Goal: Transaction & Acquisition: Purchase product/service

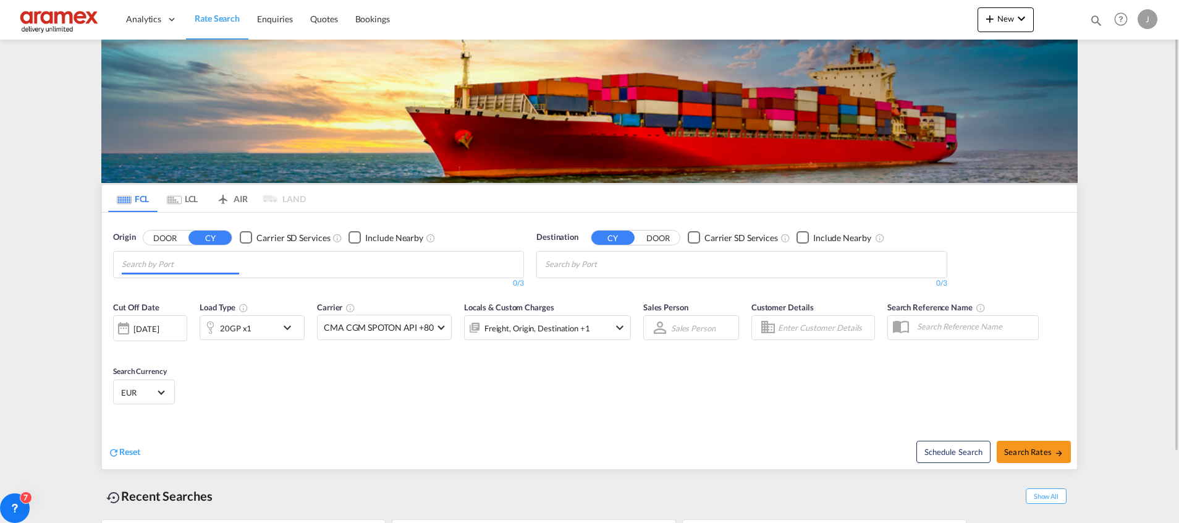
click at [179, 267] on input "Chips input." at bounding box center [180, 265] width 117 height 20
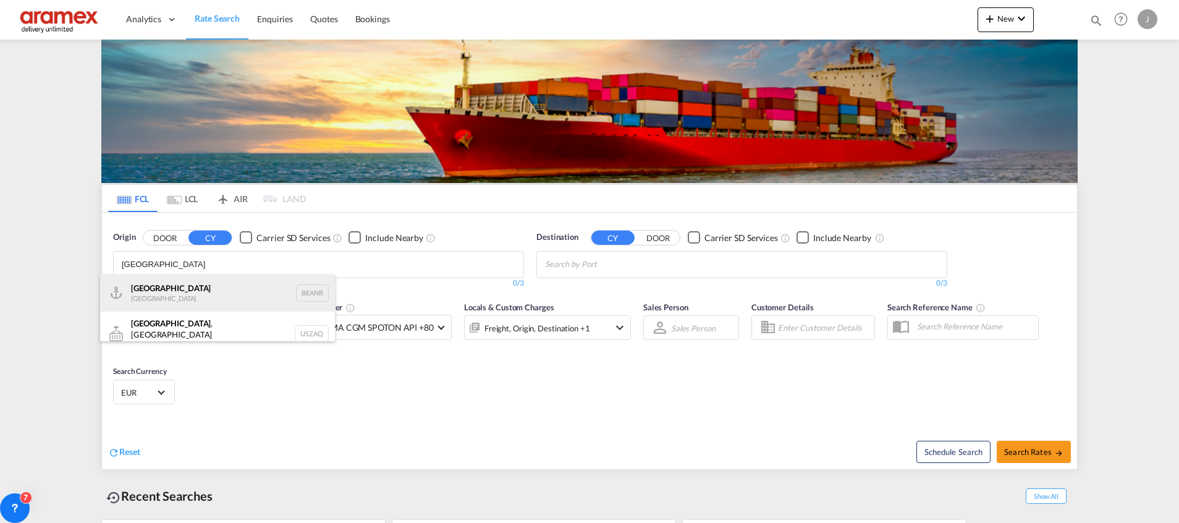
type input "[GEOGRAPHIC_DATA]"
click at [180, 293] on div "Antwerp [GEOGRAPHIC_DATA] BEANR" at bounding box center [217, 292] width 235 height 37
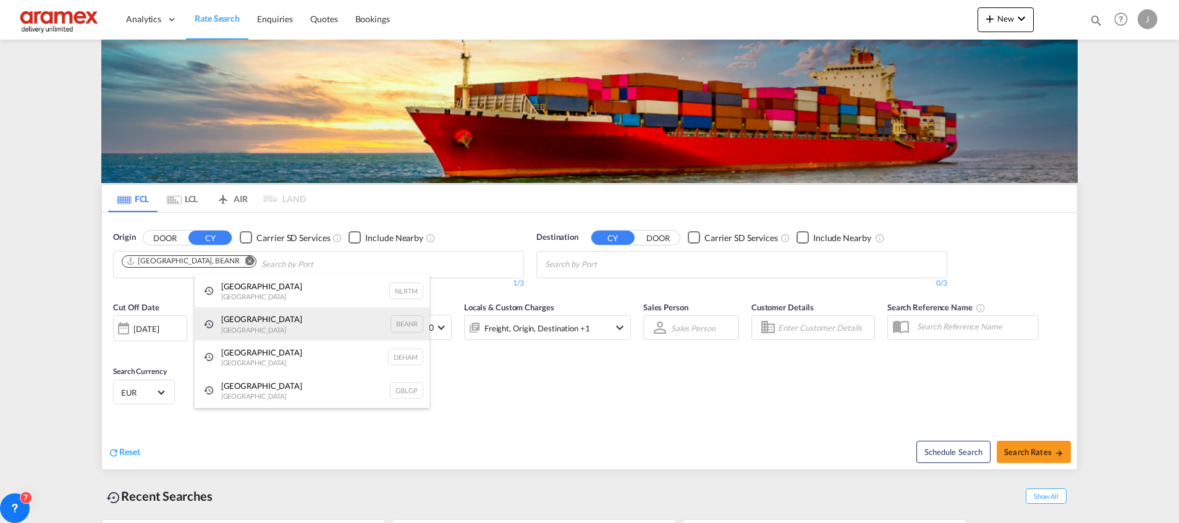
click at [260, 326] on div "Antwerp [GEOGRAPHIC_DATA] BEANR" at bounding box center [312, 323] width 235 height 33
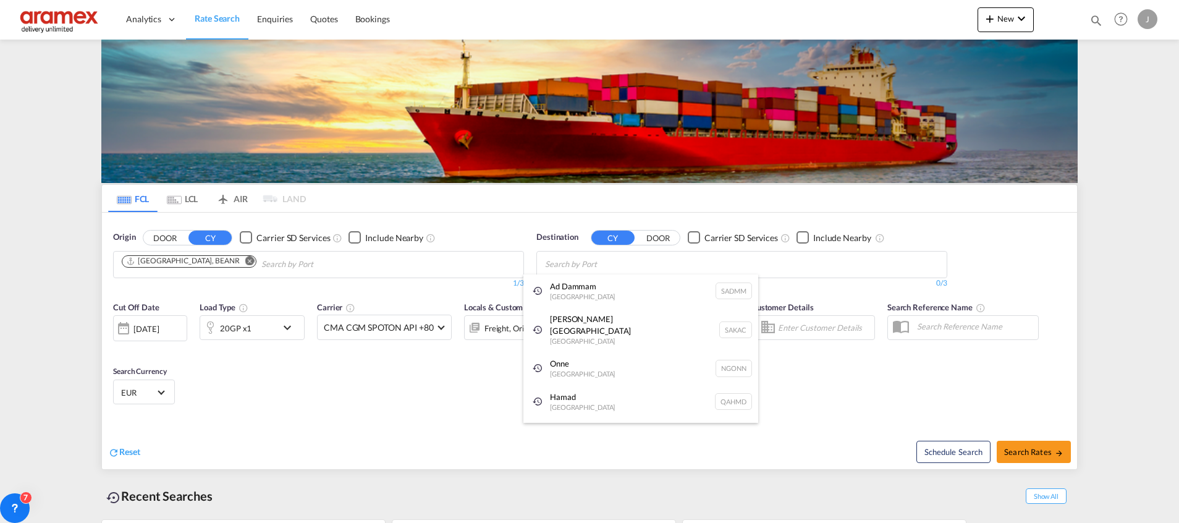
paste input "[GEOGRAPHIC_DATA]"
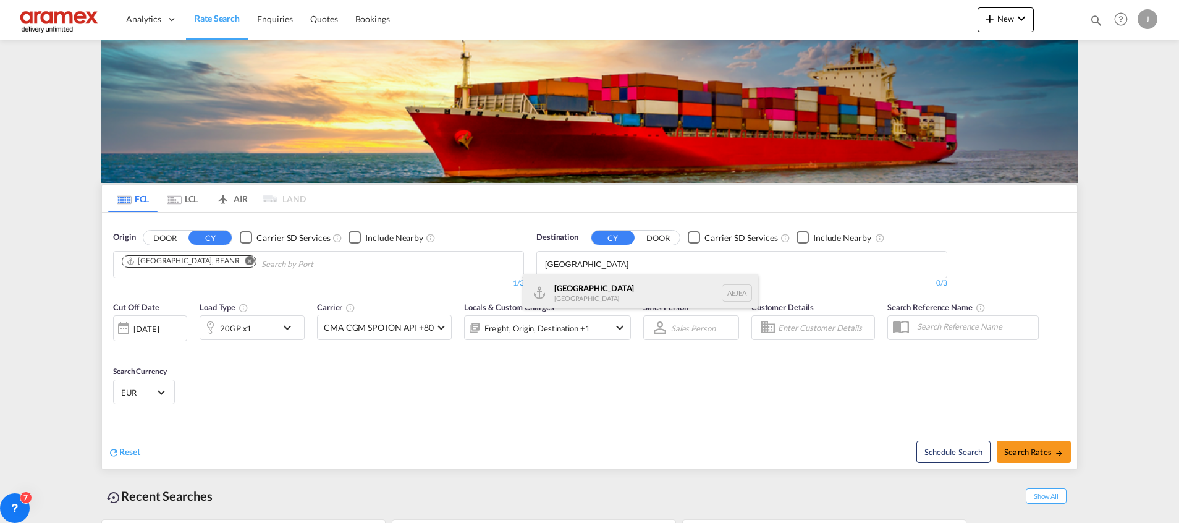
type input "[GEOGRAPHIC_DATA]"
click at [584, 291] on div "[GEOGRAPHIC_DATA] [GEOGRAPHIC_DATA]" at bounding box center [640, 292] width 235 height 37
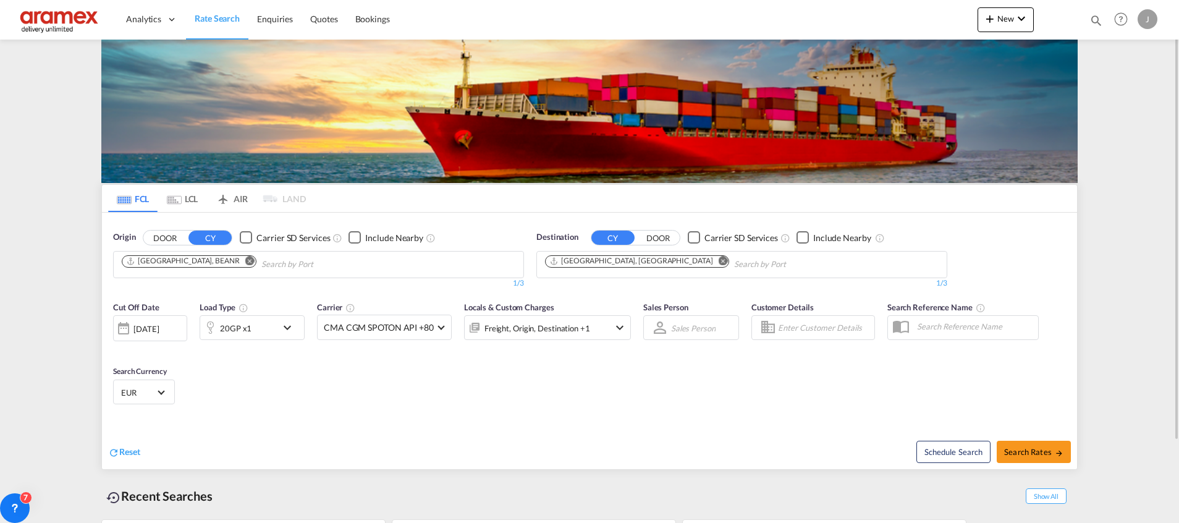
click at [278, 324] on div "20GP x1" at bounding box center [252, 327] width 105 height 25
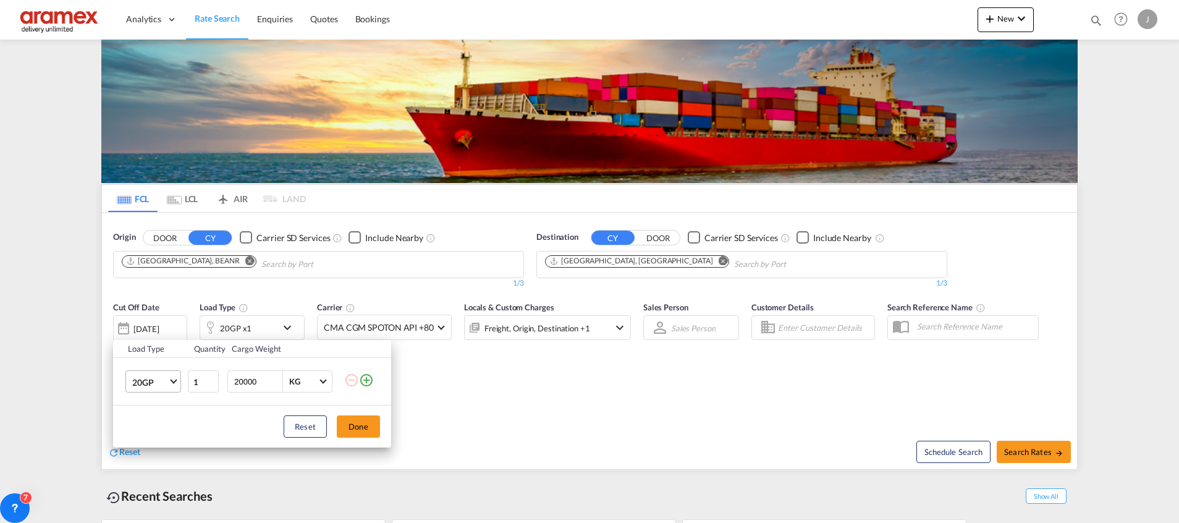
click at [138, 379] on span "20GP" at bounding box center [150, 382] width 36 height 12
drag, startPoint x: 163, startPoint y: 428, endPoint x: 253, endPoint y: 426, distance: 90.2
click at [163, 427] on md-option "40RE" at bounding box center [164, 430] width 84 height 30
type input "2"
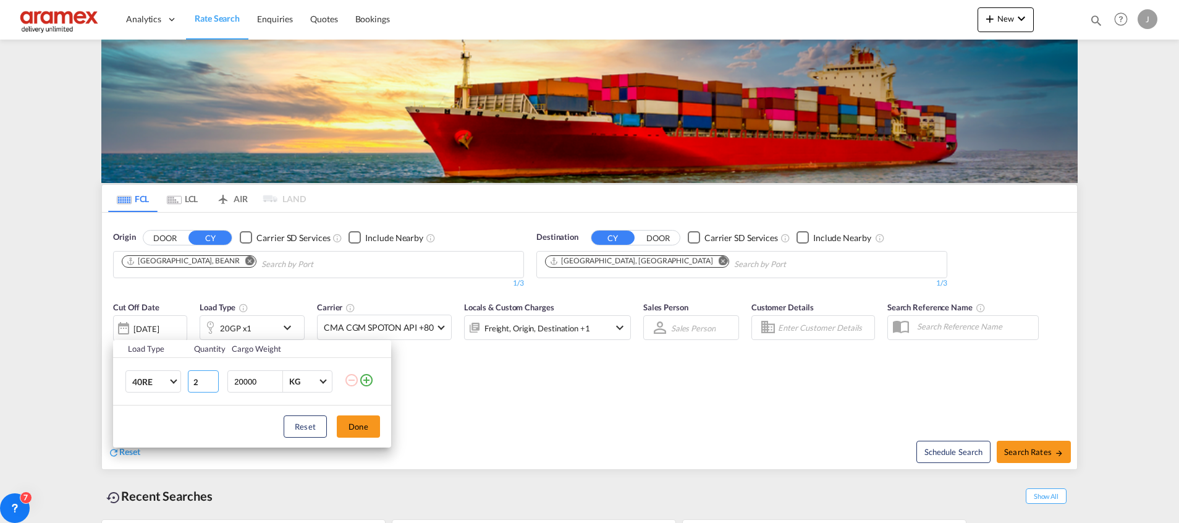
click at [212, 379] on input "2" at bounding box center [203, 381] width 31 height 22
drag, startPoint x: 355, startPoint y: 425, endPoint x: 373, endPoint y: 424, distance: 17.3
click at [355, 424] on button "Done" at bounding box center [358, 426] width 43 height 22
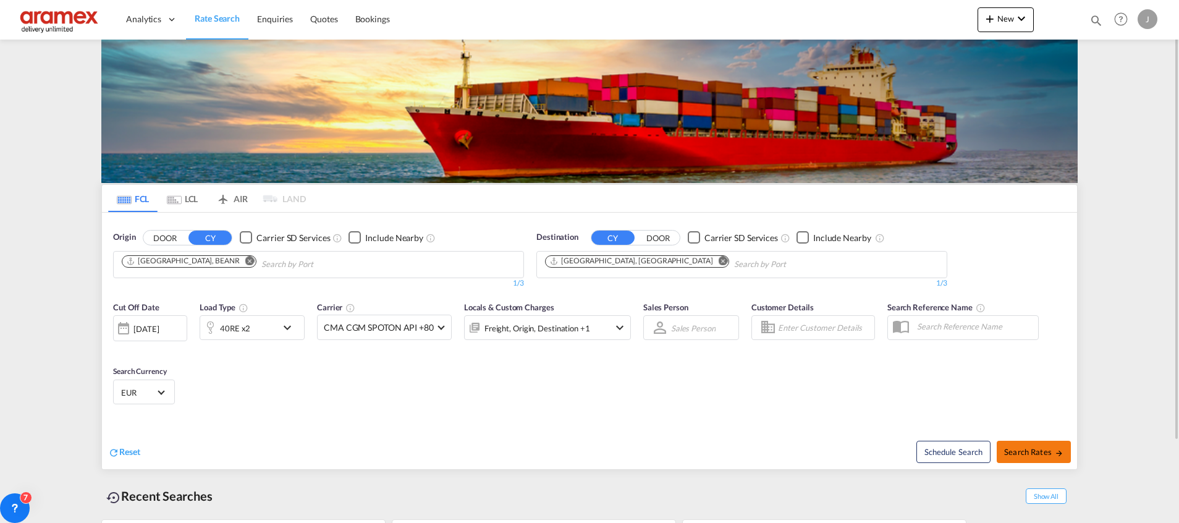
click at [1042, 454] on span "Search Rates" at bounding box center [1033, 452] width 59 height 10
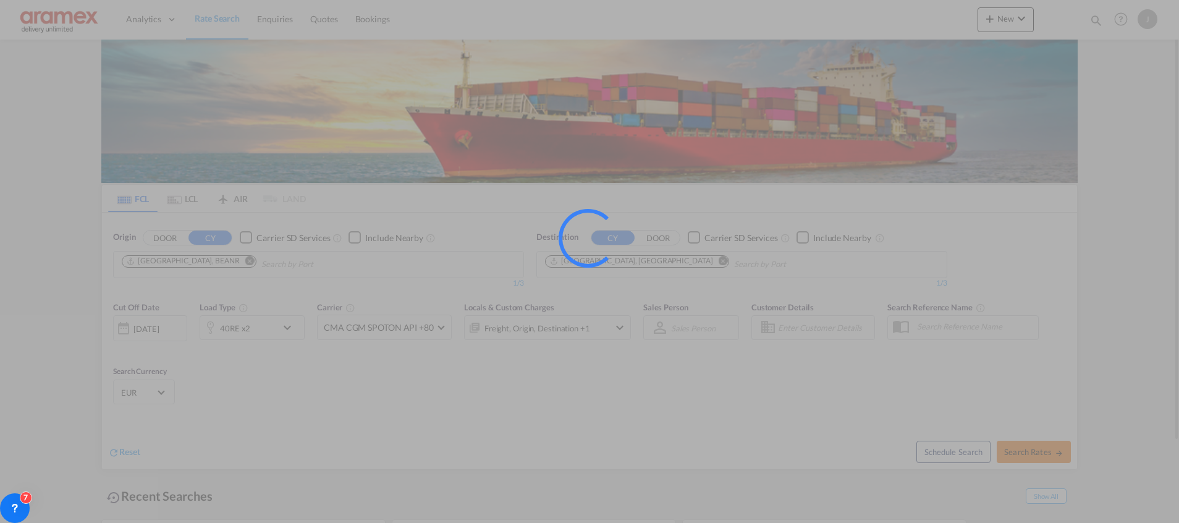
type input "BEANR to AEJEA / [DATE]"
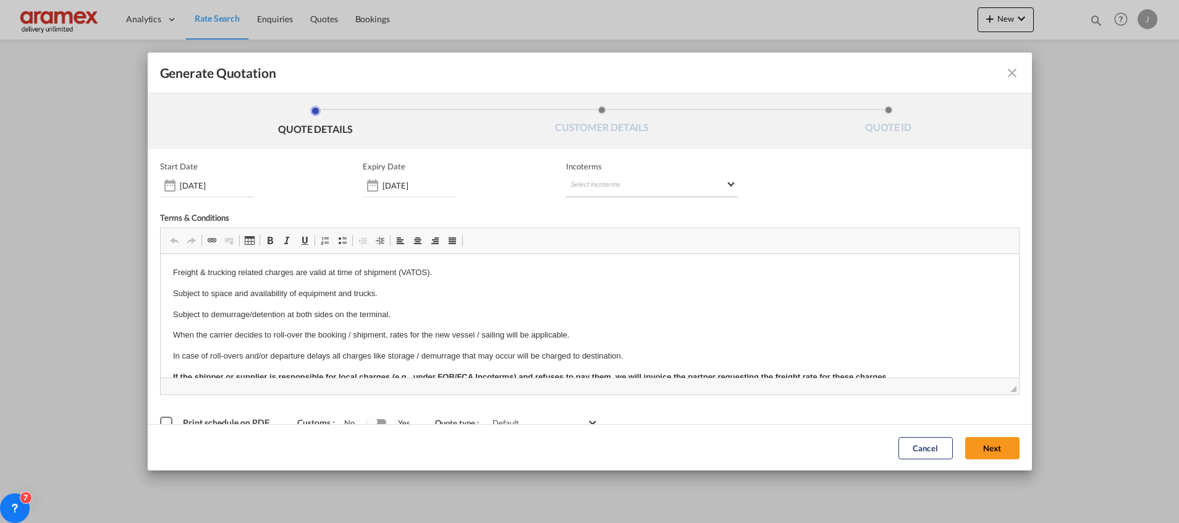
click at [566, 180] on md-select "Select Incoterms EXW - import Ex Works CIP - export Carriage and Insurance Paid…" at bounding box center [652, 186] width 172 height 22
click at [602, 206] on input "search" at bounding box center [624, 211] width 114 height 11
type input "exw"
click at [608, 234] on div "EXW - import" at bounding box center [629, 233] width 117 height 10
click at [968, 446] on button "Next" at bounding box center [992, 447] width 54 height 22
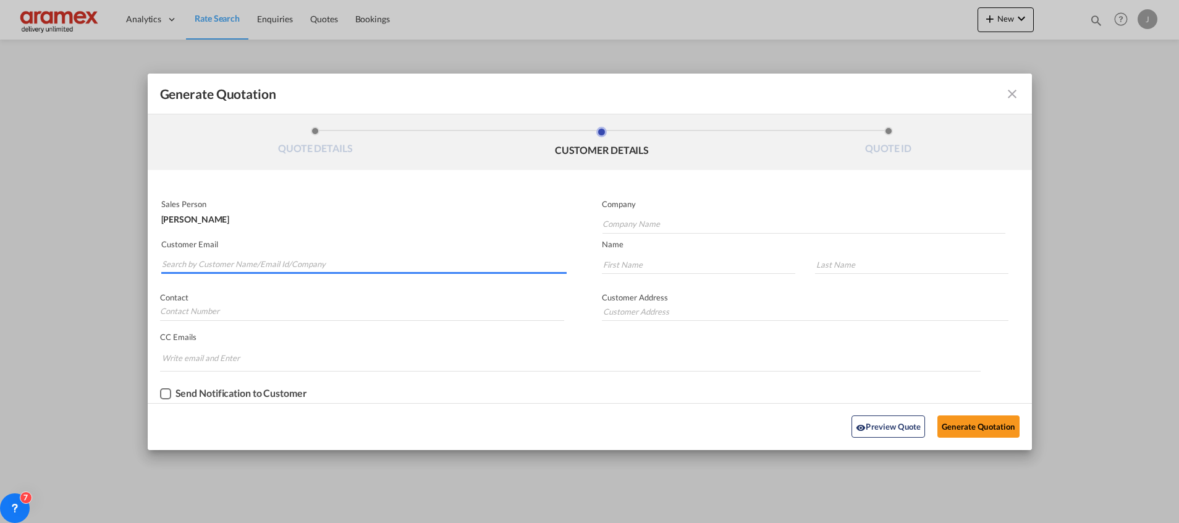
click at [243, 261] on input "Search by Customer Name/Email Id/Company" at bounding box center [364, 264] width 405 height 19
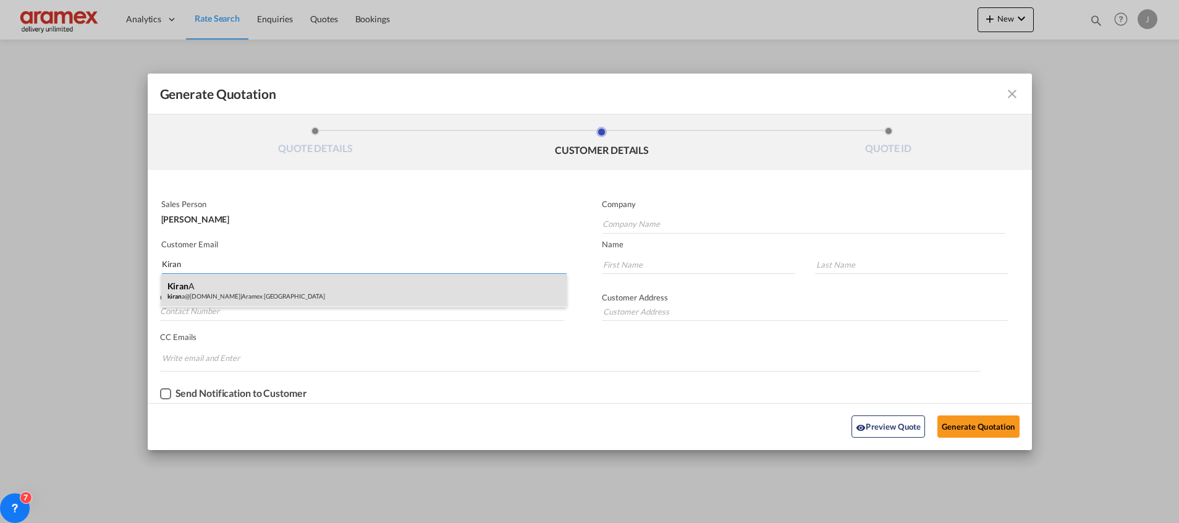
type input "Kiran"
click at [236, 285] on div "Kiran A kiran a@[DOMAIN_NAME] | Aramex [GEOGRAPHIC_DATA]" at bounding box center [363, 290] width 405 height 33
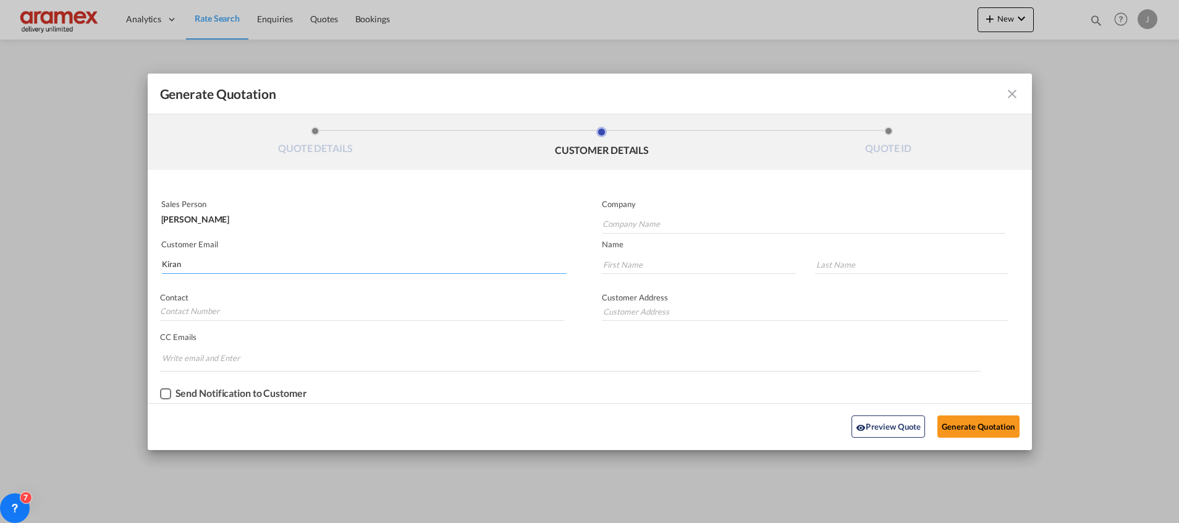
type input "Aramex [GEOGRAPHIC_DATA]"
type input "[EMAIL_ADDRESS][DOMAIN_NAME]"
type input "Kiran"
type input "A"
type input "Aramex [GEOGRAPHIC_DATA]"
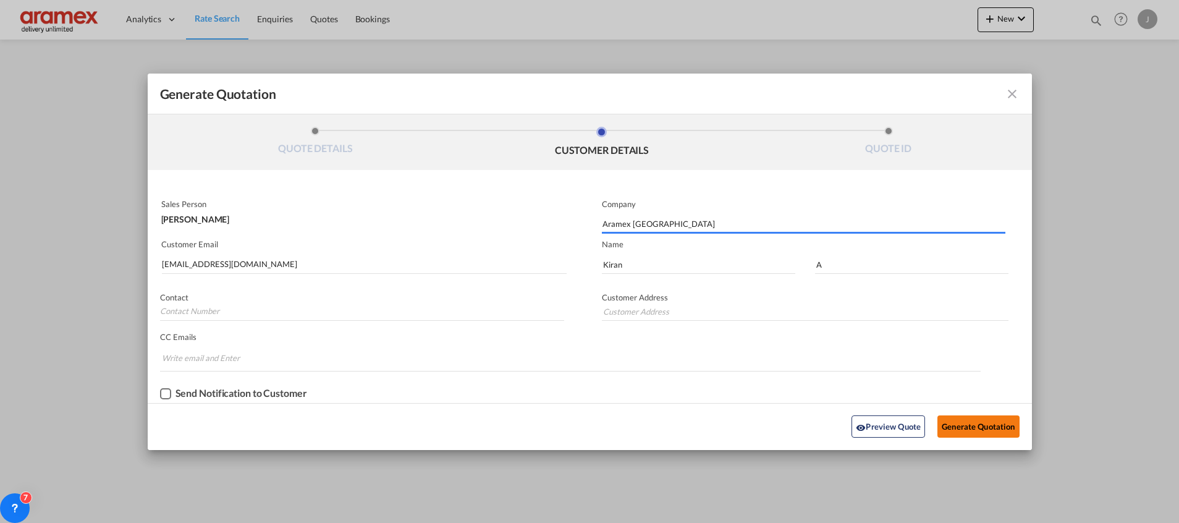
click at [972, 422] on button "Generate Quotation" at bounding box center [978, 426] width 82 height 22
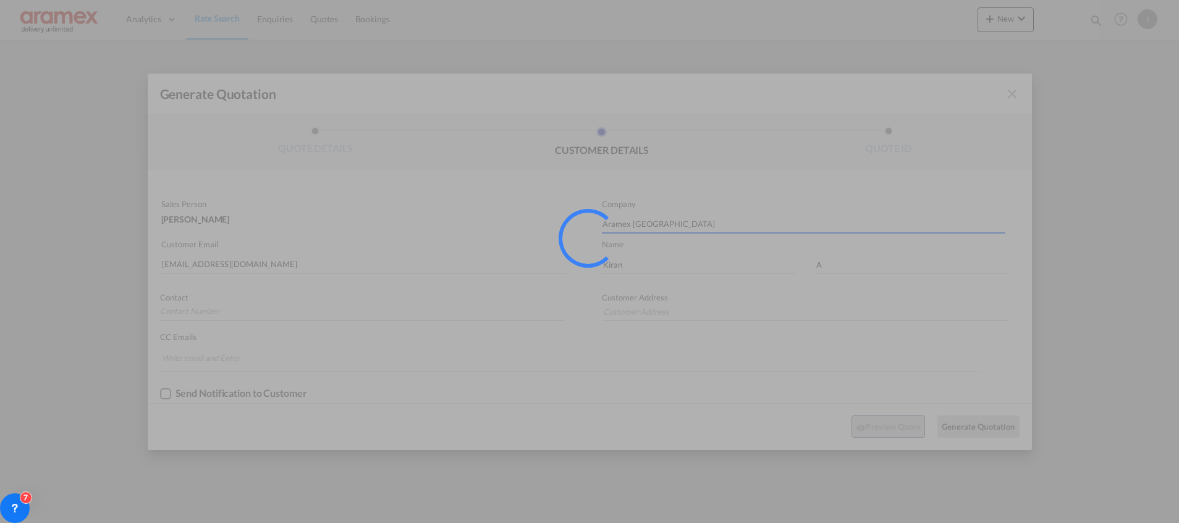
type input "Aramex [GEOGRAPHIC_DATA]"
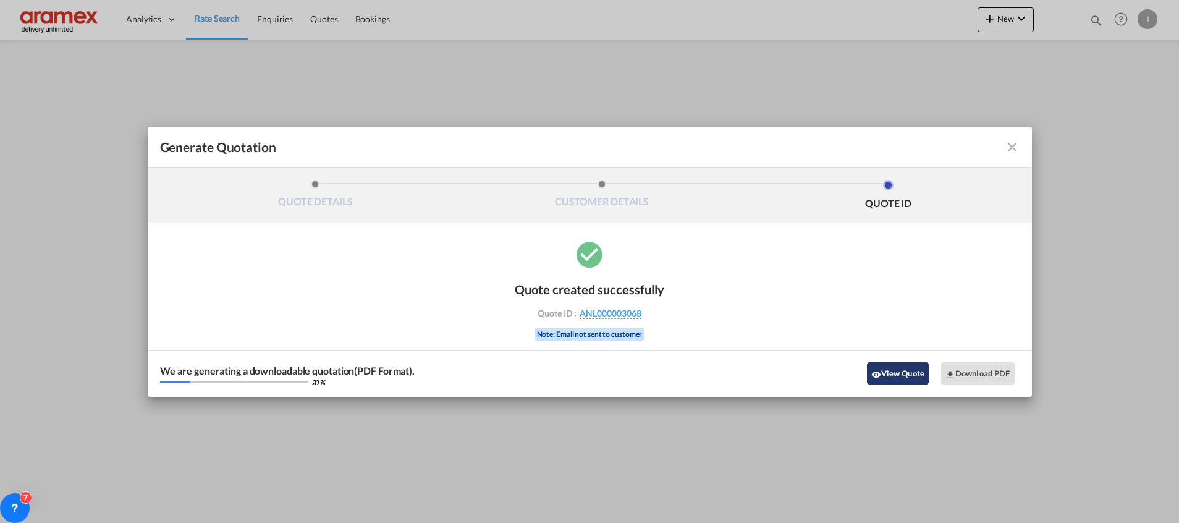
click at [889, 373] on button "View Quote" at bounding box center [898, 373] width 62 height 22
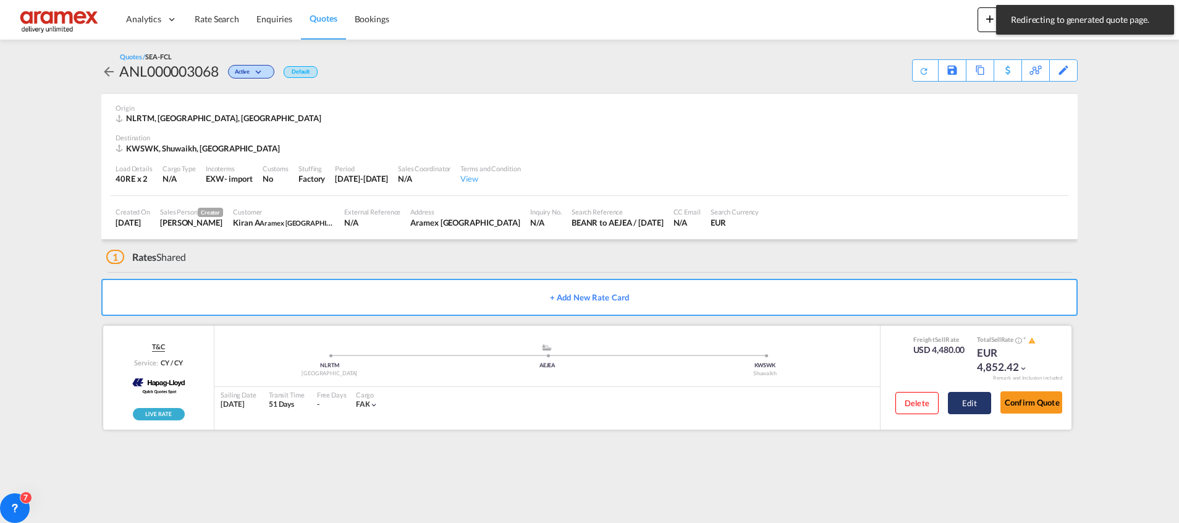
click at [978, 395] on button "Edit" at bounding box center [969, 403] width 43 height 22
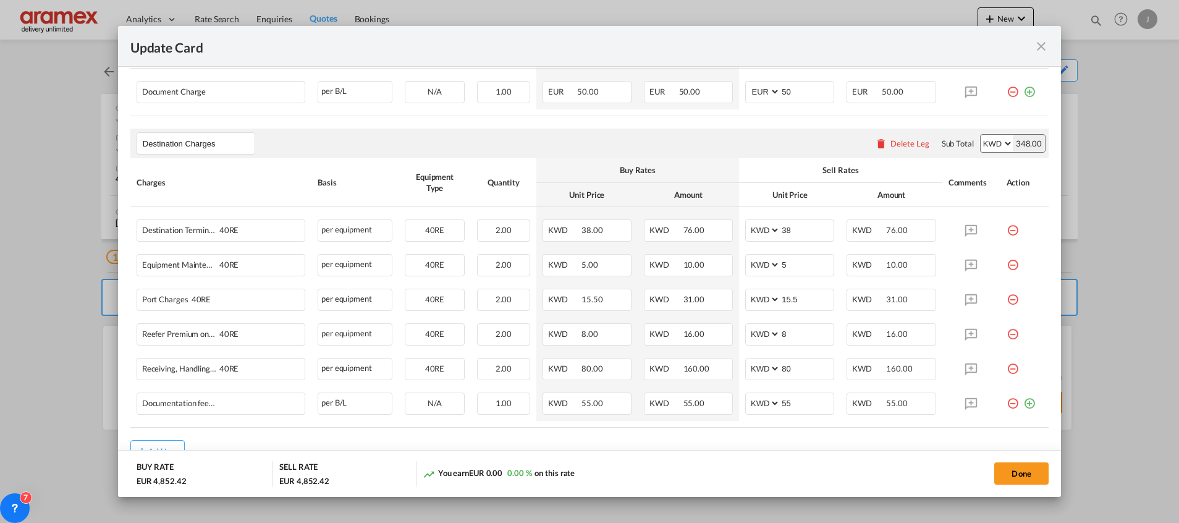
scroll to position [708, 0]
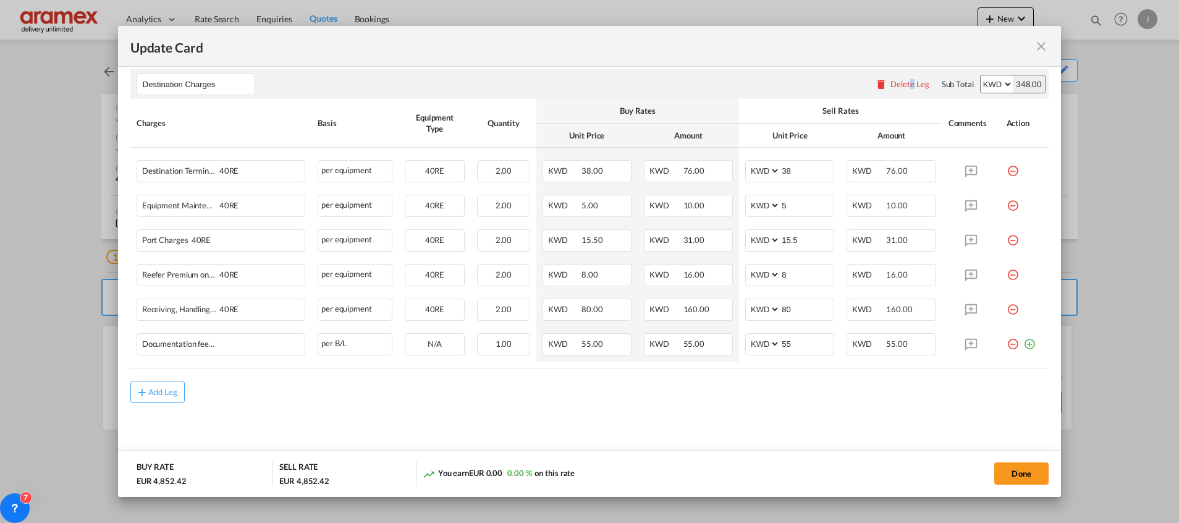
click at [899, 85] on div "Delete Leg" at bounding box center [902, 84] width 67 height 22
click at [890, 83] on div "Delete Leg" at bounding box center [909, 84] width 39 height 10
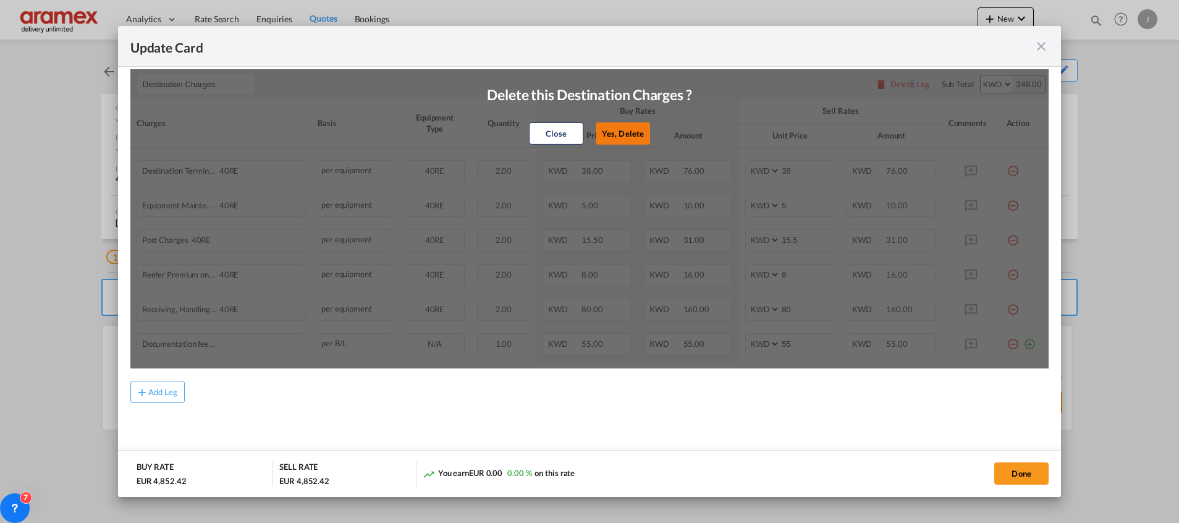
click at [614, 127] on button "Yes, Delete" at bounding box center [623, 133] width 54 height 22
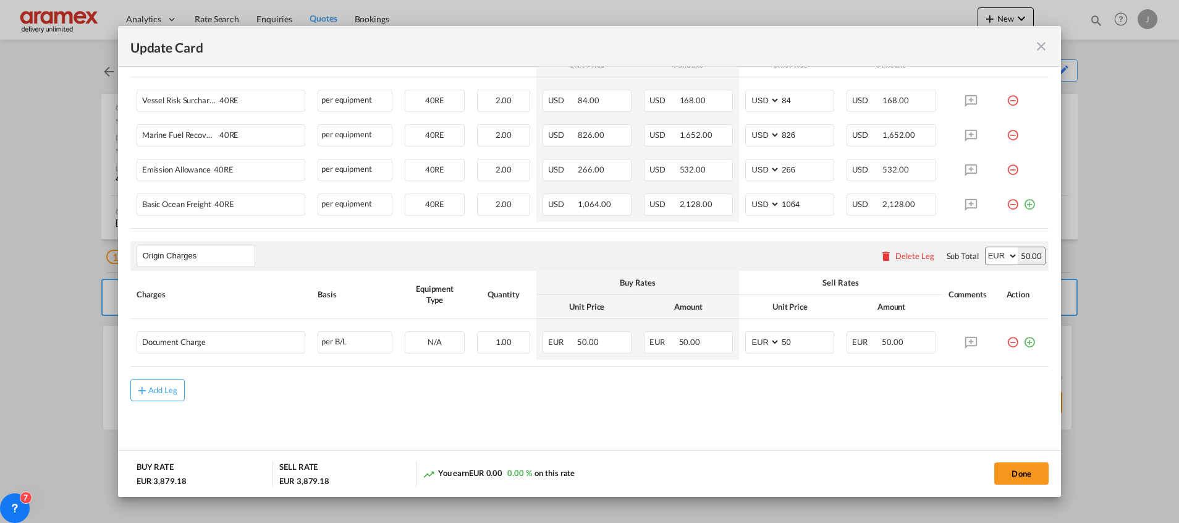
scroll to position [397, 0]
click at [1023, 342] on md-icon "icon-plus-circle-outline green-400-fg" at bounding box center [1029, 338] width 12 height 12
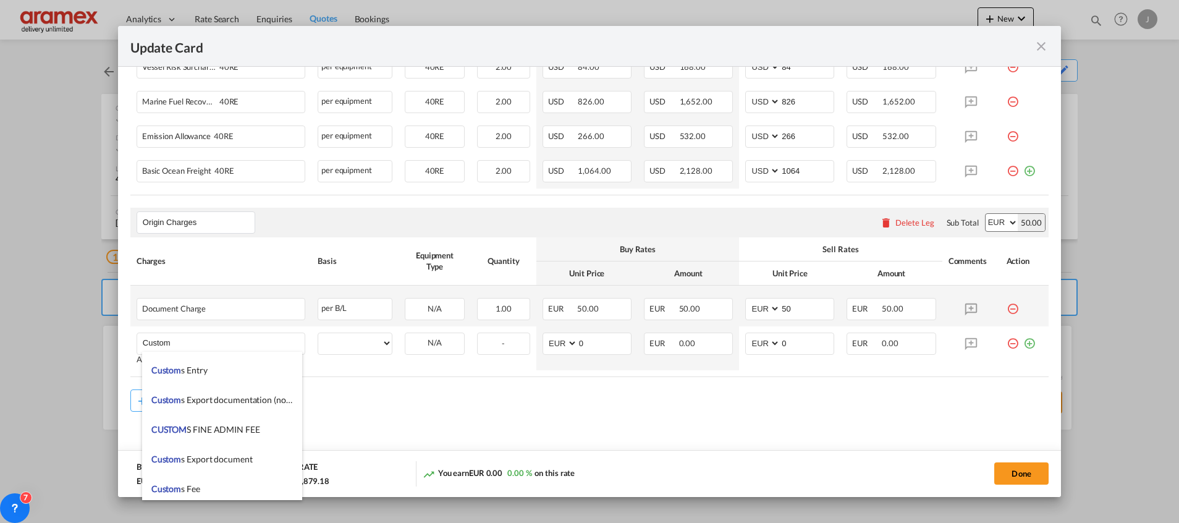
scroll to position [1576, 0]
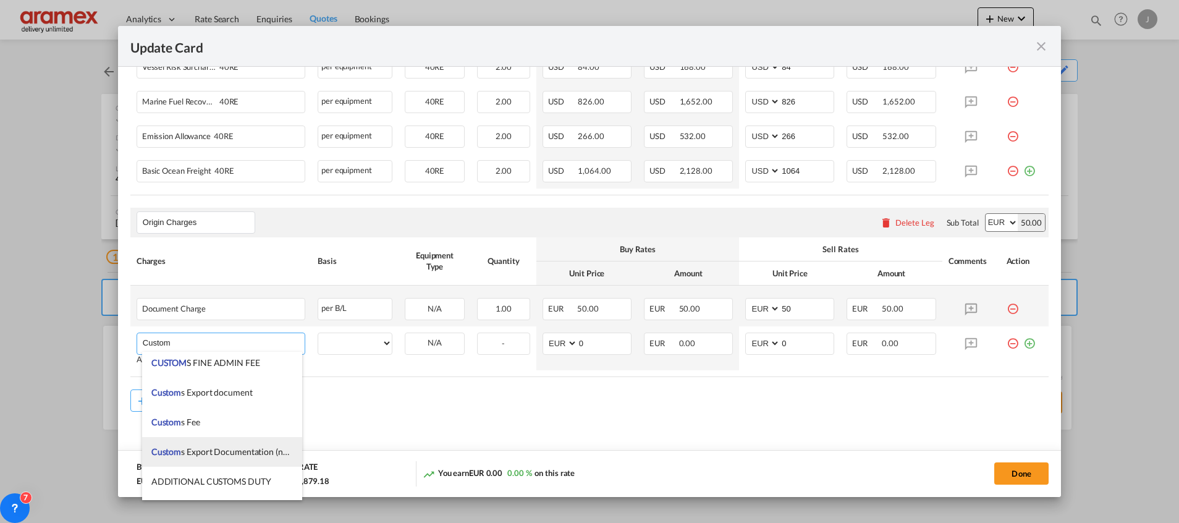
click at [227, 449] on span "Custom s Export Documentation (no cost, suggested sell)" at bounding box center [257, 451] width 212 height 11
type input "Customs Export Documentation (no cost, suggested sell)"
select select "per shipment"
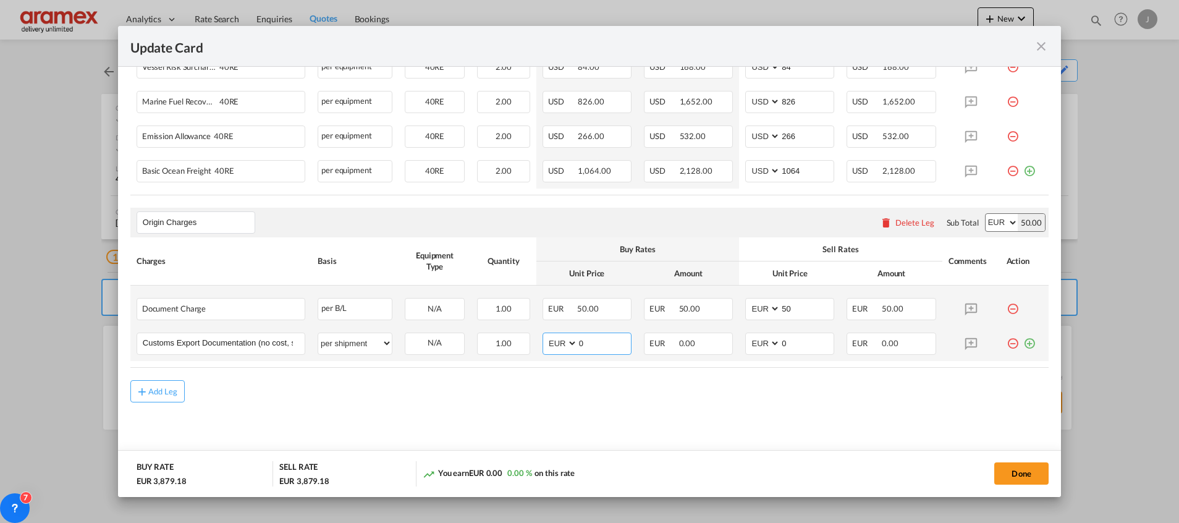
drag, startPoint x: 565, startPoint y: 344, endPoint x: 557, endPoint y: 344, distance: 8.1
click at [557, 344] on md-input-container "AED AFN ALL AMD ANG AOA ARS AUD AWG AZN BAM BBD BDT BGN BHD BIF BMD BND [PERSON…" at bounding box center [587, 343] width 89 height 22
type input "65"
drag, startPoint x: 745, startPoint y: 342, endPoint x: 714, endPoint y: 344, distance: 31.5
click at [717, 344] on tr "Customs Export Documentation (no cost, suggested sell) Please Enter User Define…" at bounding box center [589, 343] width 918 height 35
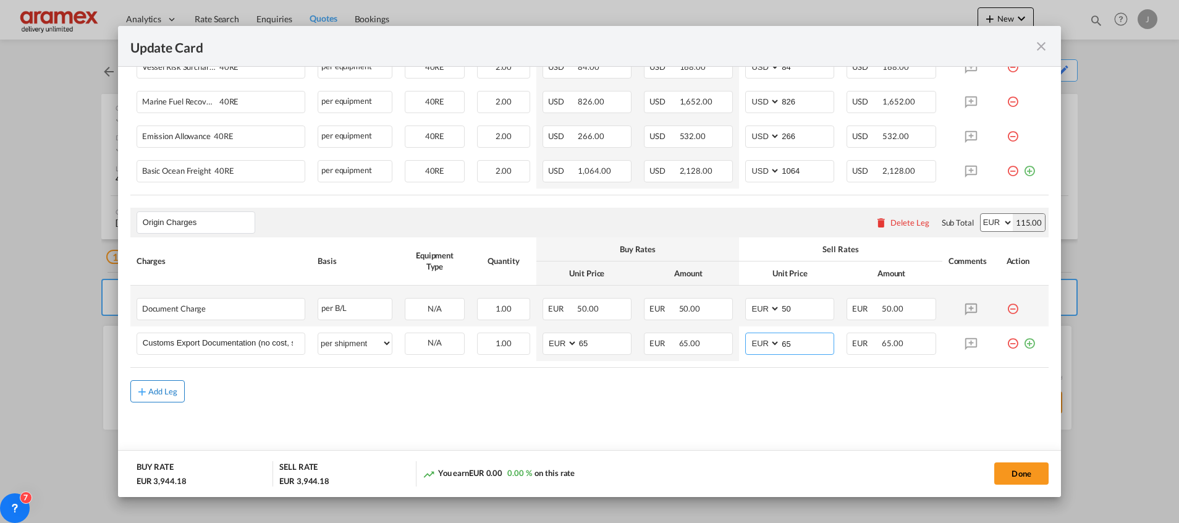
type input "65"
click at [155, 389] on div "Add Leg" at bounding box center [163, 390] width 30 height 7
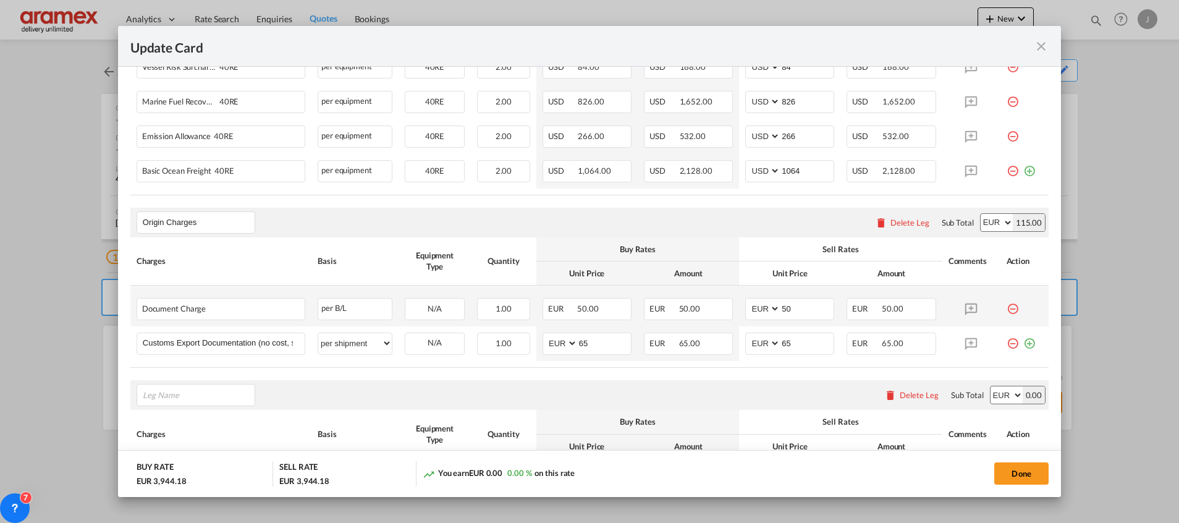
scroll to position [570, 0]
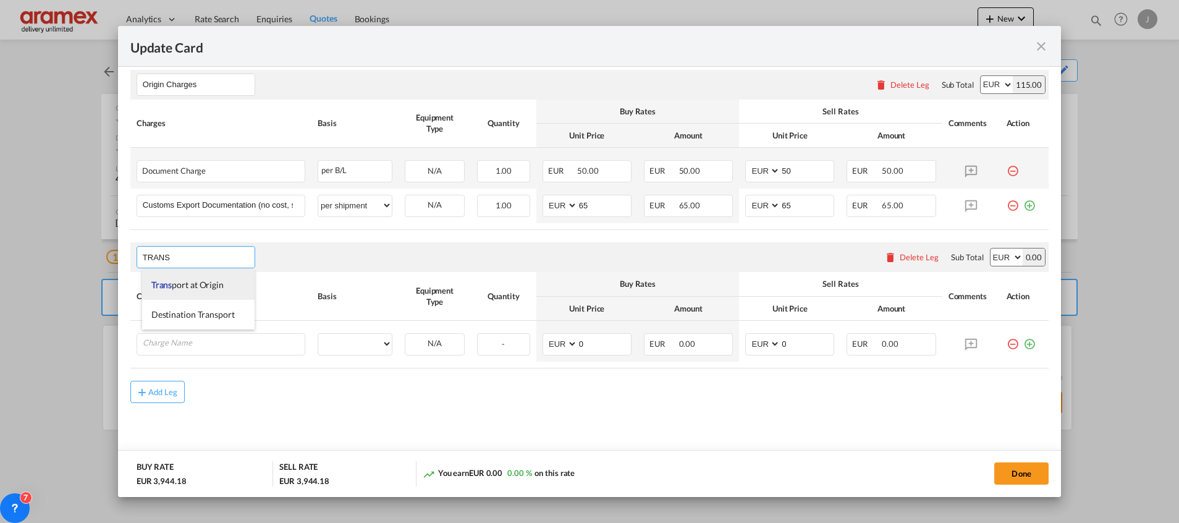
click at [215, 280] on span "Trans port at Origin" at bounding box center [187, 284] width 72 height 11
type input "Transport at Origin"
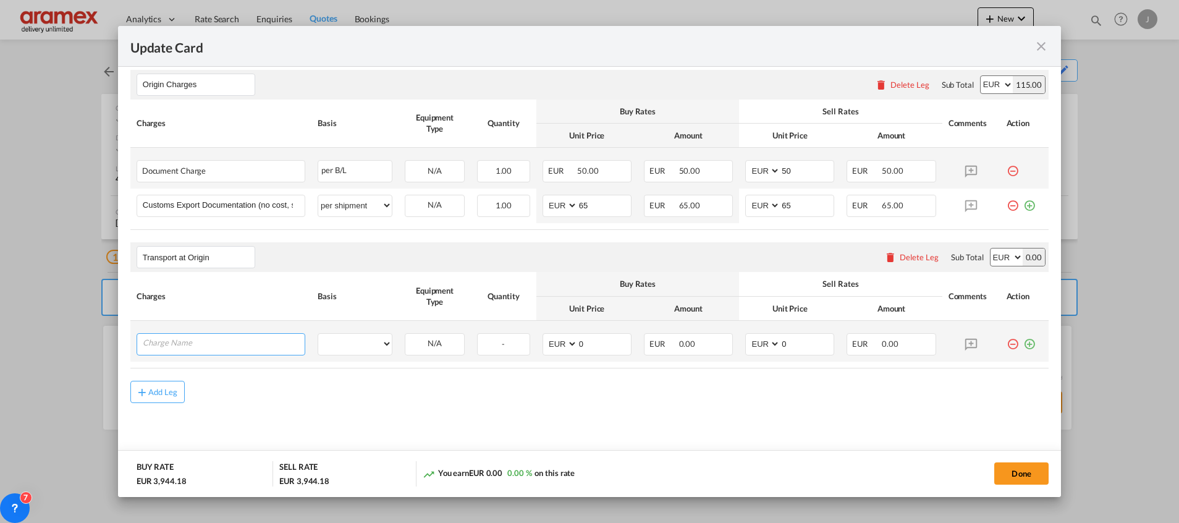
click at [205, 342] on input "Charge Name" at bounding box center [224, 343] width 162 height 19
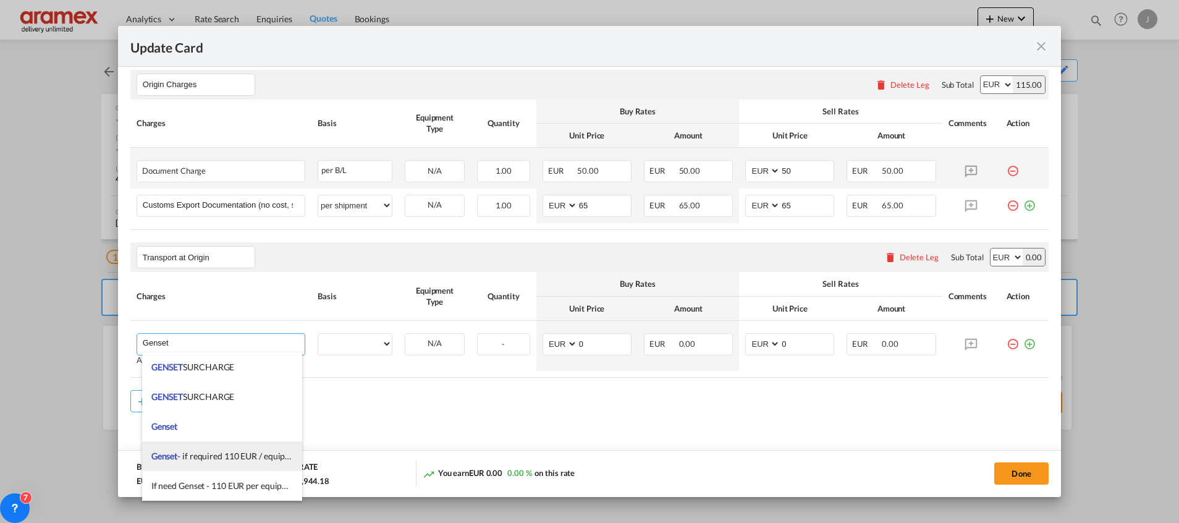
click at [249, 454] on span "Genset - if required 110 EUR / equipment" at bounding box center [227, 455] width 153 height 11
type input "Genset - if required 110 EUR / equipment"
select select "per equipment"
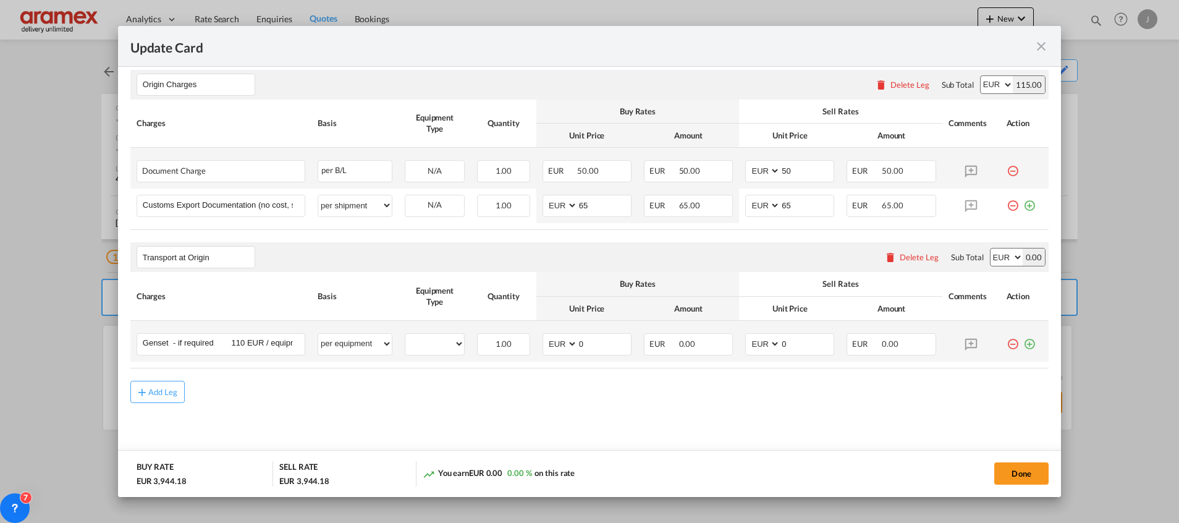
click at [1023, 345] on md-icon "icon-plus-circle-outline green-400-fg" at bounding box center [1029, 339] width 12 height 12
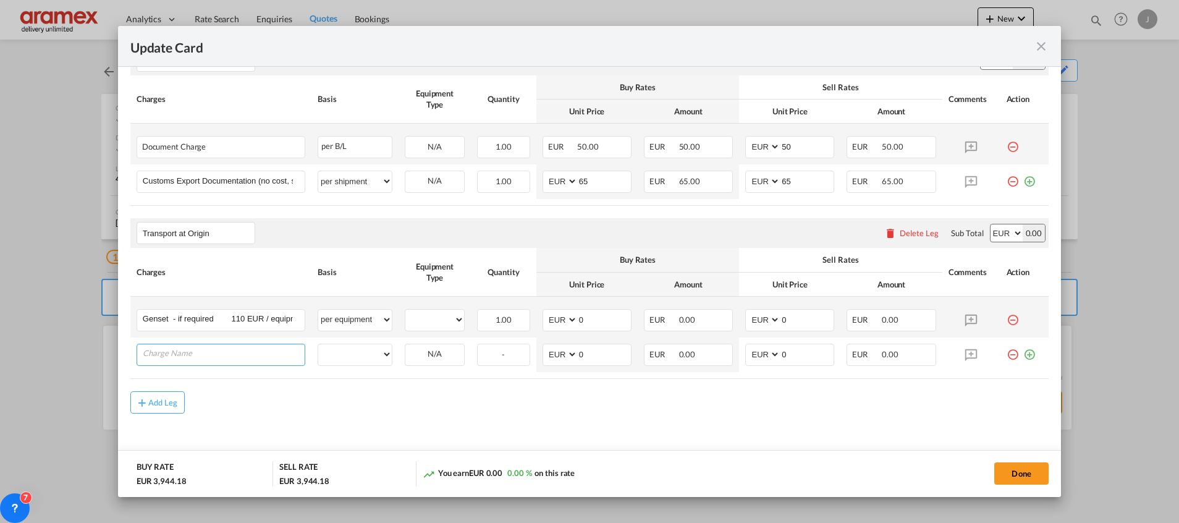
scroll to position [604, 0]
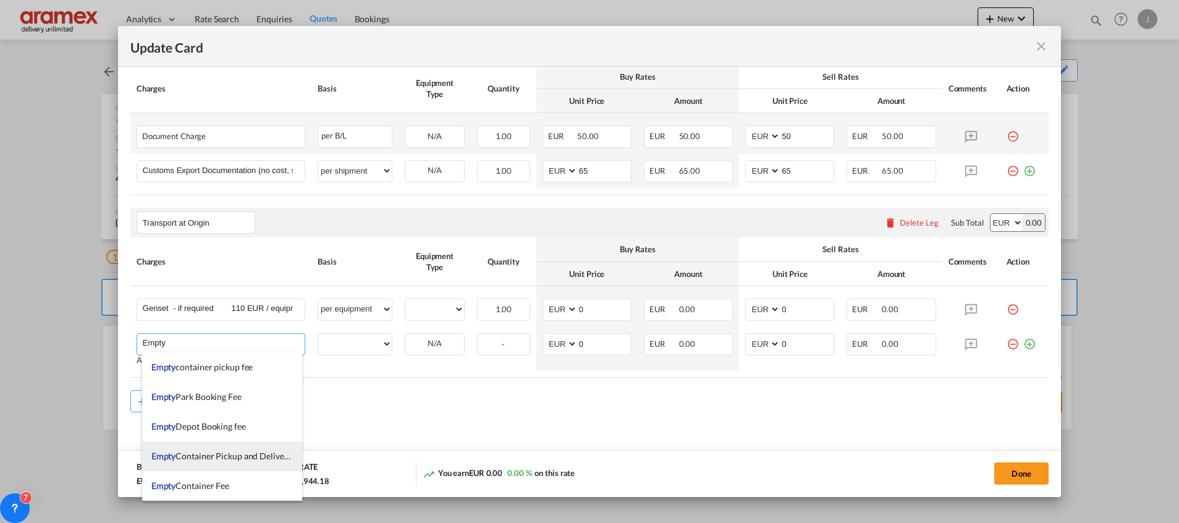
click at [262, 460] on span "Empty Container Pickup and Delivery Charge" at bounding box center [236, 455] width 170 height 11
type input "Empty Container Pickup and Delivery Charge"
select select "per equipment"
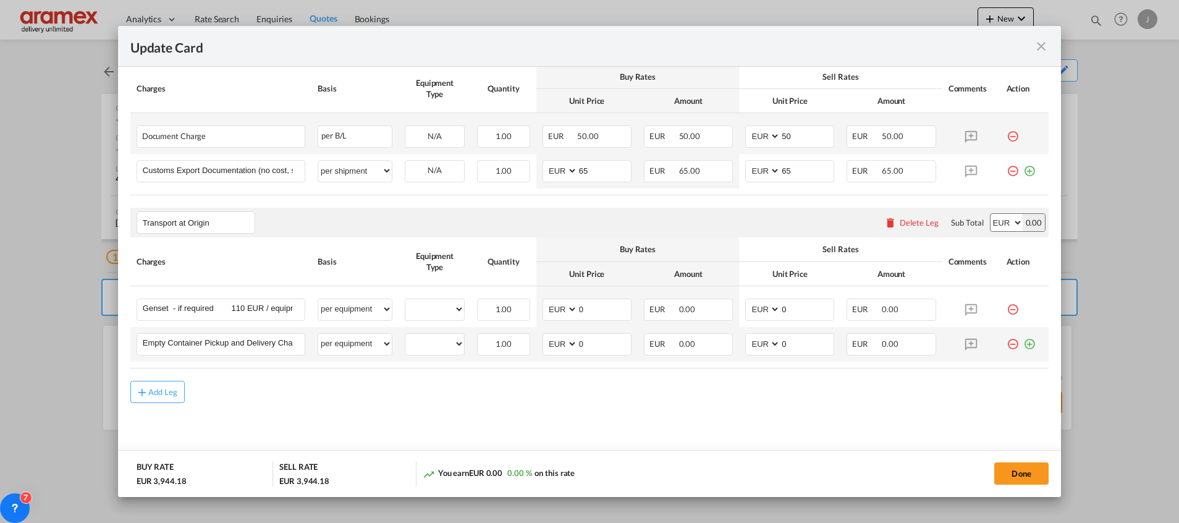
click at [1023, 345] on md-icon "icon-plus-circle-outline green-400-fg" at bounding box center [1029, 339] width 12 height 12
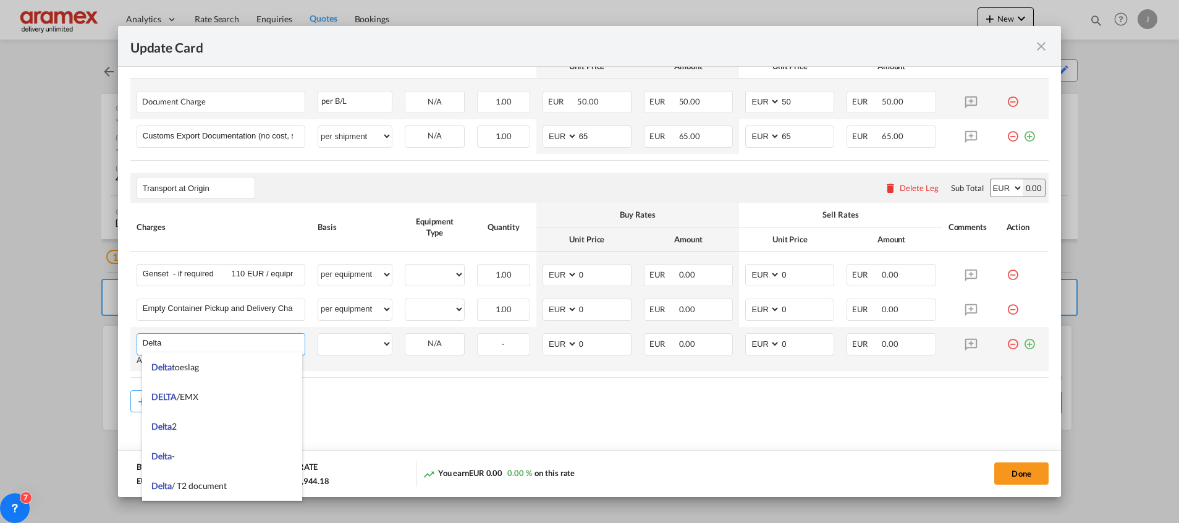
type input "Delta"
click at [1023, 343] on md-icon "icon-plus-circle-outline green-400-fg" at bounding box center [1029, 339] width 12 height 12
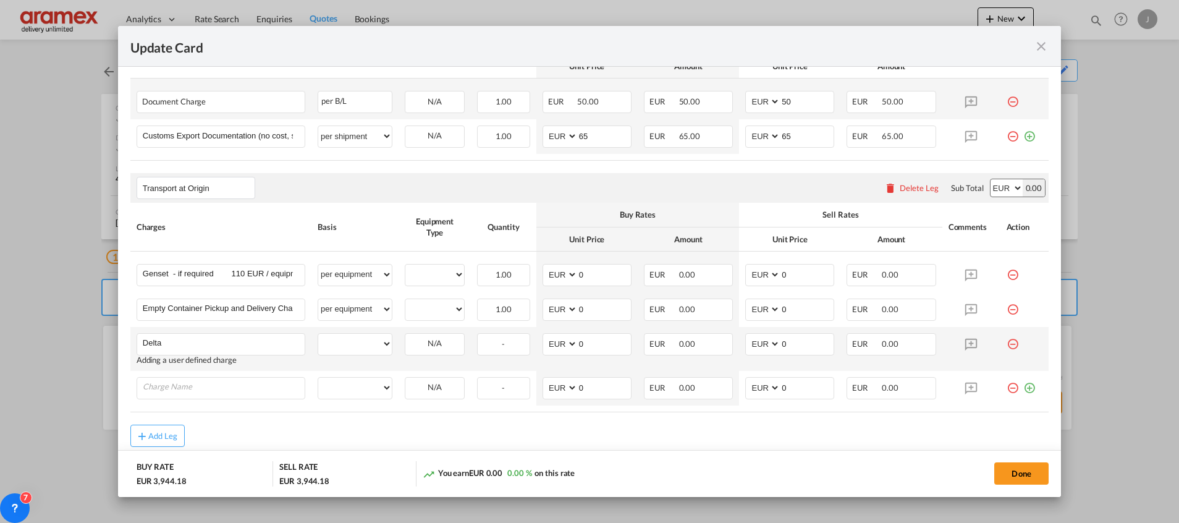
scroll to position [683, 0]
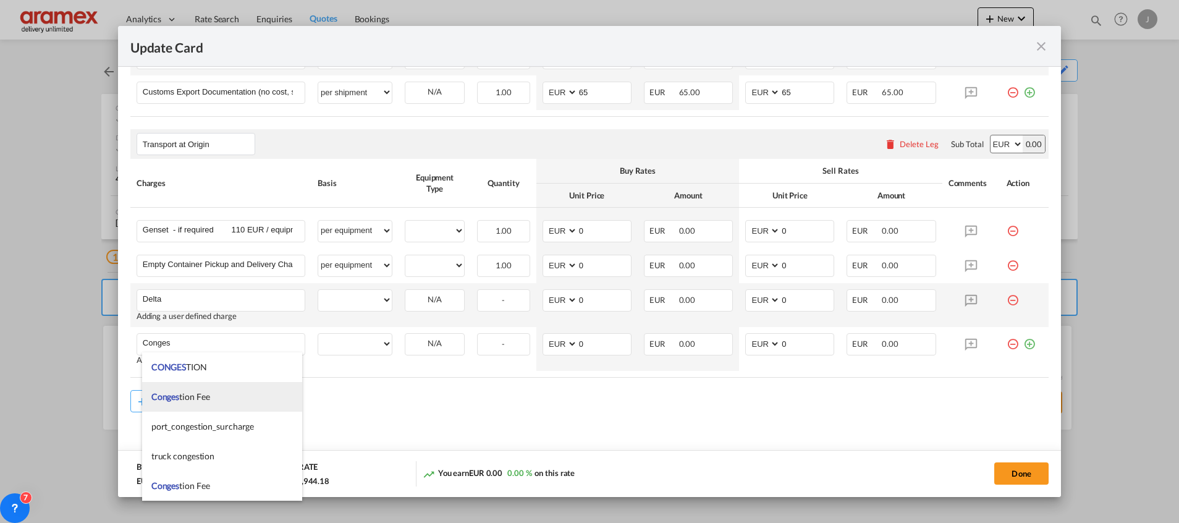
drag, startPoint x: 197, startPoint y: 389, endPoint x: 233, endPoint y: 394, distance: 36.2
click at [197, 389] on li "Conges tion Fee" at bounding box center [222, 397] width 160 height 30
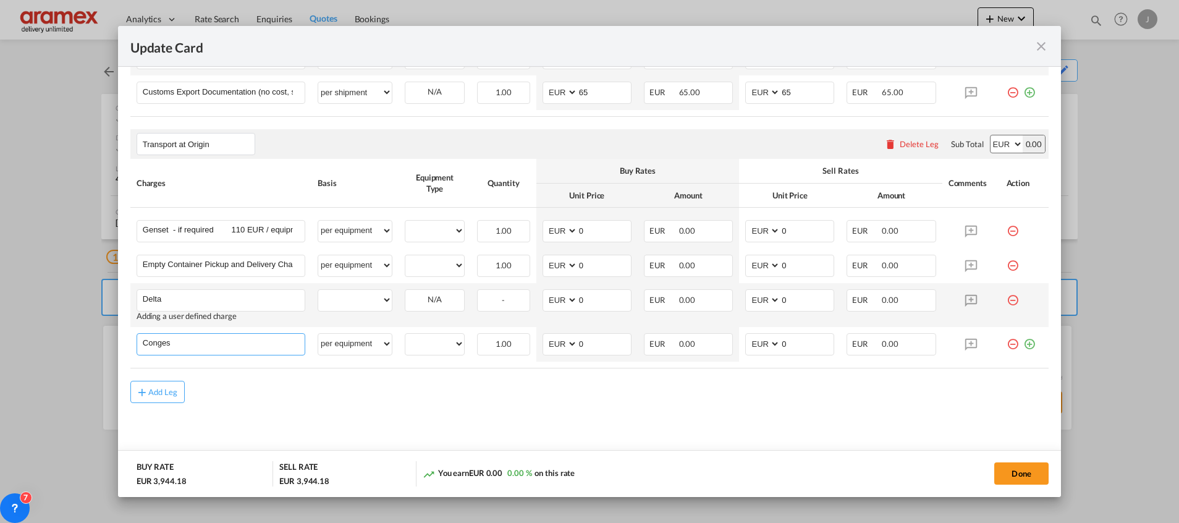
type input "Congestion Fee"
select select "per equipment"
click at [1023, 345] on md-icon "icon-plus-circle-outline green-400-fg" at bounding box center [1029, 339] width 12 height 12
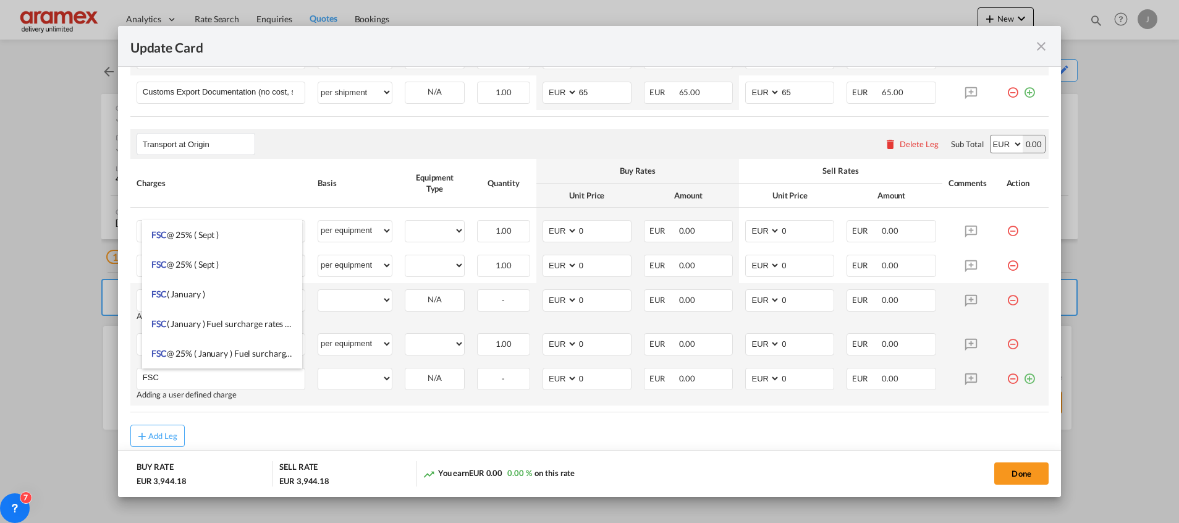
type input "FSC"
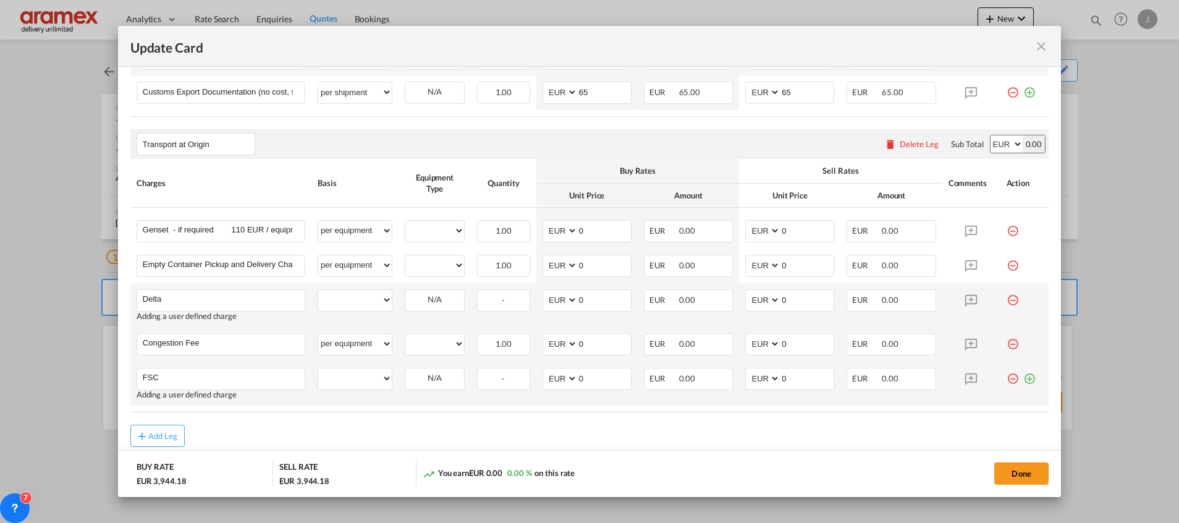
click at [1023, 375] on md-icon "icon-plus-circle-outline green-400-fg" at bounding box center [1029, 374] width 12 height 12
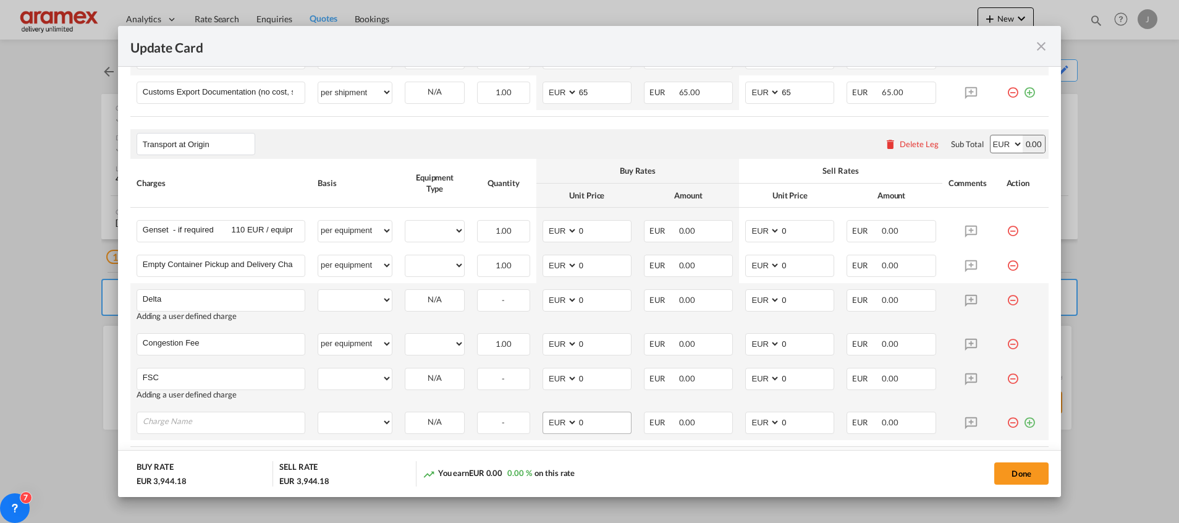
scroll to position [761, 0]
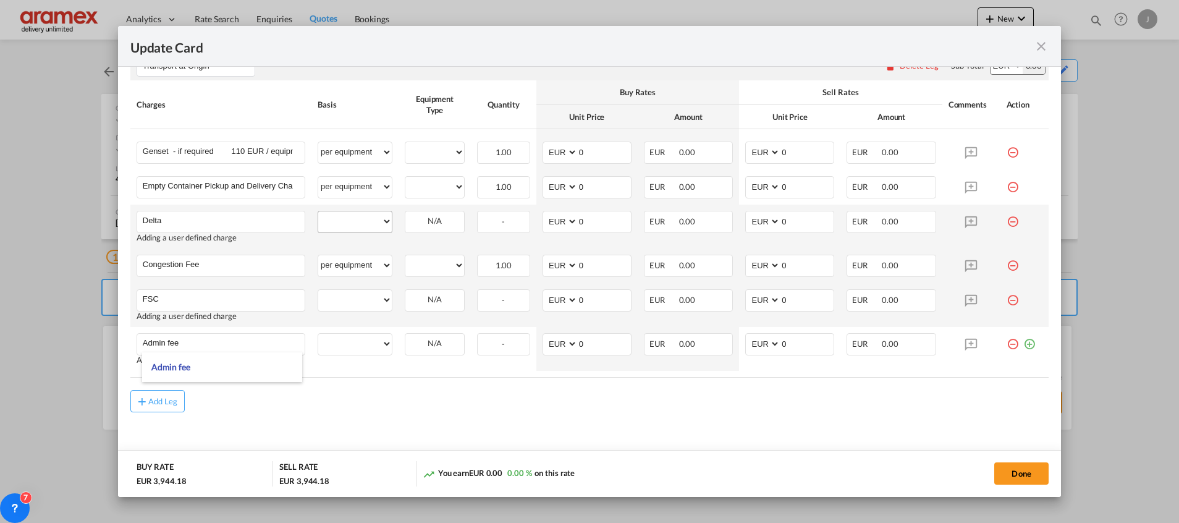
type input "Admin fee"
click at [361, 222] on select "per equipment per container per B/L per shipping bill per shipment % on pickup …" at bounding box center [355, 221] width 74 height 20
select select "per equipment"
click at [318, 211] on select "per equipment per container per B/L per shipping bill per shipment % on pickup …" at bounding box center [355, 221] width 74 height 20
click at [341, 294] on select "per equipment per container per B/L per shipping bill per shipment % on pickup …" at bounding box center [355, 300] width 74 height 20
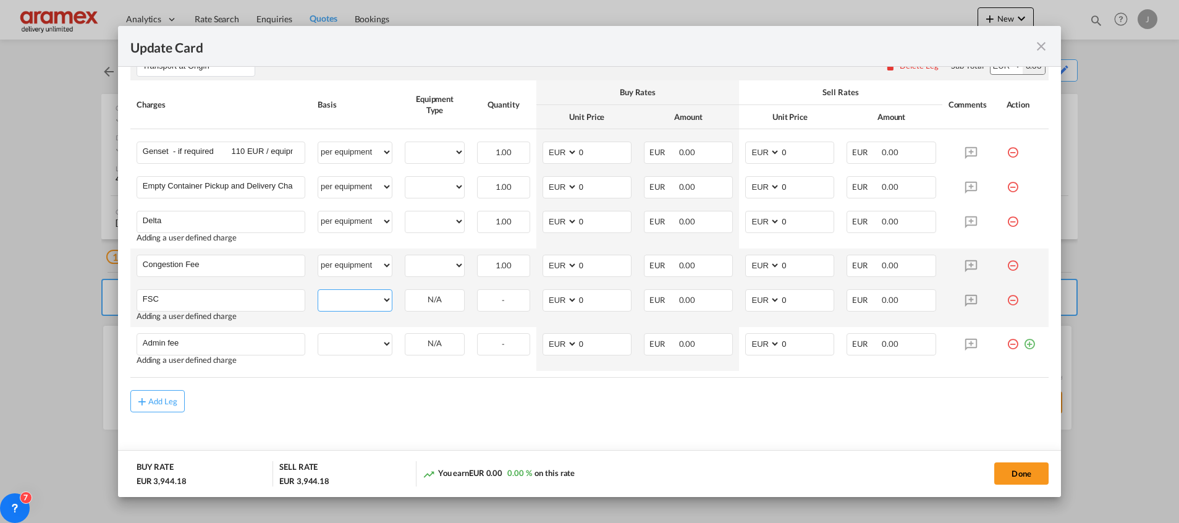
select select "per equipment"
click at [318, 290] on select "per equipment per container per B/L per shipping bill per shipment % on pickup …" at bounding box center [355, 300] width 74 height 20
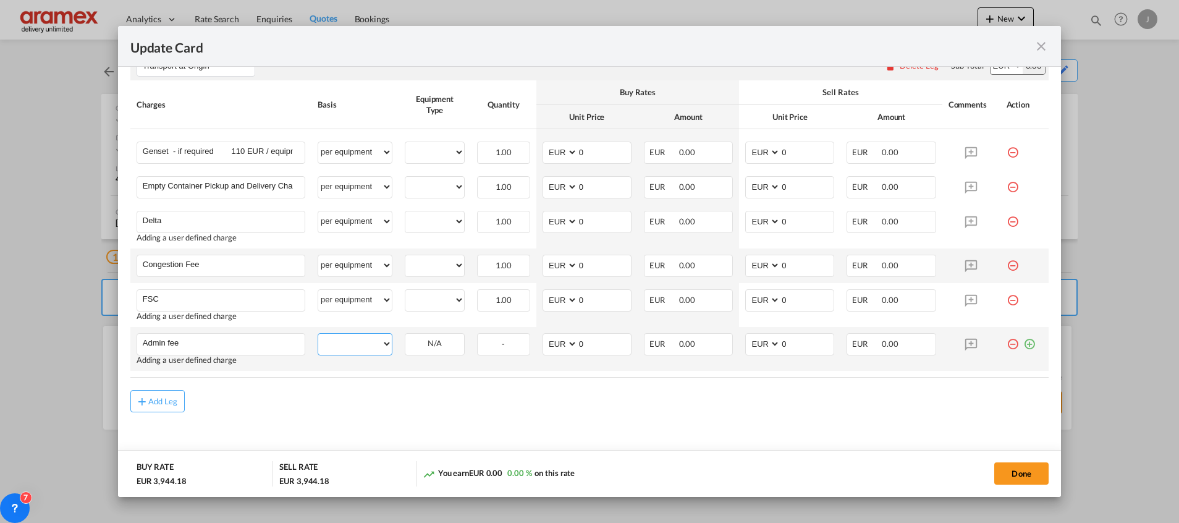
drag, startPoint x: 372, startPoint y: 342, endPoint x: 370, endPoint y: 329, distance: 13.1
click at [372, 342] on select "per equipment per container per B/L per shipping bill per shipment % on pickup …" at bounding box center [355, 344] width 74 height 20
select select "per equipment"
click at [318, 334] on select "per equipment per container per B/L per shipping bill per shipment % on pickup …" at bounding box center [355, 344] width 74 height 20
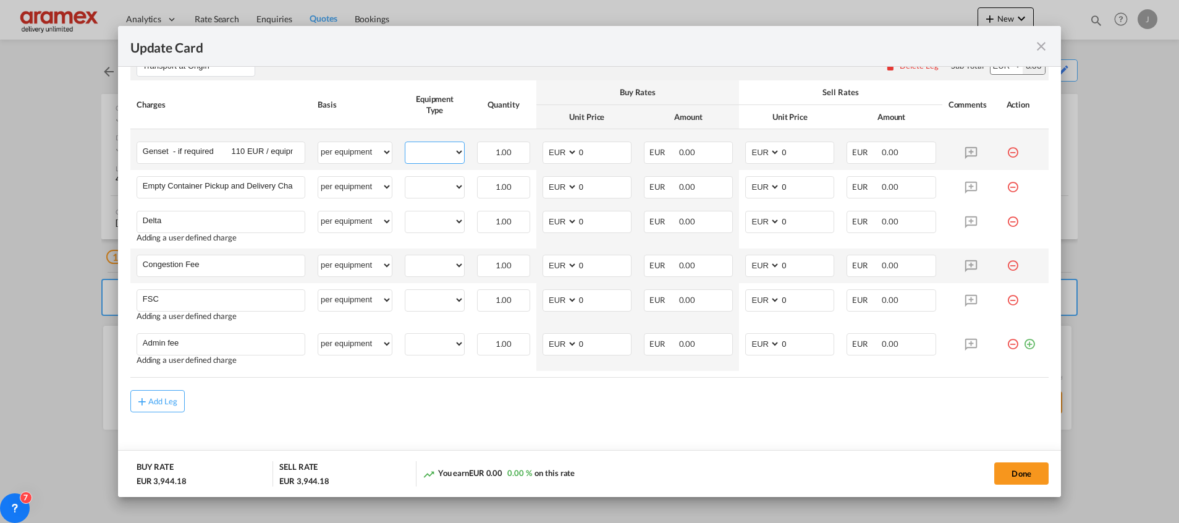
click at [434, 146] on select "40RE" at bounding box center [434, 152] width 59 height 17
select select "40RE"
click at [405, 144] on select "40RE" at bounding box center [434, 152] width 59 height 17
drag, startPoint x: 428, startPoint y: 185, endPoint x: 429, endPoint y: 196, distance: 11.2
click at [428, 185] on select "40RE" at bounding box center [434, 187] width 59 height 17
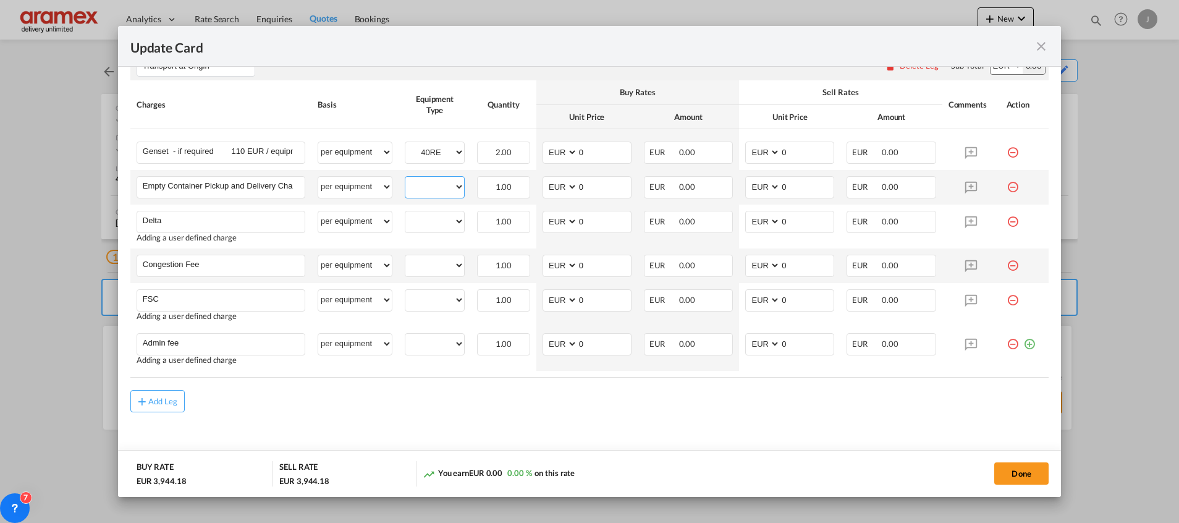
select select "40RE"
click at [405, 179] on select "40RE" at bounding box center [434, 187] width 59 height 17
drag, startPoint x: 430, startPoint y: 216, endPoint x: 430, endPoint y: 230, distance: 14.2
click at [430, 216] on select "40RE" at bounding box center [434, 221] width 59 height 17
select select "40RE"
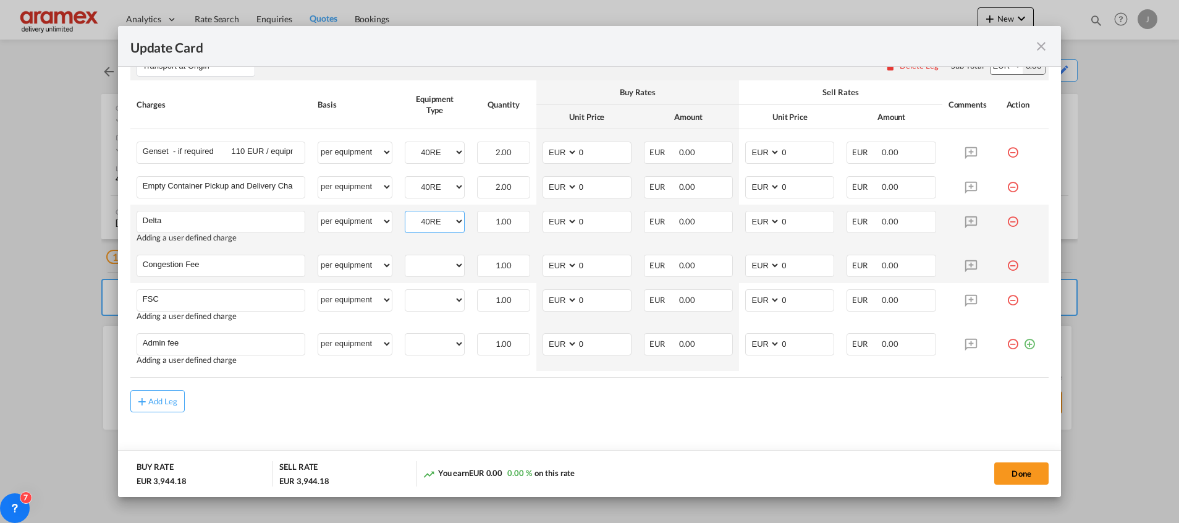
click at [405, 213] on select "40RE" at bounding box center [434, 221] width 59 height 17
click at [426, 253] on td "40RE Please Select Already exists" at bounding box center [435, 265] width 72 height 35
drag, startPoint x: 428, startPoint y: 268, endPoint x: 430, endPoint y: 276, distance: 7.6
click at [428, 268] on select "40RE" at bounding box center [434, 265] width 59 height 17
click at [405, 257] on select "40RE" at bounding box center [434, 265] width 59 height 17
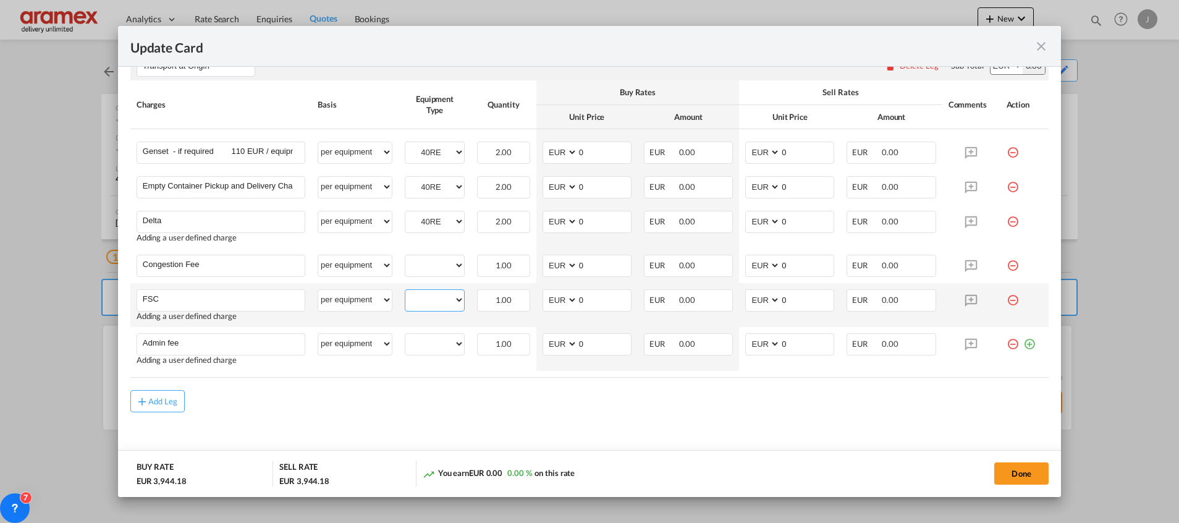
click at [433, 299] on select "40RE" at bounding box center [434, 300] width 59 height 17
select select "40RE"
click at [405, 292] on select "40RE" at bounding box center [434, 300] width 59 height 17
drag, startPoint x: 421, startPoint y: 260, endPoint x: 426, endPoint y: 276, distance: 16.8
click at [421, 260] on select "40RE" at bounding box center [434, 265] width 59 height 17
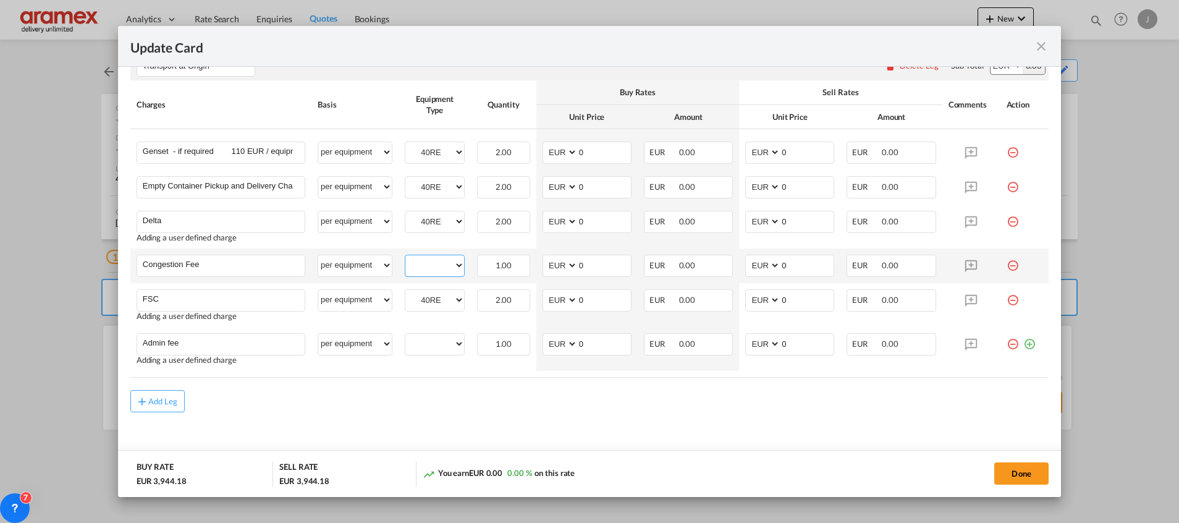
select select "40RE"
click at [405, 257] on select "40RE" at bounding box center [434, 265] width 59 height 17
drag, startPoint x: 424, startPoint y: 330, endPoint x: 421, endPoint y: 338, distance: 8.6
click at [424, 331] on td "40RE Please Select Already exists" at bounding box center [435, 349] width 72 height 44
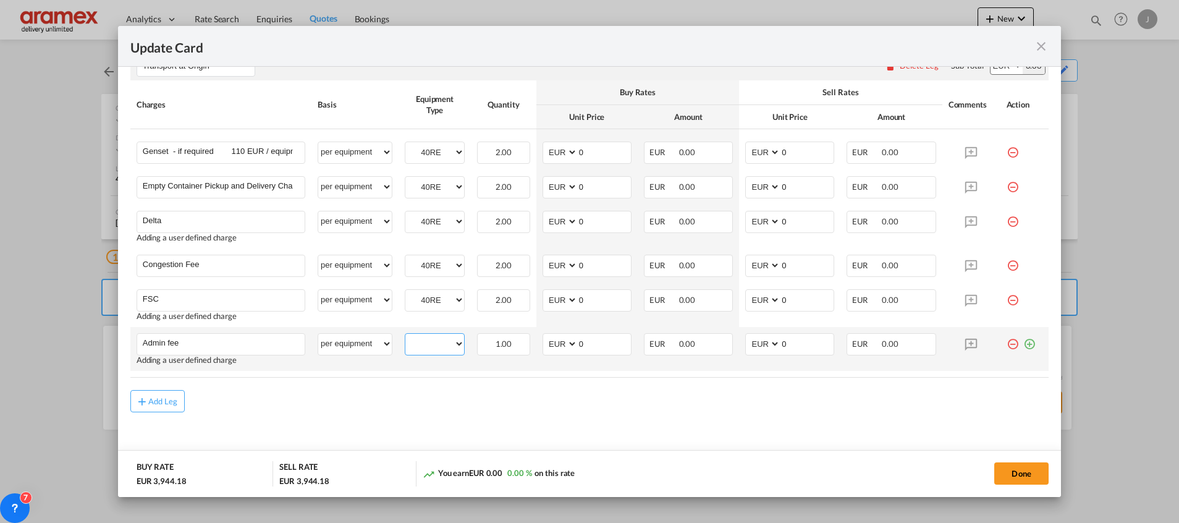
drag, startPoint x: 426, startPoint y: 345, endPoint x: 428, endPoint y: 354, distance: 9.4
click at [428, 344] on select "40RE" at bounding box center [434, 344] width 59 height 17
select select "40RE"
click at [405, 336] on select "40RE" at bounding box center [434, 344] width 59 height 17
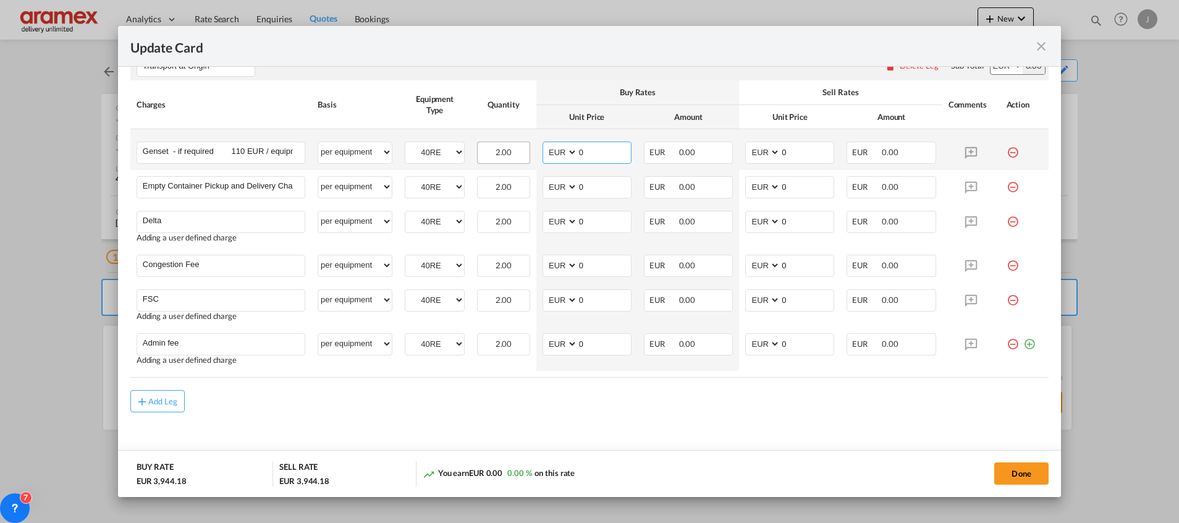
drag, startPoint x: 562, startPoint y: 148, endPoint x: 517, endPoint y: 148, distance: 45.1
click at [517, 148] on tr "Genset - if required 110 EUR / equipment Please Enter User Defined Charges Cann…" at bounding box center [589, 149] width 918 height 41
type input "282"
drag, startPoint x: 792, startPoint y: 153, endPoint x: 729, endPoint y: 153, distance: 62.4
click at [739, 153] on td "AED AFN ALL AMD ANG AOA ARS AUD AWG AZN BAM BBD BDT BGN BHD BIF BMD BND BOB BRL…" at bounding box center [789, 149] width 101 height 41
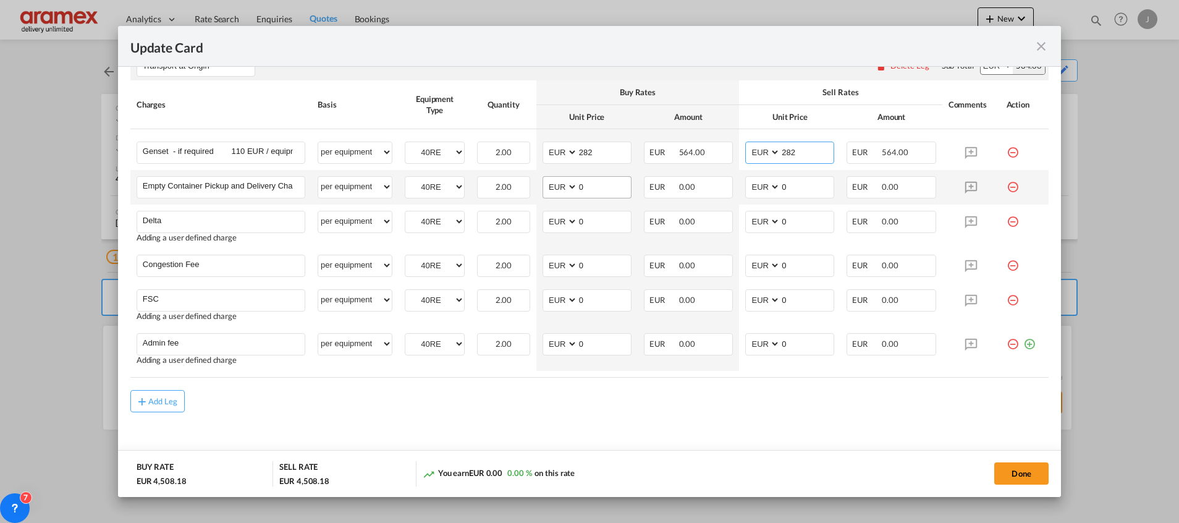
type input "282"
drag, startPoint x: 591, startPoint y: 180, endPoint x: 574, endPoint y: 192, distance: 20.6
click at [563, 187] on md-input-container "AED AFN ALL AMD ANG AOA ARS AUD AWG AZN BAM BBD BDT BGN BHD BIF BMD BND [PERSON…" at bounding box center [587, 187] width 89 height 22
type input "282"
drag, startPoint x: 792, startPoint y: 184, endPoint x: 689, endPoint y: 185, distance: 103.2
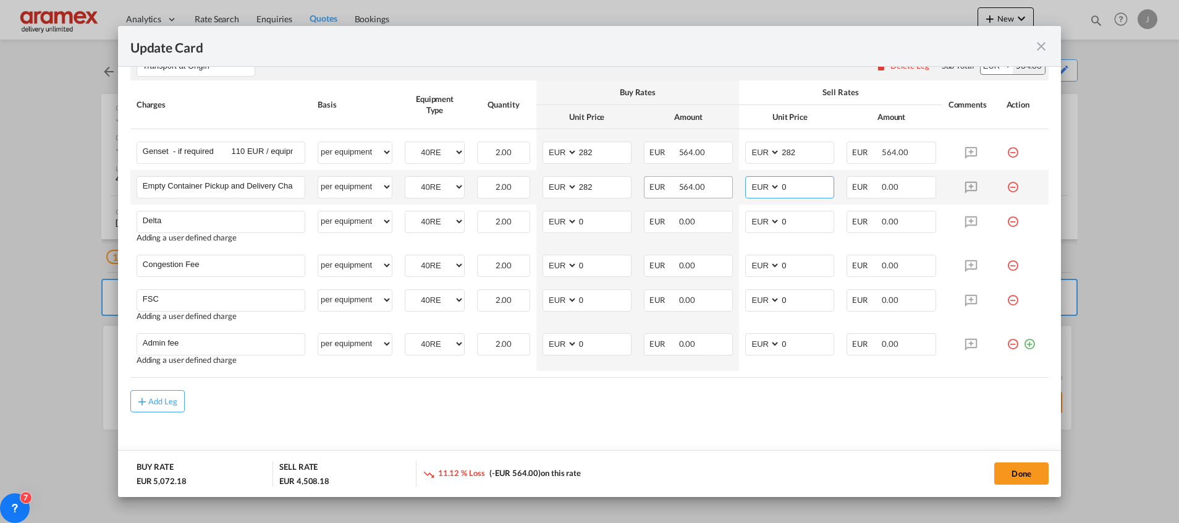
click at [689, 185] on tr "Empty Container Pickup and Delivery Charge Please Enter User Defined Charges Ca…" at bounding box center [589, 187] width 918 height 35
type input "282"
click at [591, 155] on input "282" at bounding box center [604, 151] width 53 height 19
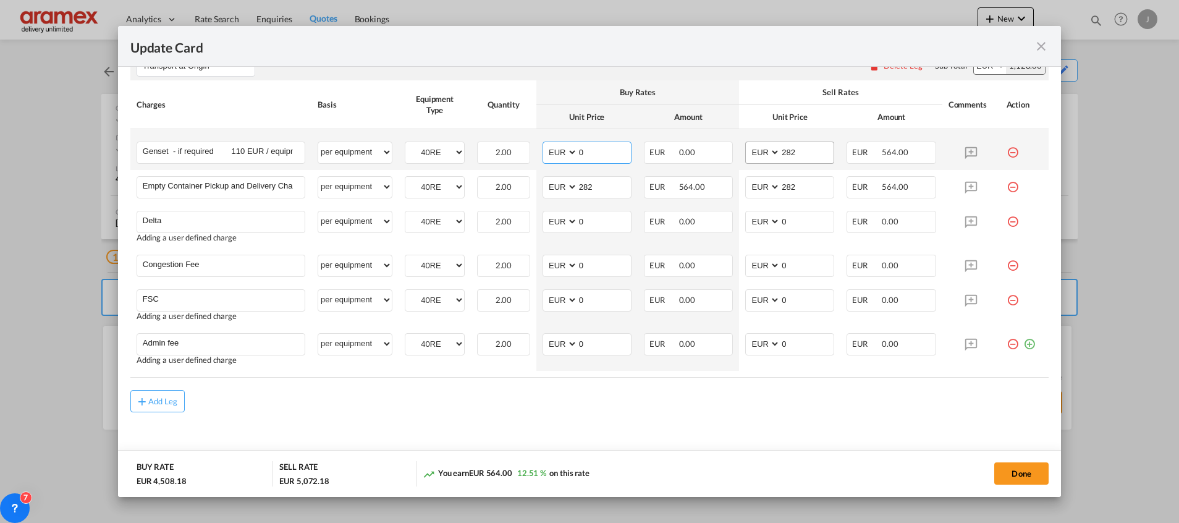
type input "0"
click at [773, 150] on select "AED AFN ALL AMD ANG AOA ARS AUD AWG AZN BAM BBD BDT BGN BHD BIF BMD BND [PERSON…" at bounding box center [764, 152] width 32 height 17
click at [785, 150] on input "282" at bounding box center [806, 151] width 53 height 19
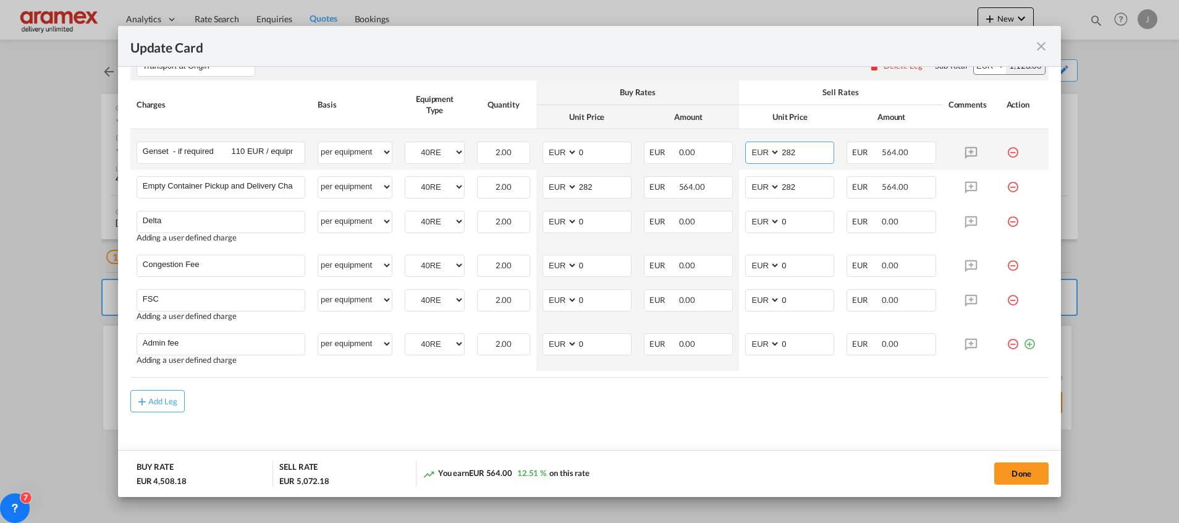
click at [785, 150] on input "282" at bounding box center [806, 151] width 53 height 19
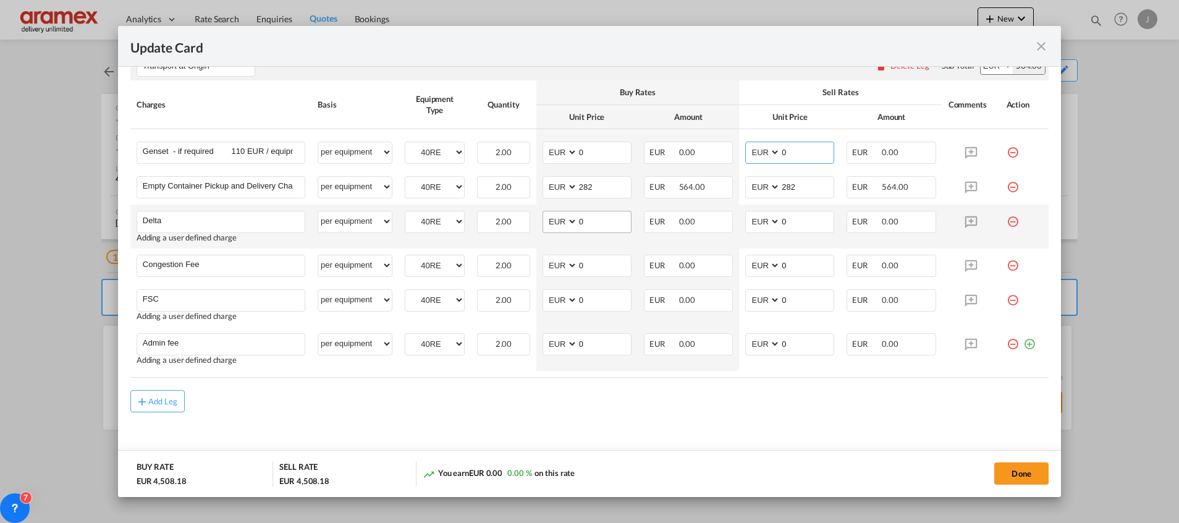
type input "0"
drag, startPoint x: 586, startPoint y: 220, endPoint x: 562, endPoint y: 222, distance: 24.2
click at [562, 222] on md-input-container "AED AFN ALL AMD ANG AOA ARS AUD AWG AZN BAM BBD BDT BGN BHD BIF BMD BND [PERSON…" at bounding box center [587, 222] width 89 height 22
type input "50"
drag, startPoint x: 790, startPoint y: 219, endPoint x: 742, endPoint y: 219, distance: 48.2
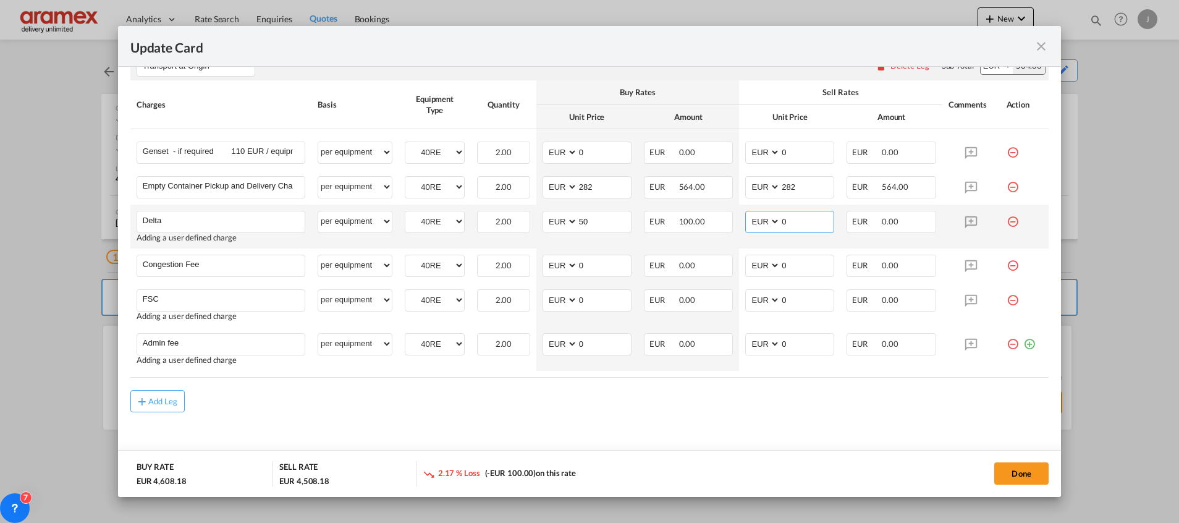
click at [745, 219] on md-input-container "AED AFN ALL AMD ANG AOA ARS AUD AWG AZN BAM BBD BDT BGN BHD BIF BMD BND [PERSON…" at bounding box center [789, 222] width 89 height 22
type input "50"
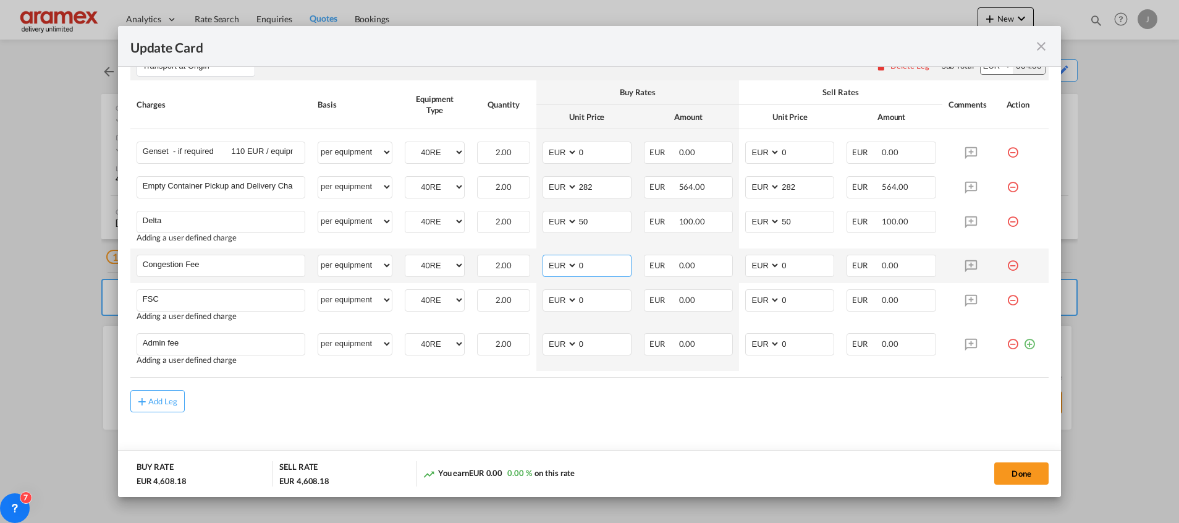
drag, startPoint x: 589, startPoint y: 266, endPoint x: 541, endPoint y: 269, distance: 47.6
click at [543, 269] on md-input-container "AED AFN ALL AMD ANG AOA ARS AUD AWG AZN BAM BBD BDT BGN BHD BIF BMD BND [PERSON…" at bounding box center [587, 266] width 89 height 22
type input "17"
click at [787, 263] on input "0" at bounding box center [806, 264] width 53 height 19
drag, startPoint x: 776, startPoint y: 263, endPoint x: 725, endPoint y: 263, distance: 50.7
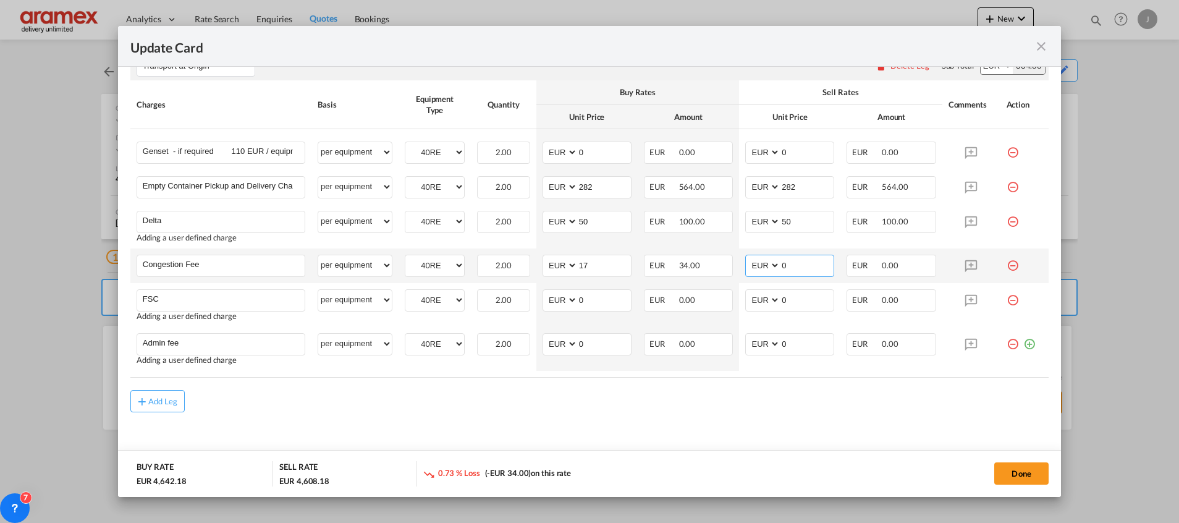
click at [725, 263] on tr "Congestion Fee Please Enter User Defined Charges Cannot Be Published per equipm…" at bounding box center [589, 265] width 918 height 35
type input "17"
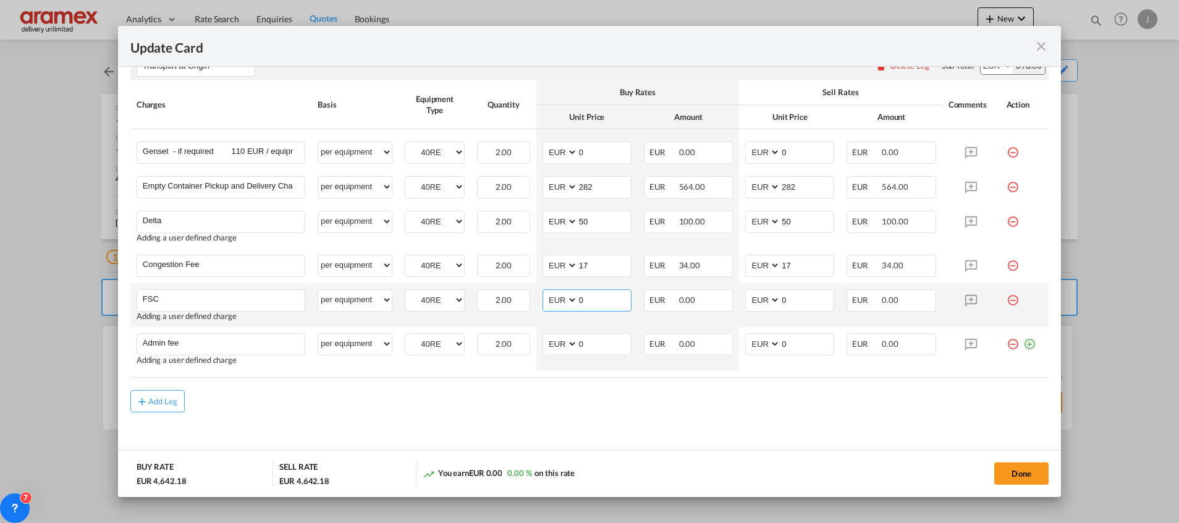
drag, startPoint x: 587, startPoint y: 303, endPoint x: 558, endPoint y: 303, distance: 29.0
click at [558, 303] on md-input-container "AED AFN ALL AMD ANG AOA ARS AUD AWG AZN BAM BBD BDT BGN BHD BIF BMD BND [PERSON…" at bounding box center [587, 300] width 89 height 22
paste input "€ 87.25"
click at [586, 299] on input "€ 87.25" at bounding box center [604, 299] width 53 height 19
click at [586, 299] on input "87.25" at bounding box center [604, 299] width 53 height 19
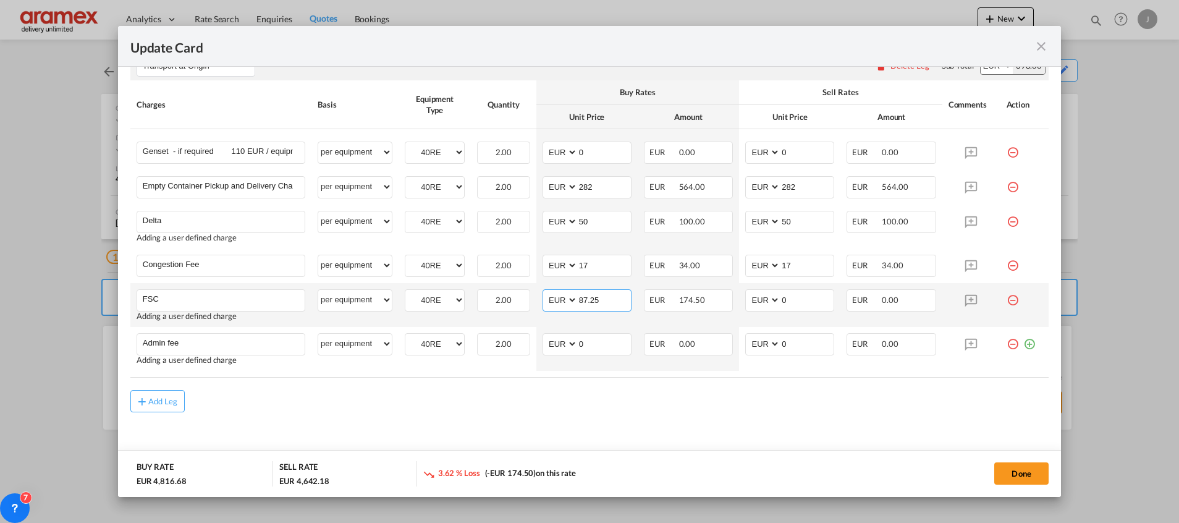
click at [586, 299] on input "87.25" at bounding box center [604, 299] width 53 height 19
type input "87.25"
drag, startPoint x: 808, startPoint y: 299, endPoint x: 737, endPoint y: 303, distance: 70.6
click at [745, 300] on md-input-container "AED AFN ALL AMD ANG AOA ARS AUD AWG AZN BAM BBD BDT BGN BHD BIF BMD BND [PERSON…" at bounding box center [789, 300] width 89 height 22
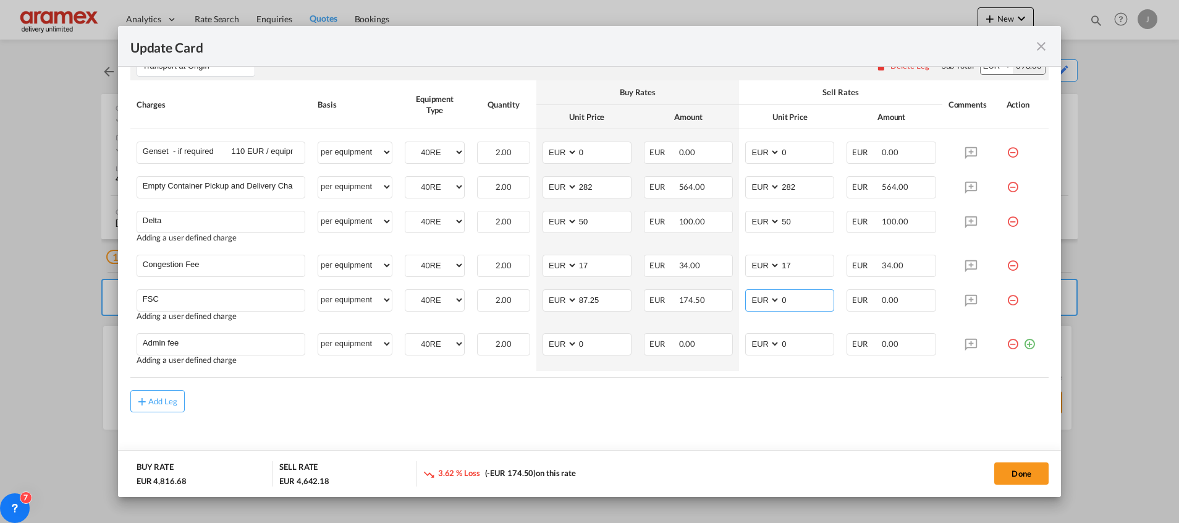
paste input "87.25"
type input "87.25"
drag, startPoint x: 582, startPoint y: 342, endPoint x: 519, endPoint y: 342, distance: 63.0
click at [520, 342] on tr "Admin fee Please Enter User Defined Charges Cannot Be Published Adding a user d…" at bounding box center [589, 349] width 918 height 44
click at [590, 348] on input "14.5" at bounding box center [604, 343] width 53 height 19
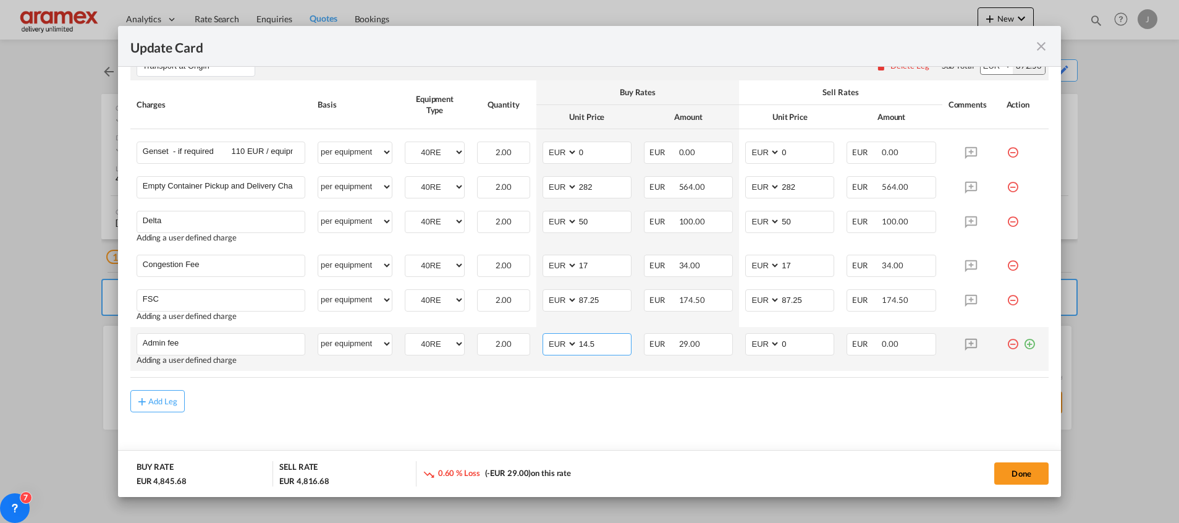
click at [590, 348] on input "14.5" at bounding box center [604, 343] width 53 height 19
type input "14.5"
click at [790, 342] on input "0" at bounding box center [806, 343] width 53 height 19
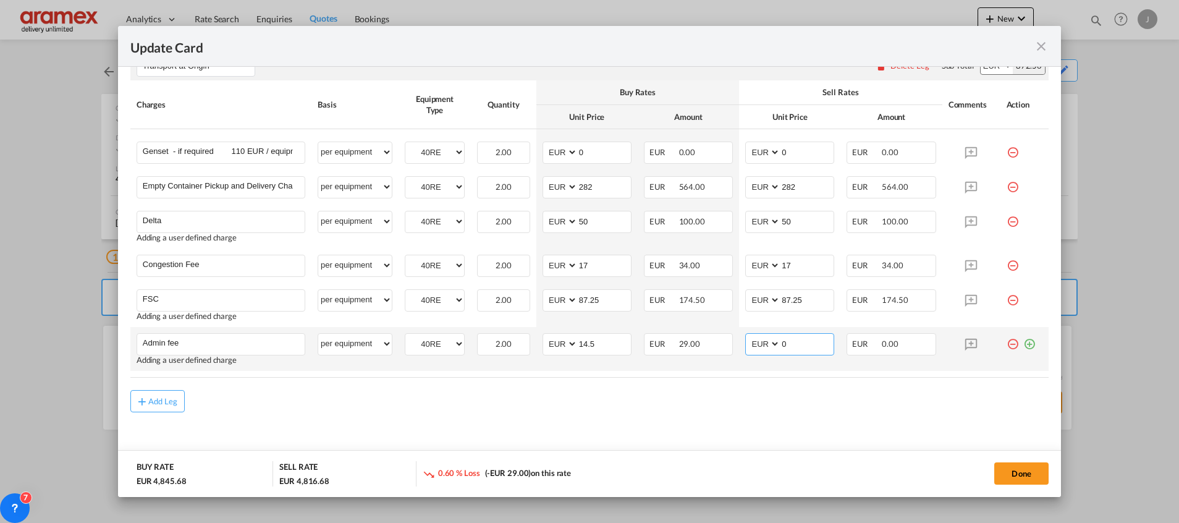
click at [790, 342] on input "0" at bounding box center [806, 343] width 53 height 19
paste input "14.5"
type input "14.5"
click at [790, 407] on div "Add Leg" at bounding box center [589, 401] width 918 height 22
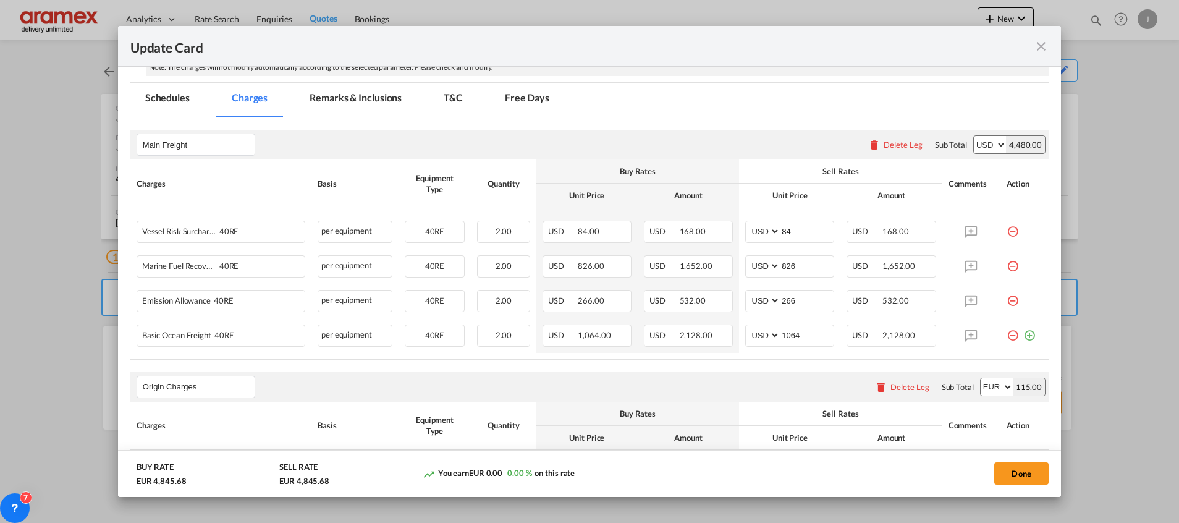
scroll to position [205, 0]
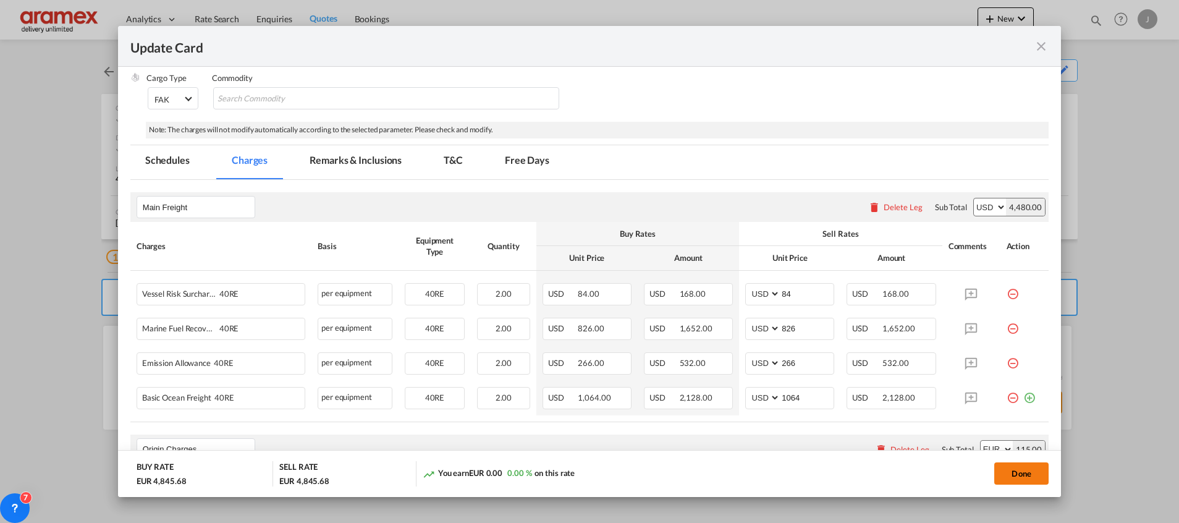
click at [1020, 470] on button "Done" at bounding box center [1021, 473] width 54 height 22
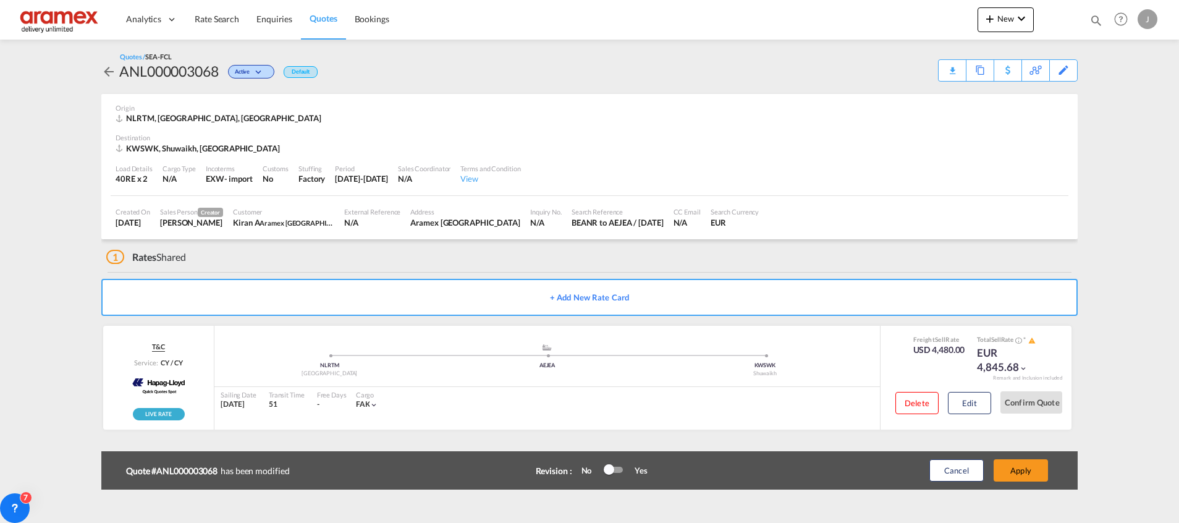
click at [1023, 463] on button "Apply" at bounding box center [1021, 470] width 54 height 22
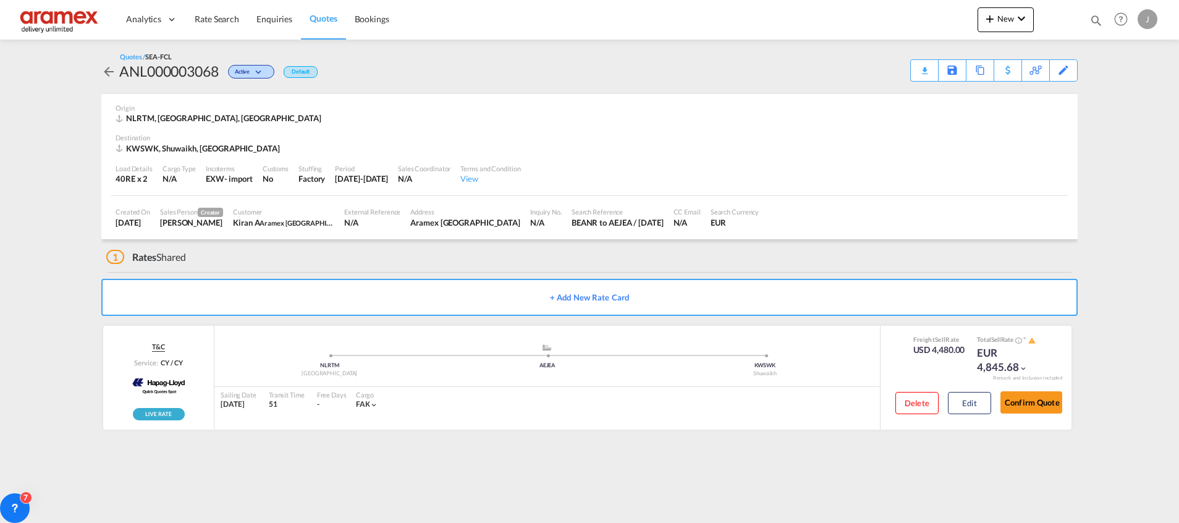
click at [0, 0] on div "Download Quote" at bounding box center [0, 0] width 0 height 0
click at [211, 22] on span "Rate Search" at bounding box center [217, 19] width 44 height 11
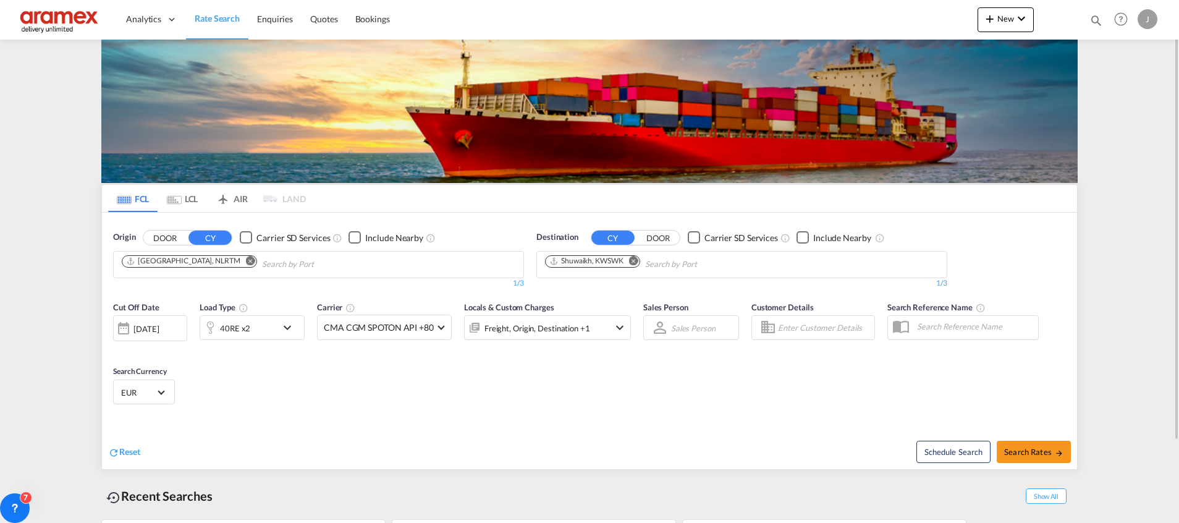
click at [634, 261] on md-icon "Remove" at bounding box center [633, 260] width 9 height 9
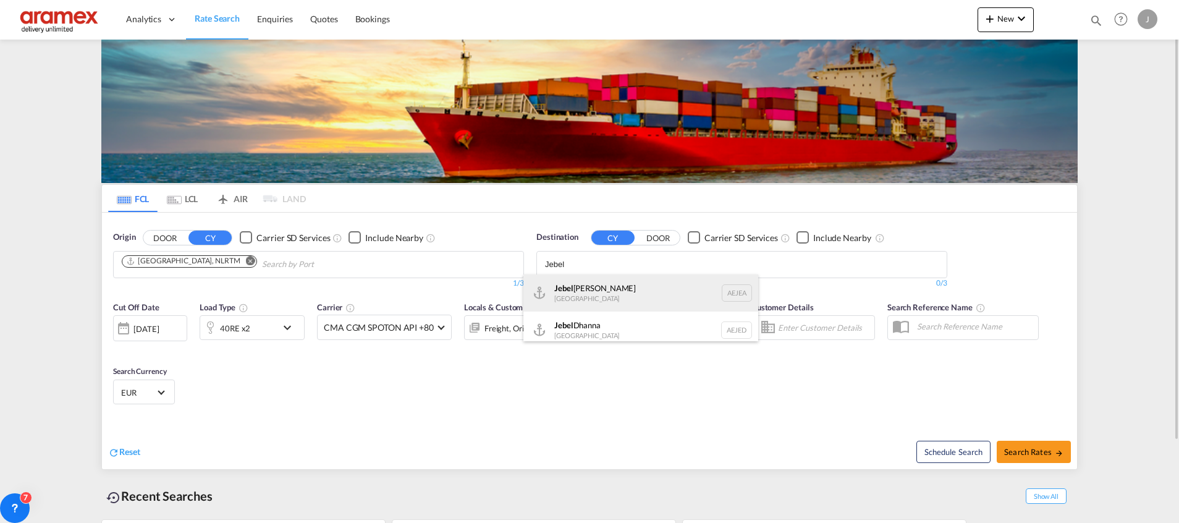
type input "Jebel"
click at [604, 290] on div "[GEOGRAPHIC_DATA] [GEOGRAPHIC_DATA]" at bounding box center [640, 292] width 235 height 37
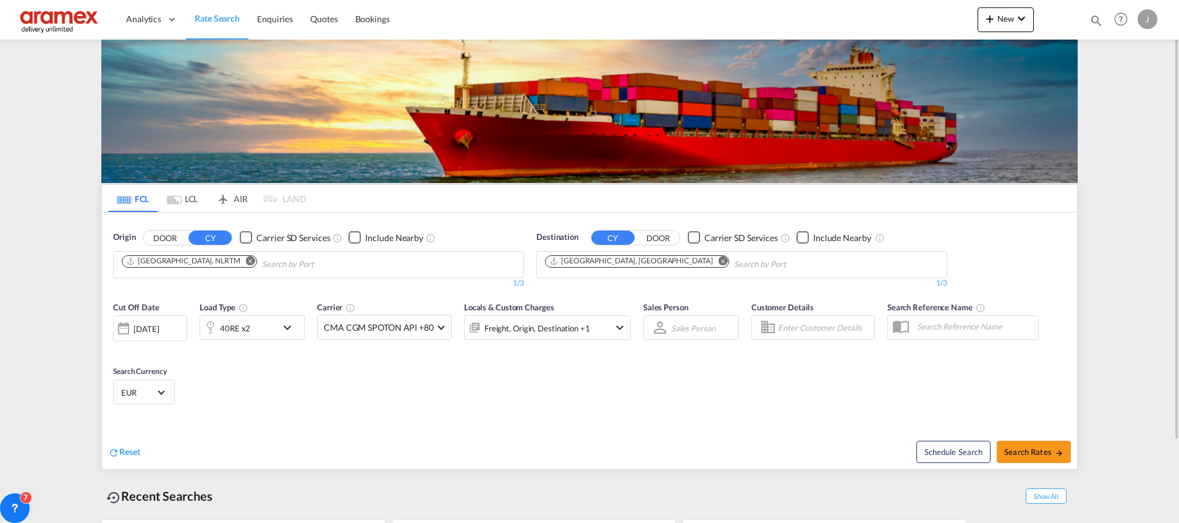
click at [246, 260] on md-icon "Remove" at bounding box center [250, 260] width 9 height 9
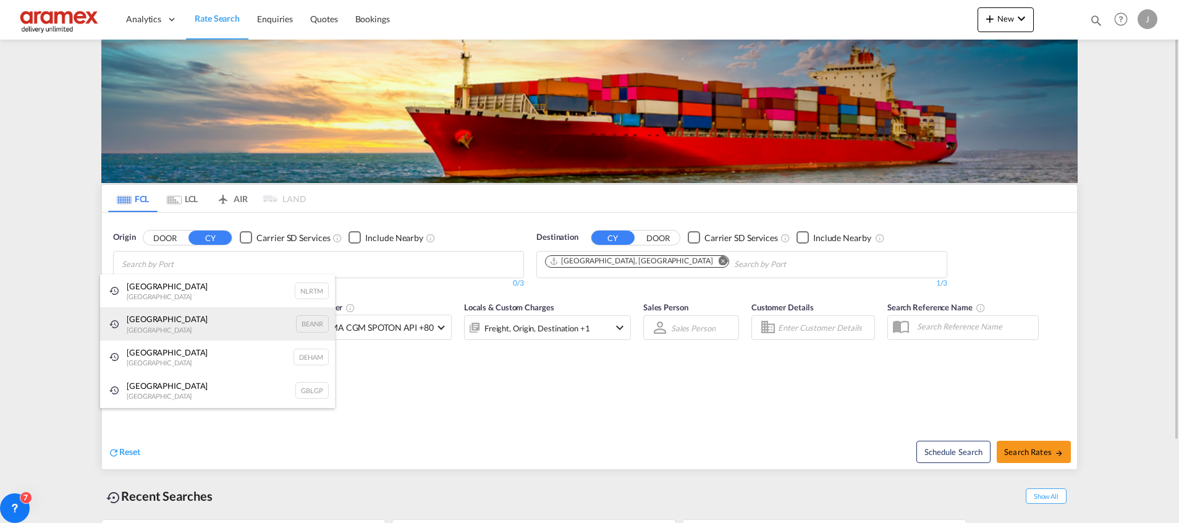
click at [191, 318] on div "Antwerp [GEOGRAPHIC_DATA] BEANR" at bounding box center [217, 323] width 235 height 33
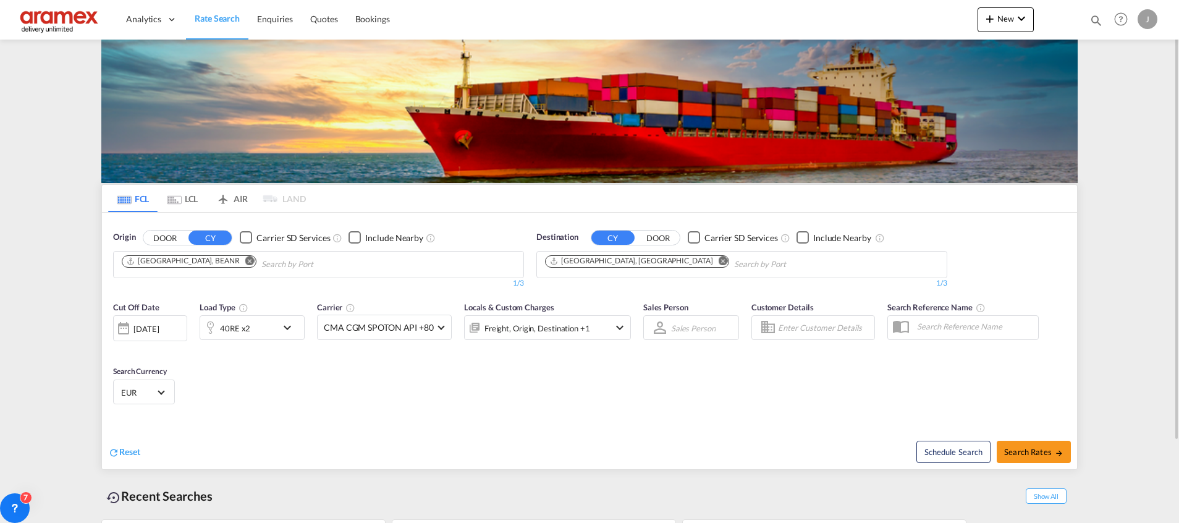
click at [258, 327] on div "40RE x2" at bounding box center [238, 327] width 77 height 25
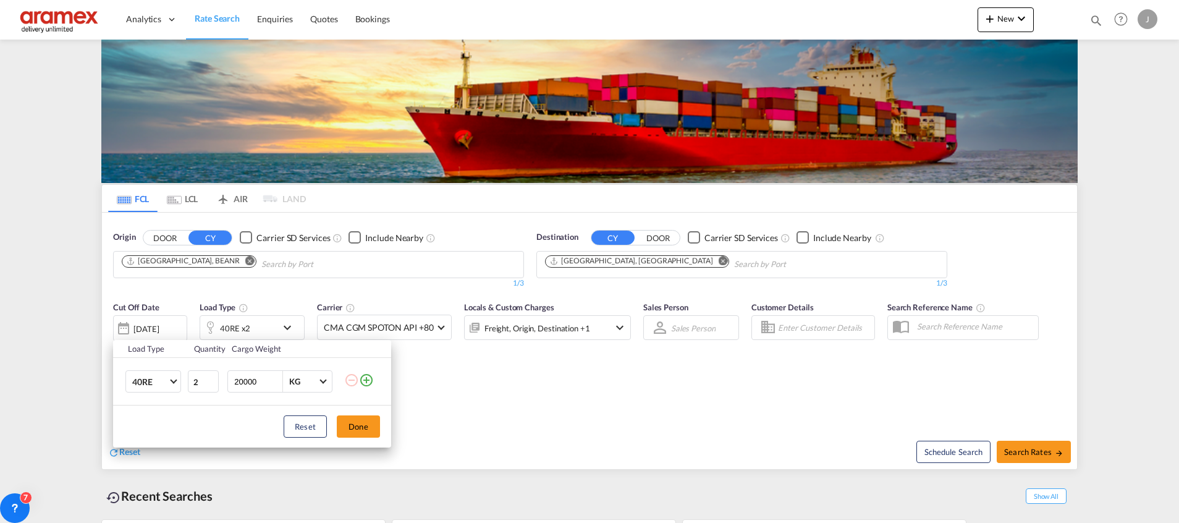
click at [664, 400] on div "Load Type Quantity Cargo Weight 40RE 20GP 40GP 40HC 45HC 20RE 40RE 40HR 20OT 40…" at bounding box center [589, 261] width 1179 height 523
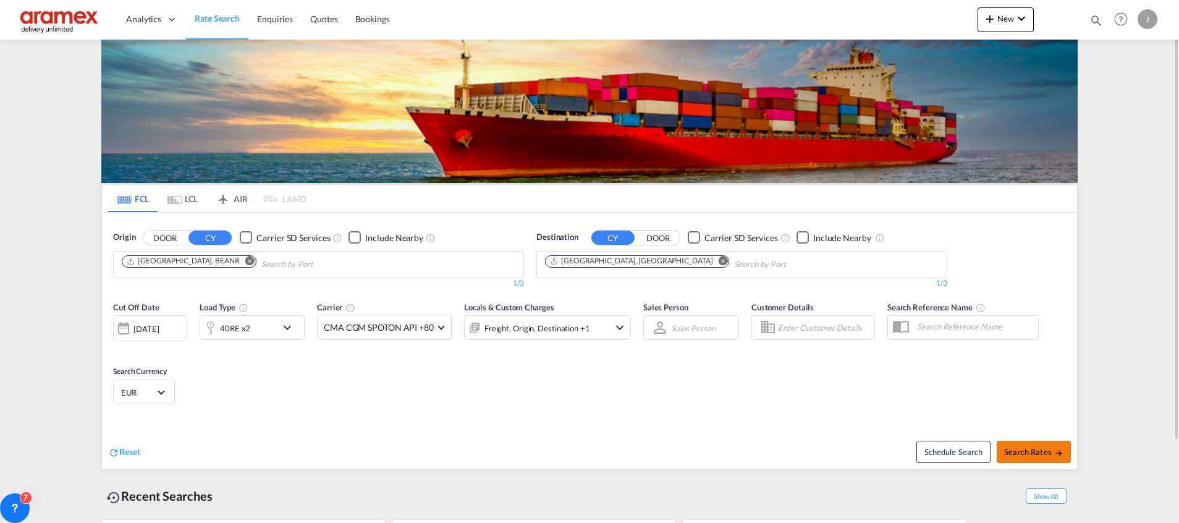
click at [1029, 453] on span "Search Rates" at bounding box center [1033, 452] width 59 height 10
type input "BEANR to AEJEA / [DATE]"
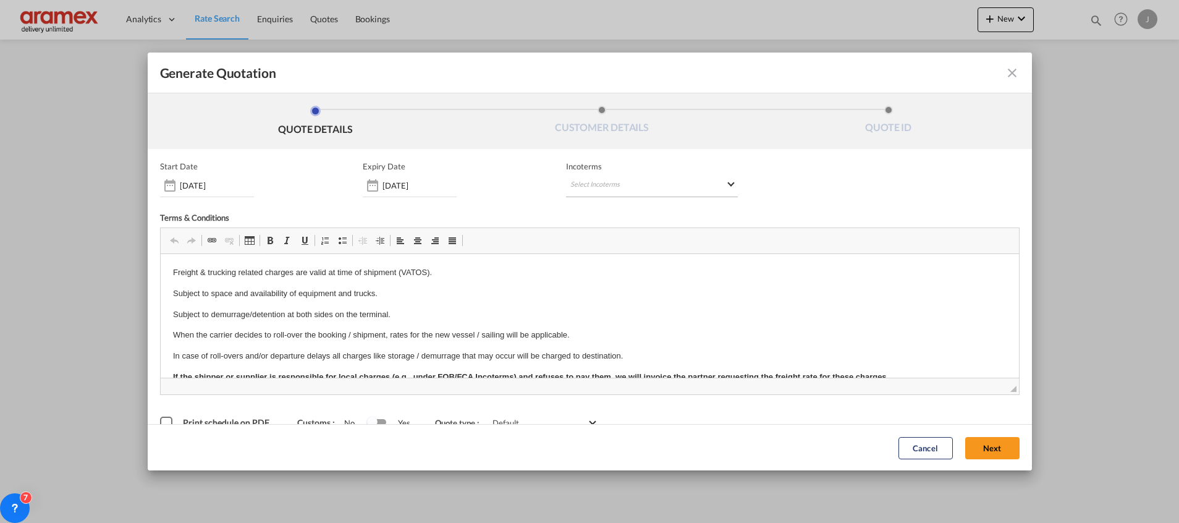
click at [592, 184] on md-select "Select Incoterms EXW - import Ex Works CIP - export Carriage and Insurance Paid…" at bounding box center [652, 186] width 172 height 22
click at [596, 213] on input "search" at bounding box center [624, 211] width 114 height 11
type input "exw"
click at [616, 236] on div "EXW - import" at bounding box center [629, 233] width 117 height 10
click at [991, 448] on button "Next" at bounding box center [992, 447] width 54 height 22
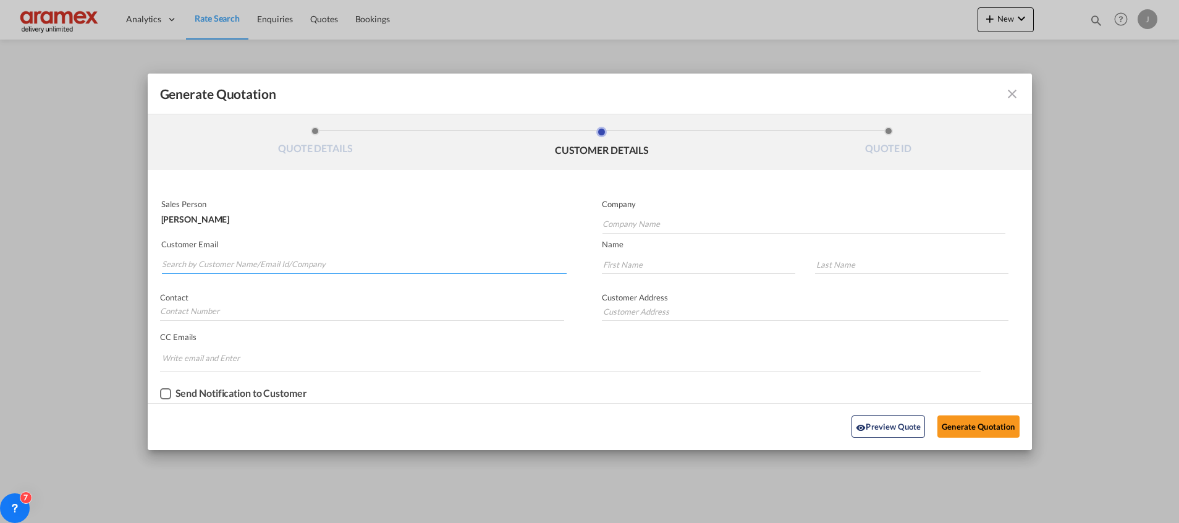
click at [297, 260] on input "Search by Customer Name/Email Id/Company" at bounding box center [364, 264] width 405 height 19
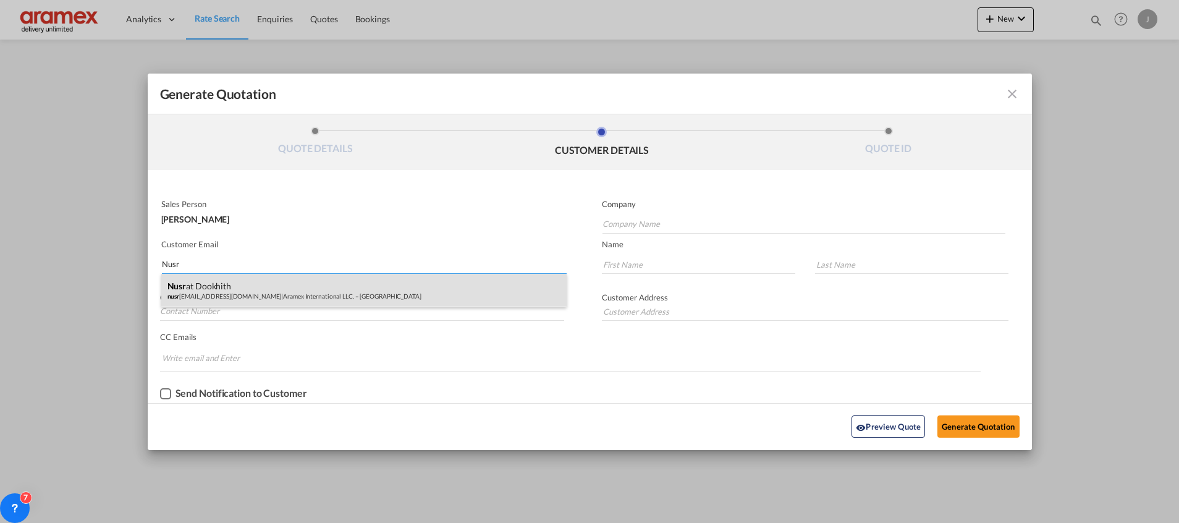
type input "Nusr"
click at [276, 285] on div "Nusr at Dookhith nusr [EMAIL_ADDRESS][DOMAIN_NAME] | Aramex International LLC. …" at bounding box center [363, 290] width 405 height 33
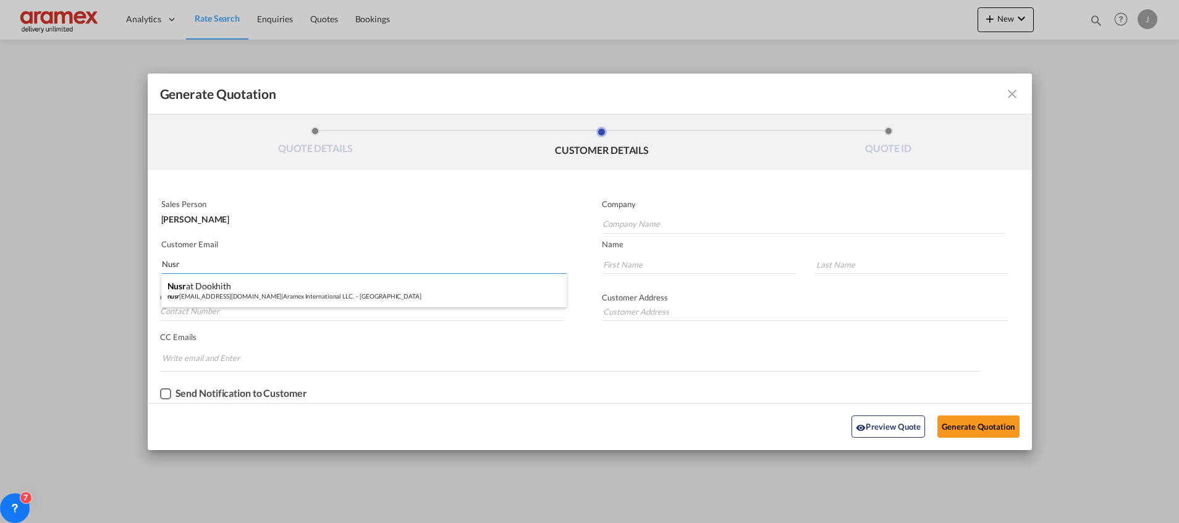
type input "Aramex International LLC. – [GEOGRAPHIC_DATA]"
type input "[EMAIL_ADDRESS][DOMAIN_NAME]"
type input "Nusrat"
type input "Dookhith"
type input "[GEOGRAPHIC_DATA] [GEOGRAPHIC_DATA]"
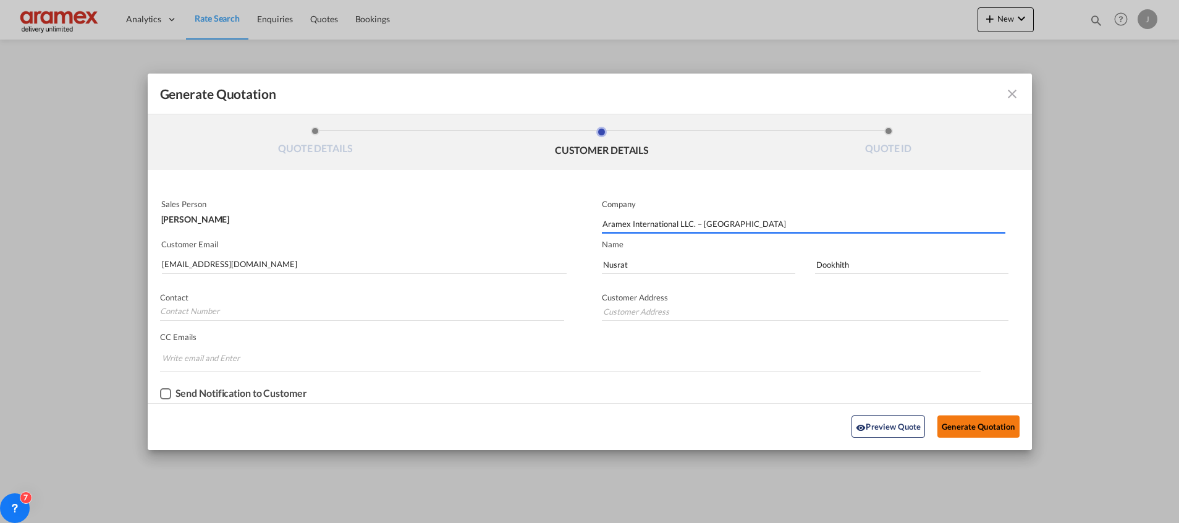
click at [971, 424] on button "Generate Quotation" at bounding box center [978, 426] width 82 height 22
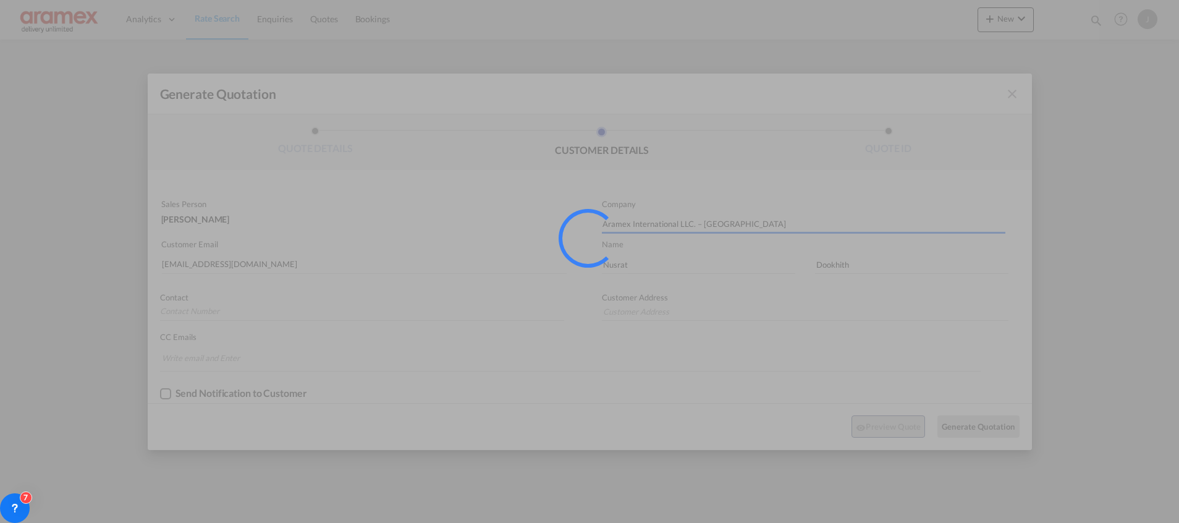
type input "[GEOGRAPHIC_DATA] [GEOGRAPHIC_DATA]"
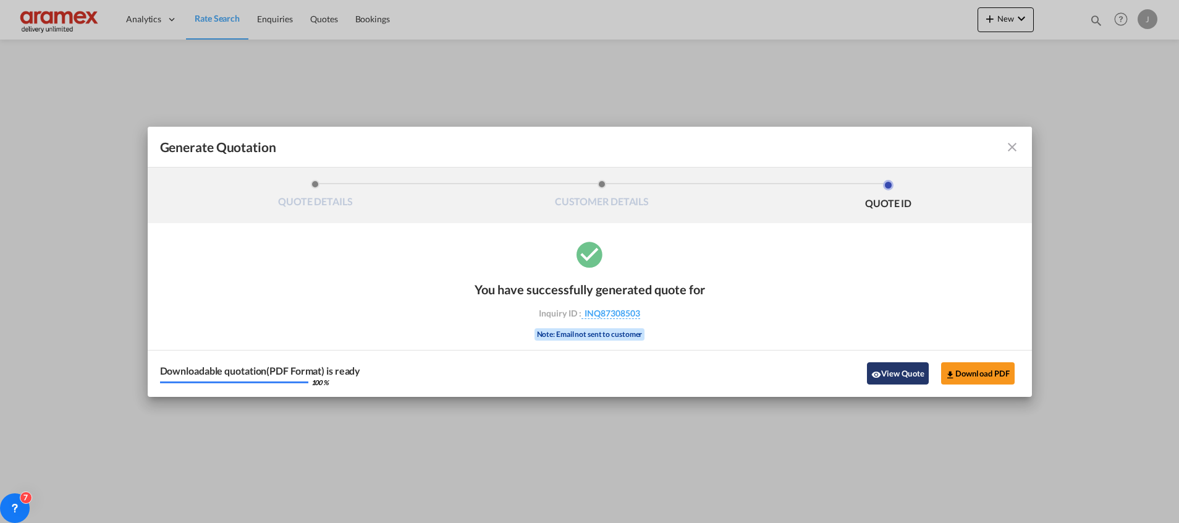
click at [886, 374] on button "View Quote" at bounding box center [898, 373] width 62 height 22
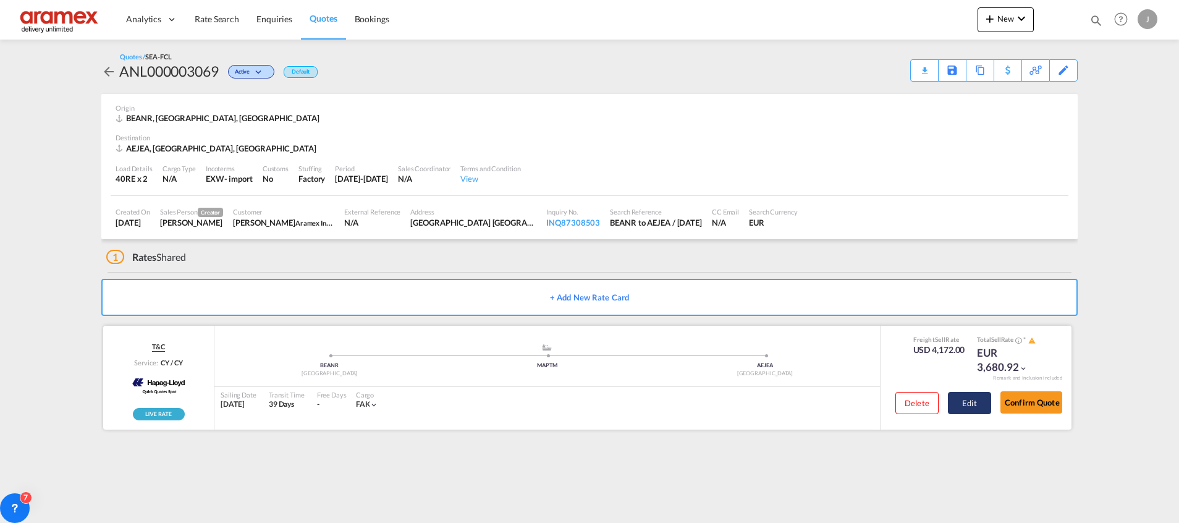
click at [971, 398] on button "Edit" at bounding box center [969, 403] width 43 height 22
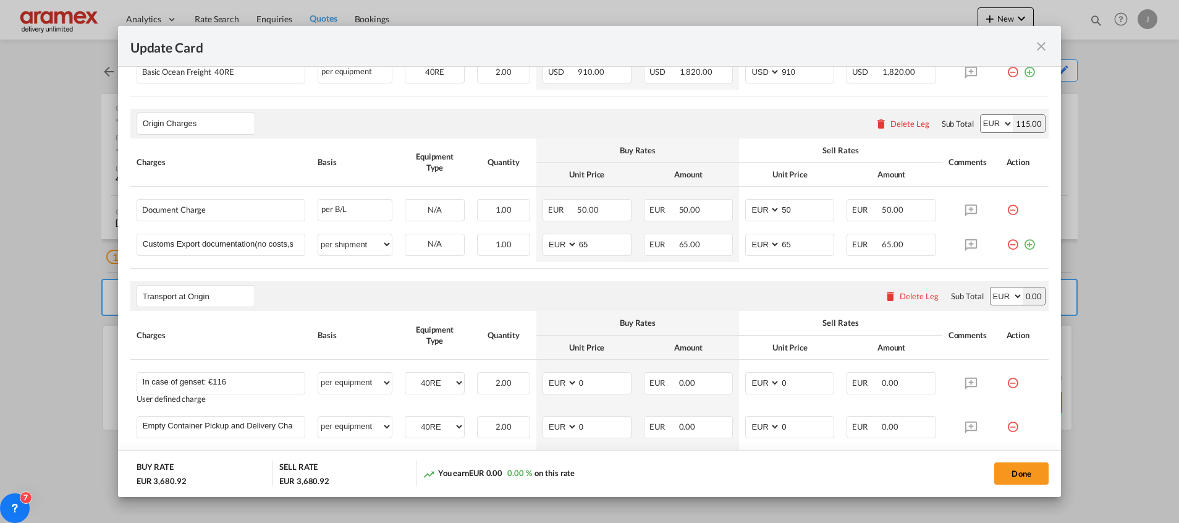
scroll to position [657, 0]
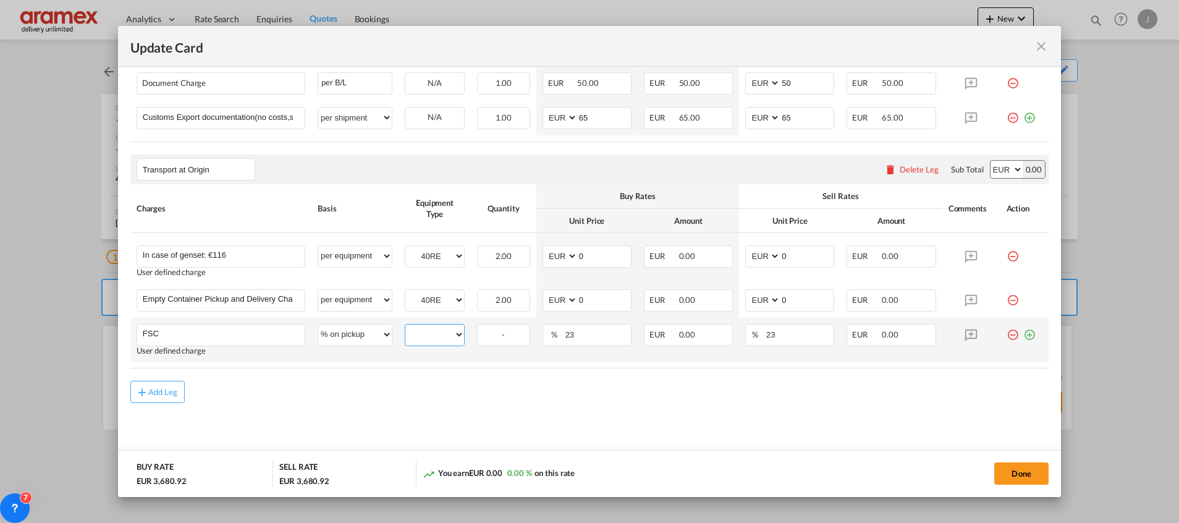
click at [411, 337] on select "40RE" at bounding box center [434, 334] width 59 height 17
select select "40RE"
click at [405, 326] on select "40RE" at bounding box center [434, 334] width 59 height 17
click at [591, 297] on input "0" at bounding box center [604, 299] width 53 height 19
drag, startPoint x: 598, startPoint y: 300, endPoint x: 561, endPoint y: 305, distance: 36.8
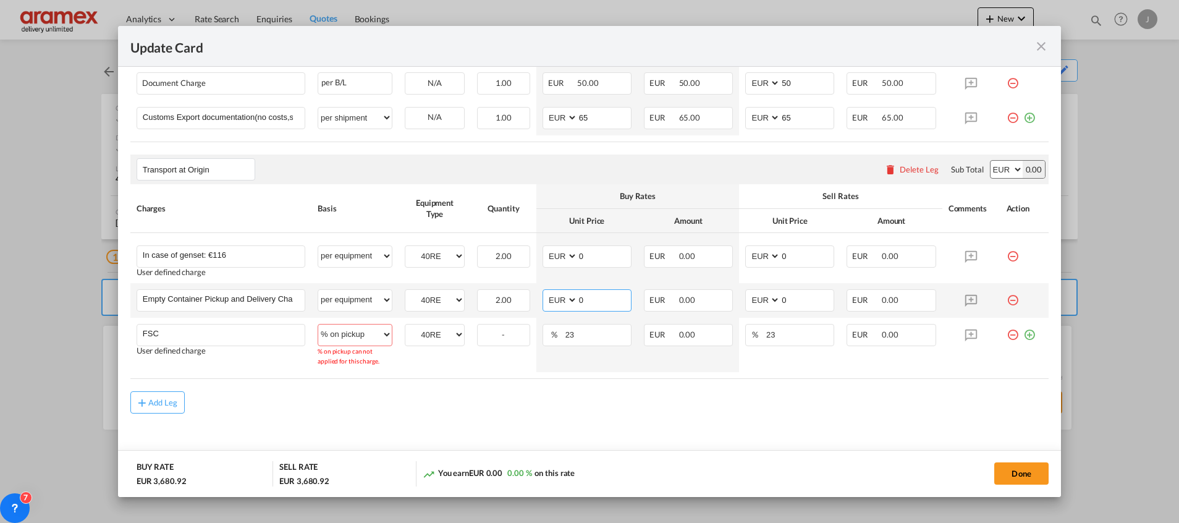
click at [554, 303] on md-input-container "AED AFN ALL AMD ANG AOA ARS AUD AWG AZN BAM BBD BDT BGN BHD BIF BMD BND [PERSON…" at bounding box center [587, 300] width 89 height 22
paste input "372.0"
type input "372"
click at [750, 484] on div "Done" at bounding box center [872, 473] width 353 height 25
click at [583, 298] on input "372" at bounding box center [604, 299] width 53 height 19
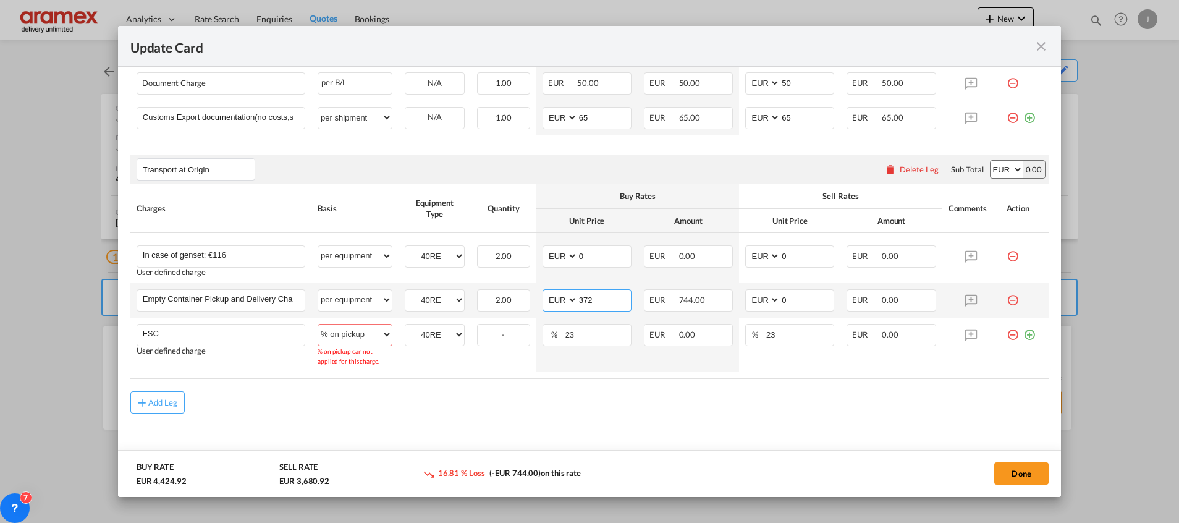
click at [583, 298] on input "372" at bounding box center [604, 299] width 53 height 19
drag, startPoint x: 801, startPoint y: 301, endPoint x: 767, endPoint y: 308, distance: 34.2
click at [739, 300] on td "AED AFN ALL AMD ANG AOA ARS AUD AWG AZN BAM BBD BDT BGN BHD BIF BMD BND BOB BRL…" at bounding box center [789, 300] width 101 height 35
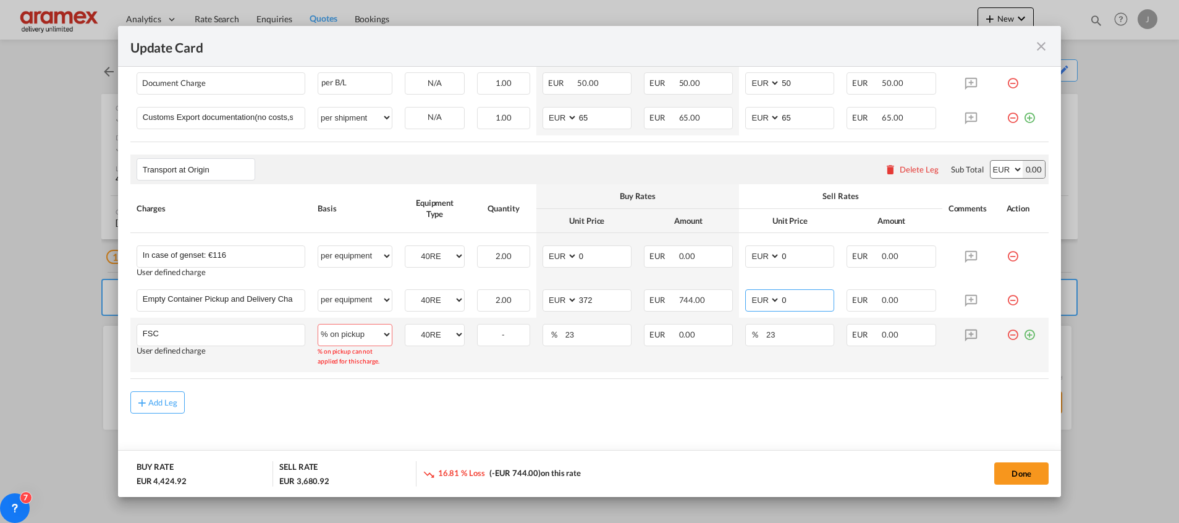
paste input "372.0"
type input "372"
click at [782, 368] on td "% 23 Please Enter Invalid Input" at bounding box center [789, 345] width 101 height 54
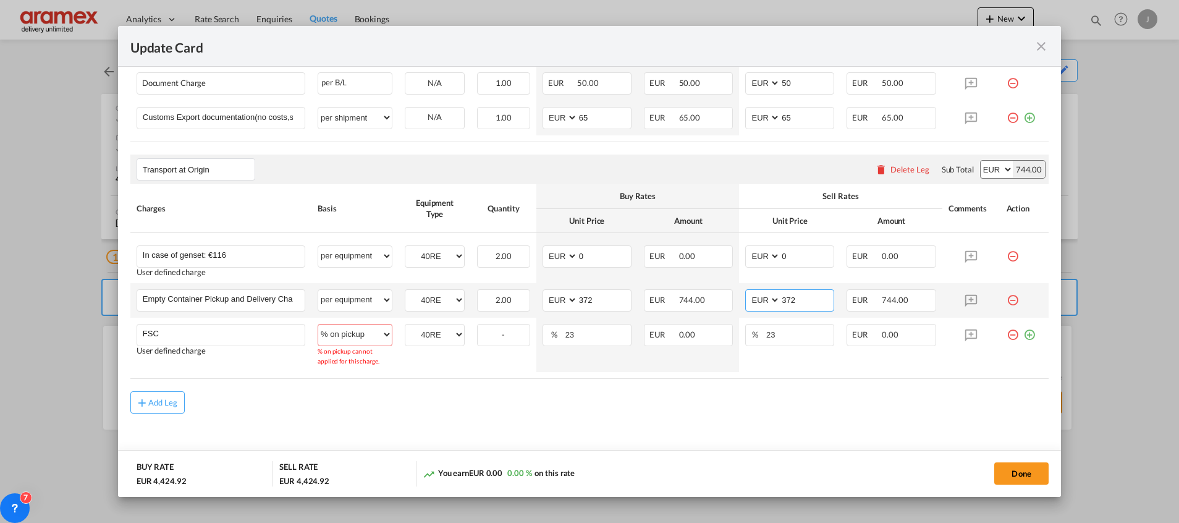
click at [782, 295] on input "372" at bounding box center [806, 299] width 53 height 19
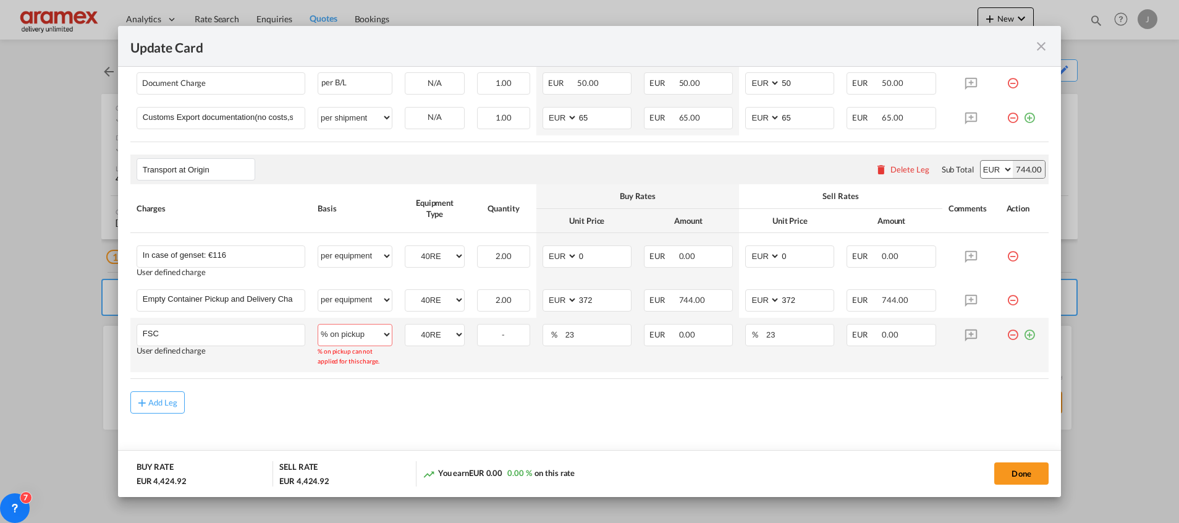
click at [355, 340] on select "per equipment per container per B/L per shipping bill per shipment % on pickup …" at bounding box center [355, 334] width 74 height 20
select select "per shipment"
click at [318, 324] on select "per equipment per container per B/L per shipping bill per shipment % on pickup …" at bounding box center [355, 334] width 74 height 20
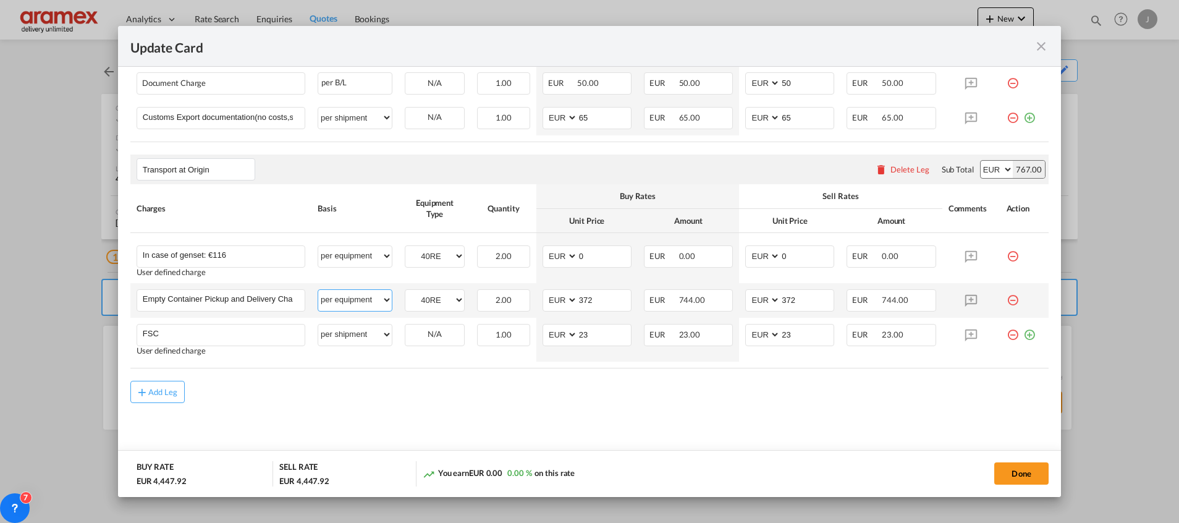
click at [351, 298] on select "per equipment per container per B/L per shipping bill per shipment % on pickup …" at bounding box center [355, 300] width 74 height 20
select select "per shipment"
click at [318, 290] on select "per equipment per container per B/L per shipping bill per shipment % on pickup …" at bounding box center [355, 300] width 74 height 20
drag, startPoint x: 598, startPoint y: 334, endPoint x: 561, endPoint y: 335, distance: 36.5
click at [561, 334] on md-input-container "AED AFN ALL AMD ANG AOA ARS AUD AWG AZN BAM BBD BDT BGN BHD BIF BMD BND [PERSON…" at bounding box center [587, 335] width 89 height 22
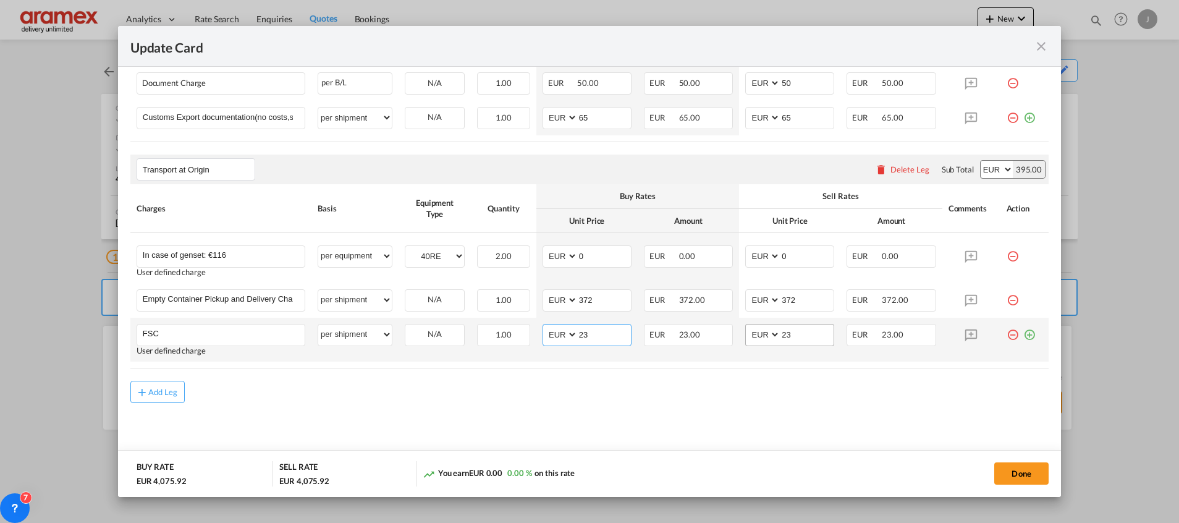
paste input "85.56"
type input "85.56"
drag, startPoint x: 803, startPoint y: 333, endPoint x: 743, endPoint y: 333, distance: 59.9
click at [745, 333] on md-input-container "AED AFN ALL AMD ANG AOA ARS AUD AWG AZN BAM BBD BDT BGN BHD BIF BMD BND [PERSON…" at bounding box center [789, 335] width 89 height 22
paste input "85.56"
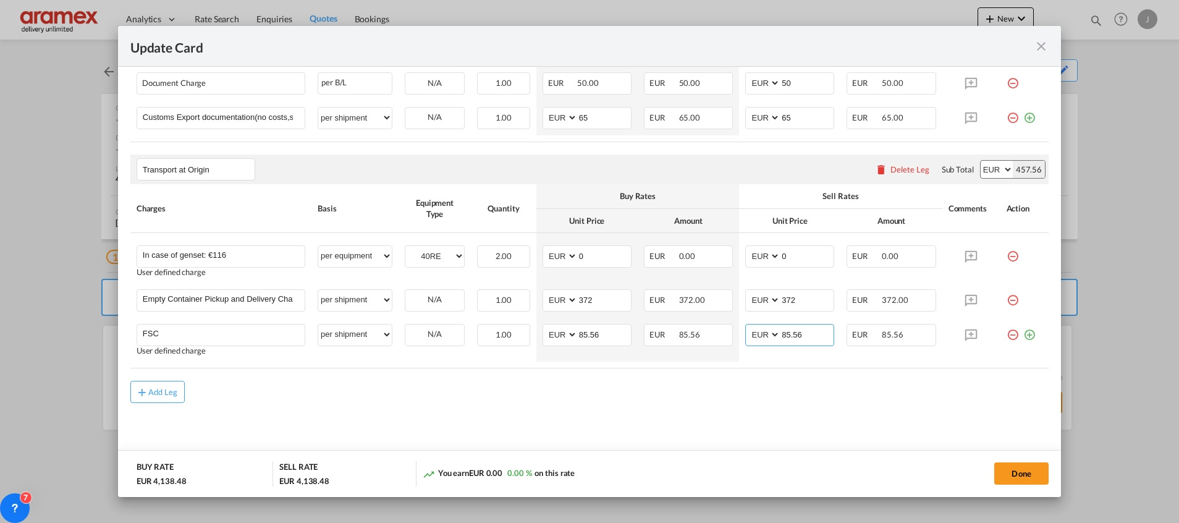
type input "85.56"
click at [714, 400] on div "Add Leg" at bounding box center [589, 392] width 918 height 22
click at [356, 295] on select "per equipment per container per B/L per shipping bill per shipment % on pickup …" at bounding box center [355, 300] width 74 height 20
select select "per equipment"
click at [318, 290] on select "per equipment per container per B/L per shipping bill per shipment % on pickup …" at bounding box center [355, 300] width 74 height 20
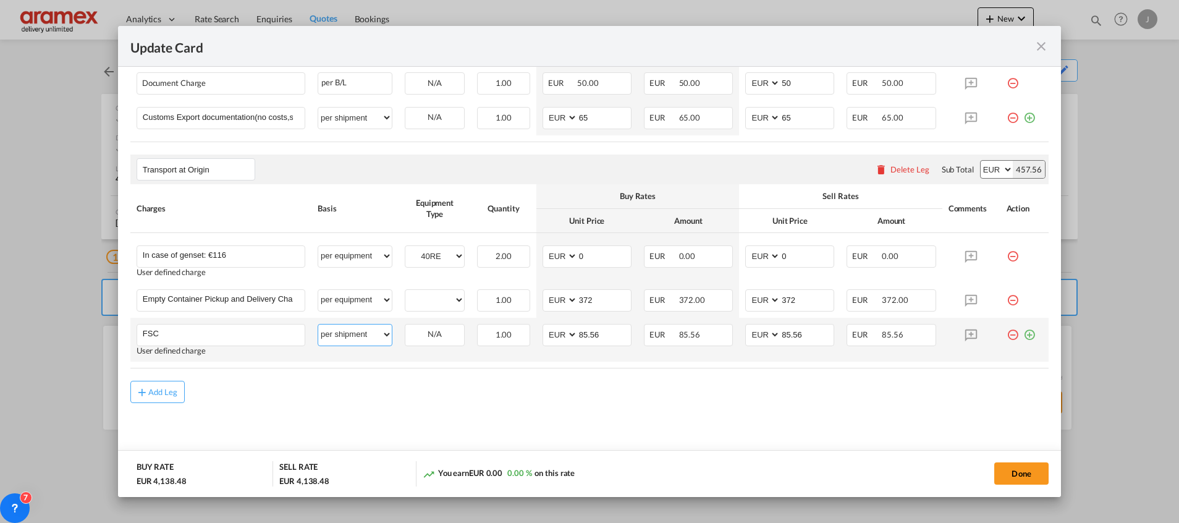
drag, startPoint x: 353, startPoint y: 339, endPoint x: 353, endPoint y: 325, distance: 13.6
click at [353, 339] on select "per equipment per container per B/L per shipping bill per shipment % on pickup …" at bounding box center [355, 334] width 74 height 20
select select "per equipment"
click at [318, 324] on select "per equipment per container per B/L per shipping bill per shipment % on pickup …" at bounding box center [355, 334] width 74 height 20
click at [434, 296] on select "40RE" at bounding box center [434, 300] width 59 height 17
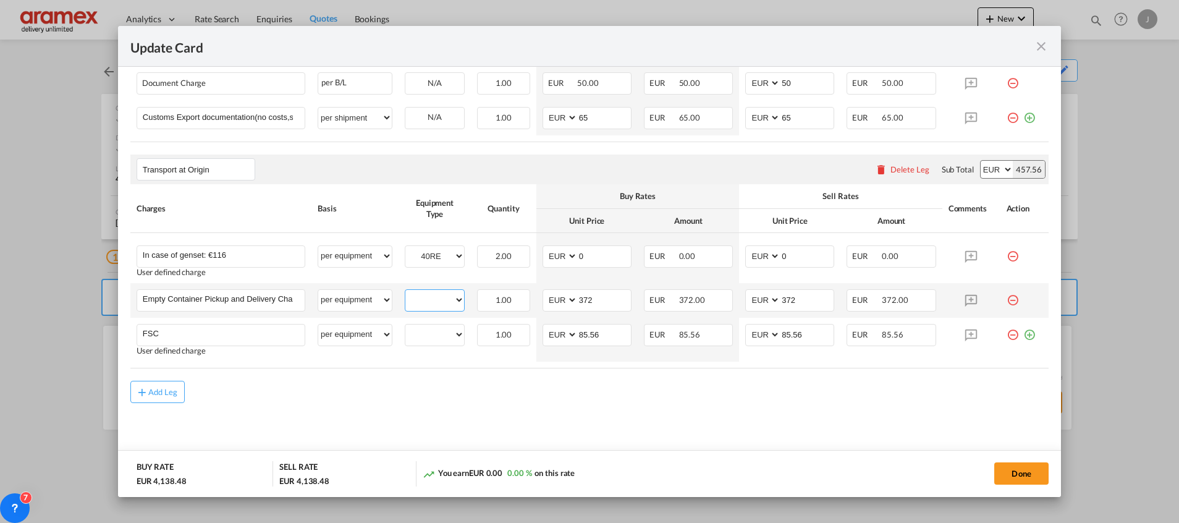
select select "40RE"
click at [405, 292] on select "40RE" at bounding box center [434, 300] width 59 height 17
click at [429, 337] on select "40RE" at bounding box center [434, 334] width 59 height 17
select select "40RE"
click at [405, 326] on select "40RE" at bounding box center [434, 334] width 59 height 17
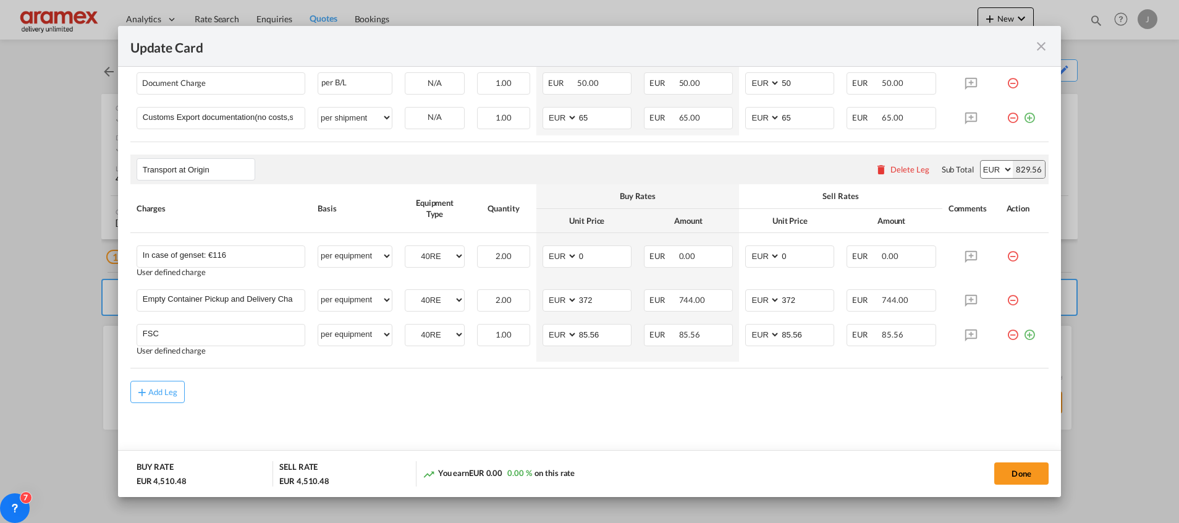
click at [609, 401] on div "Add Leg" at bounding box center [589, 392] width 918 height 22
click at [1023, 336] on md-icon "icon-plus-circle-outline green-400-fg" at bounding box center [1029, 330] width 12 height 12
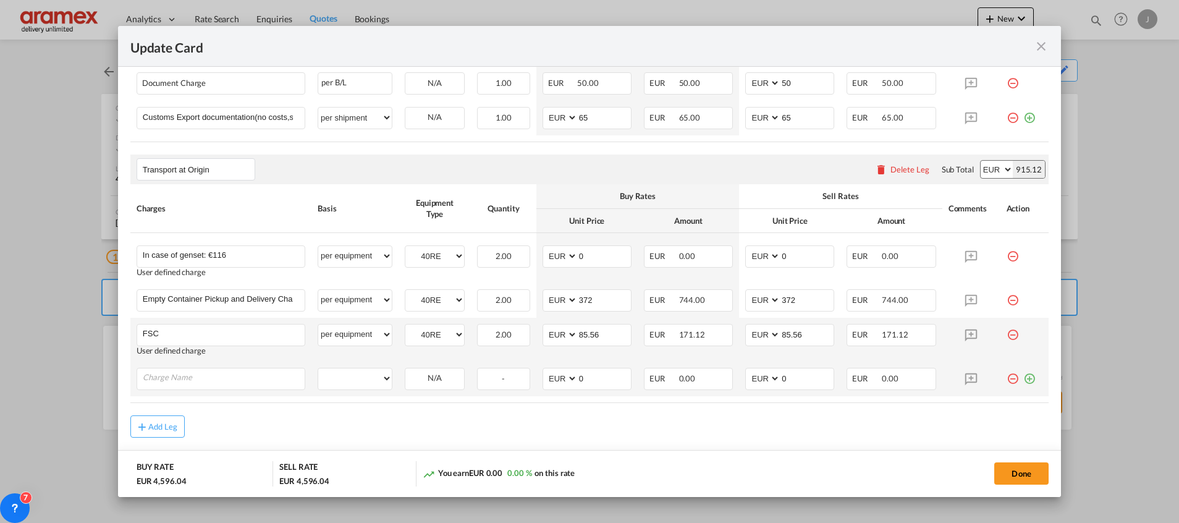
click at [1023, 379] on md-icon "icon-plus-circle-outline green-400-fg" at bounding box center [1029, 374] width 12 height 12
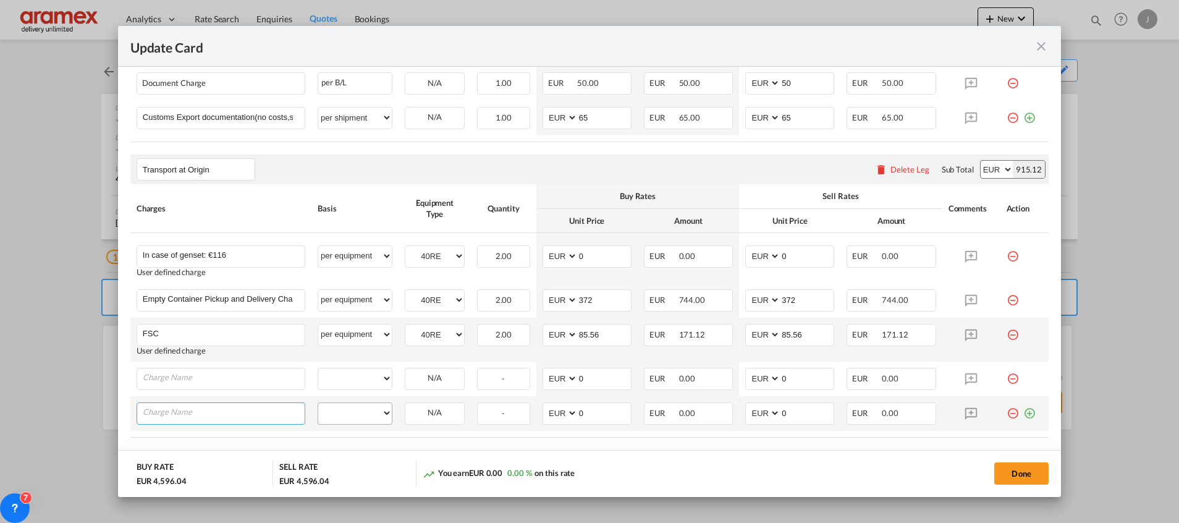
paste input "Leftbanksurcharge"
type input "Leftbanksurcharge"
click at [371, 412] on select "per equipment per container per B/L per shipping bill per shipment % on pickup …" at bounding box center [355, 413] width 74 height 20
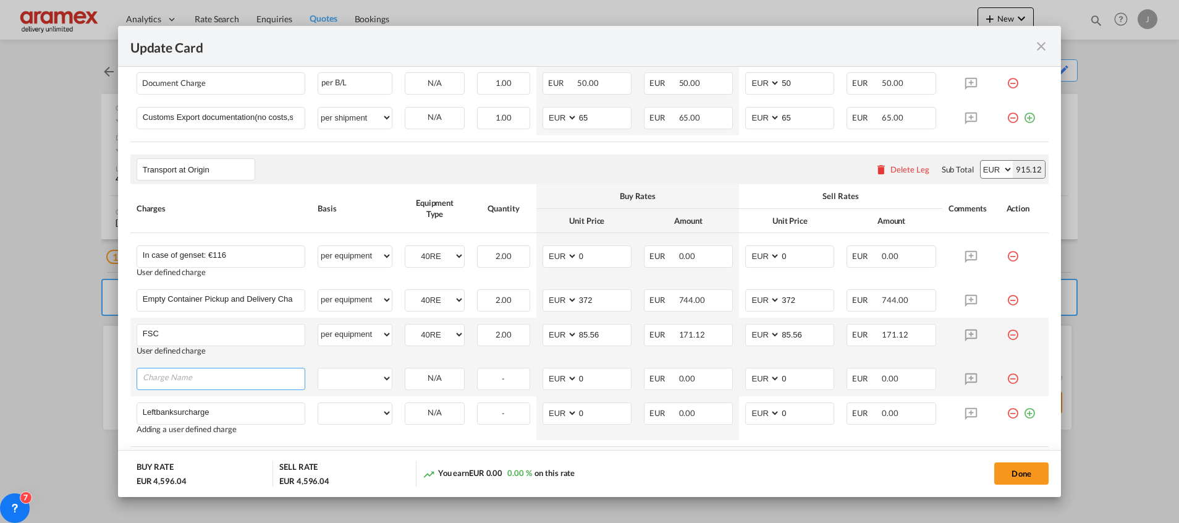
click at [179, 381] on input "Charge Name" at bounding box center [224, 377] width 162 height 19
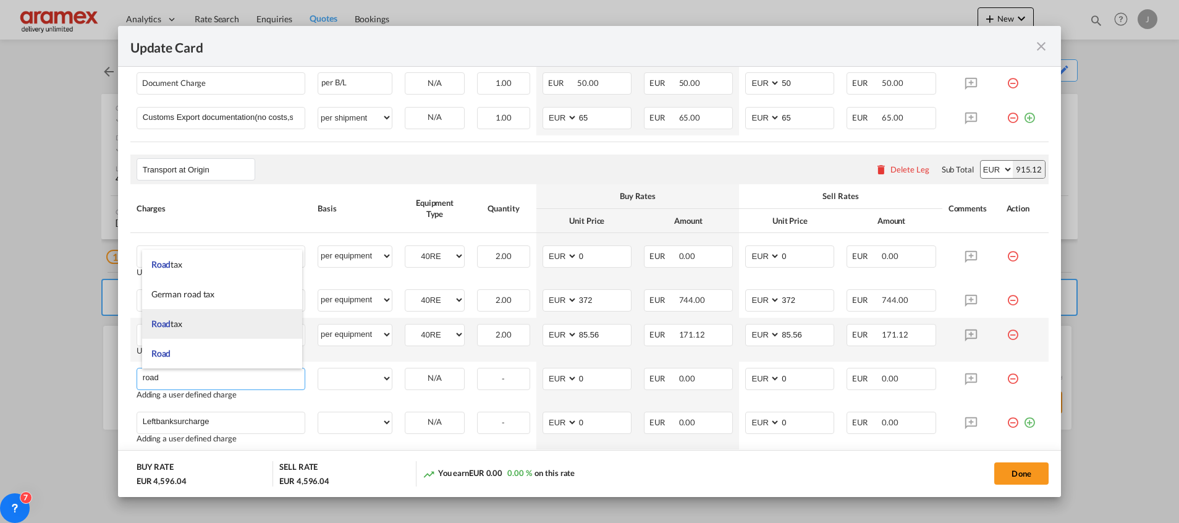
click at [190, 323] on li "Road tax" at bounding box center [222, 324] width 160 height 30
type input "Roadtax"
select select "per equipment"
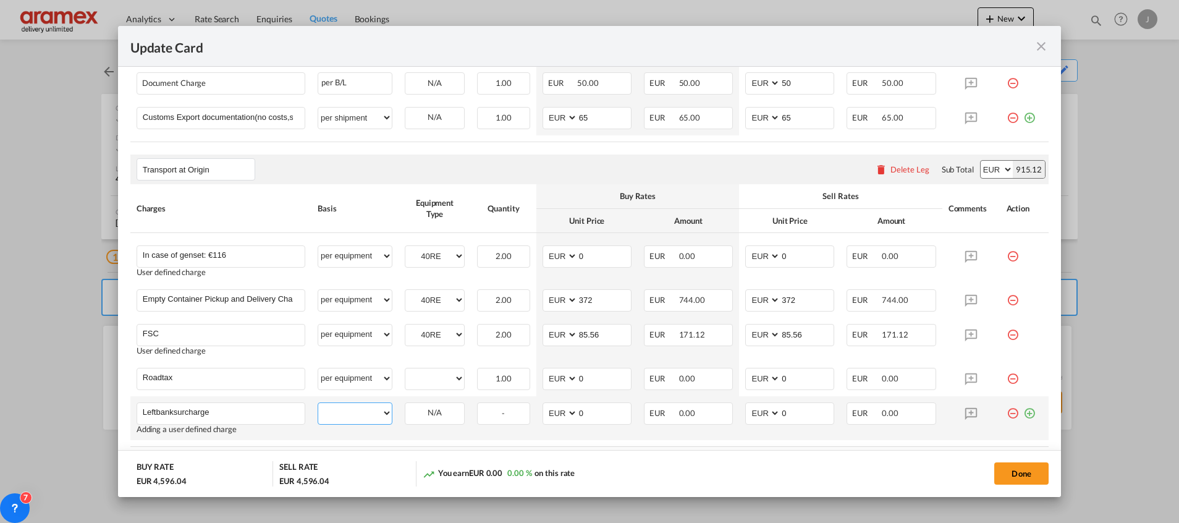
drag, startPoint x: 343, startPoint y: 418, endPoint x: 354, endPoint y: 412, distance: 13.0
click at [343, 418] on select "per equipment per container per B/L per shipping bill per shipment % on pickup …" at bounding box center [355, 413] width 74 height 20
select select "per equipment"
click at [318, 403] on select "per equipment per container per B/L per shipping bill per shipment % on pickup …" at bounding box center [355, 413] width 74 height 20
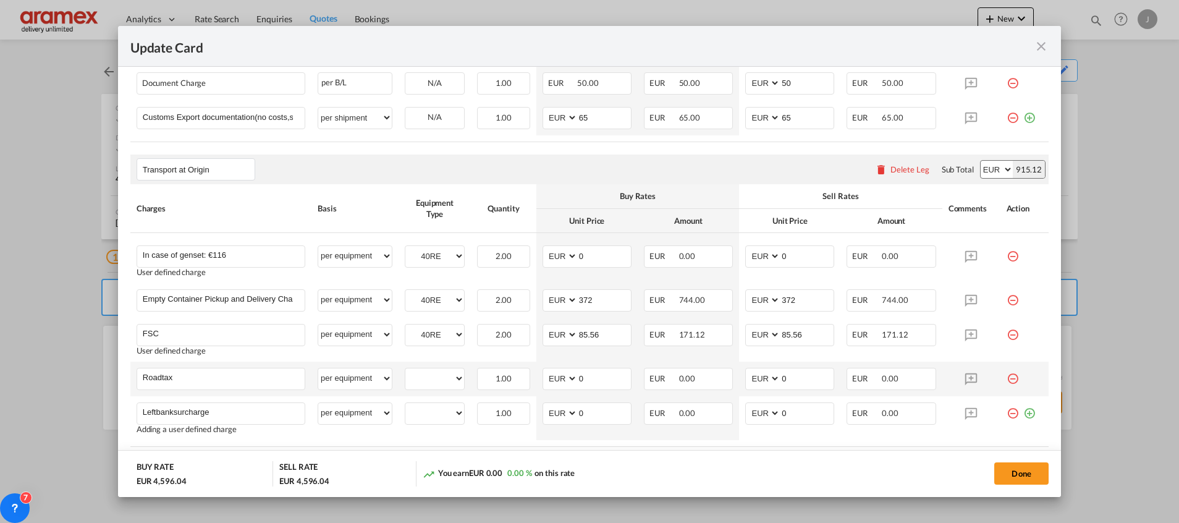
click at [436, 365] on td "40RE Please Select Already exists" at bounding box center [435, 378] width 72 height 35
click at [441, 374] on select "40RE" at bounding box center [434, 378] width 59 height 17
select select "40RE"
click at [405, 370] on select "40RE" at bounding box center [434, 378] width 59 height 17
click at [425, 418] on select "40RE" at bounding box center [434, 413] width 59 height 17
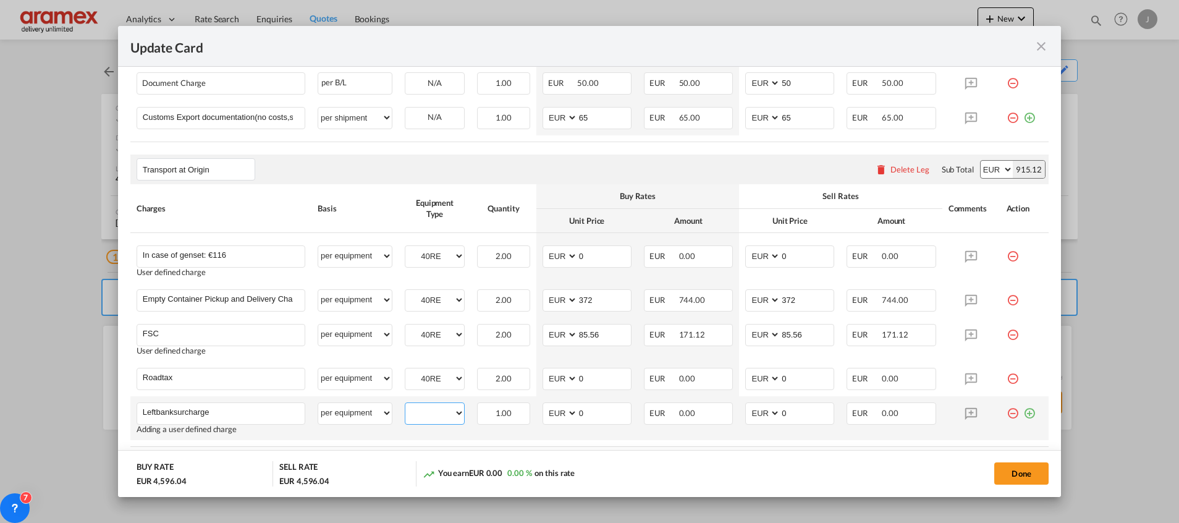
select select "40RE"
click at [405, 405] on select "40RE" at bounding box center [434, 413] width 59 height 17
click at [551, 408] on md-input-container "AED AFN ALL AMD ANG AOA ARS AUD AWG AZN BAM BBD BDT BGN BHD BIF BMD BND [PERSON…" at bounding box center [587, 413] width 89 height 22
type input "46"
drag, startPoint x: 795, startPoint y: 415, endPoint x: 737, endPoint y: 418, distance: 58.1
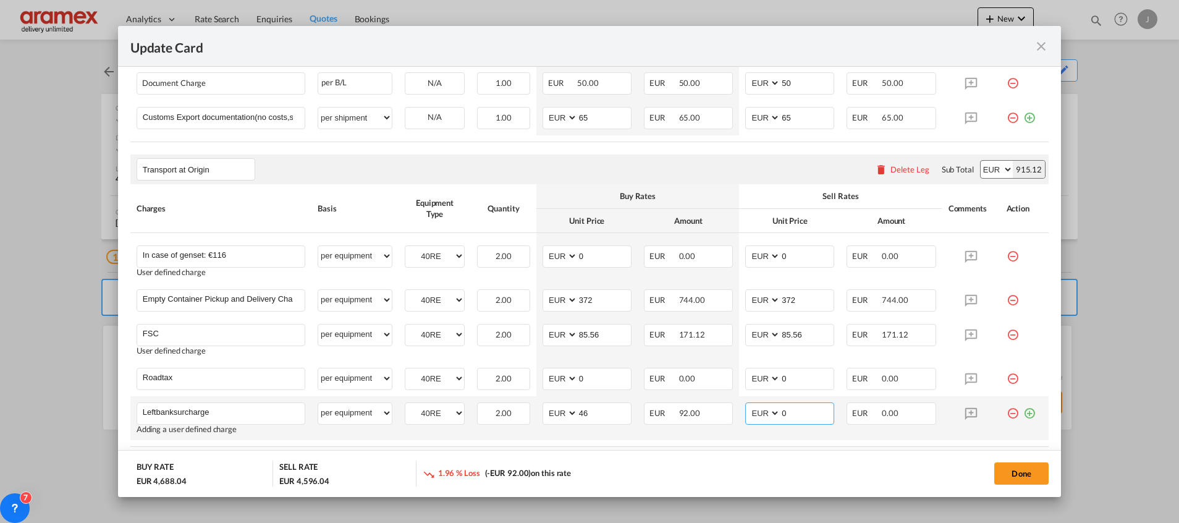
click at [745, 418] on md-input-container "AED AFN ALL AMD ANG AOA ARS AUD AWG AZN BAM BBD BDT BGN BHD BIF BMD BND [PERSON…" at bounding box center [789, 413] width 89 height 22
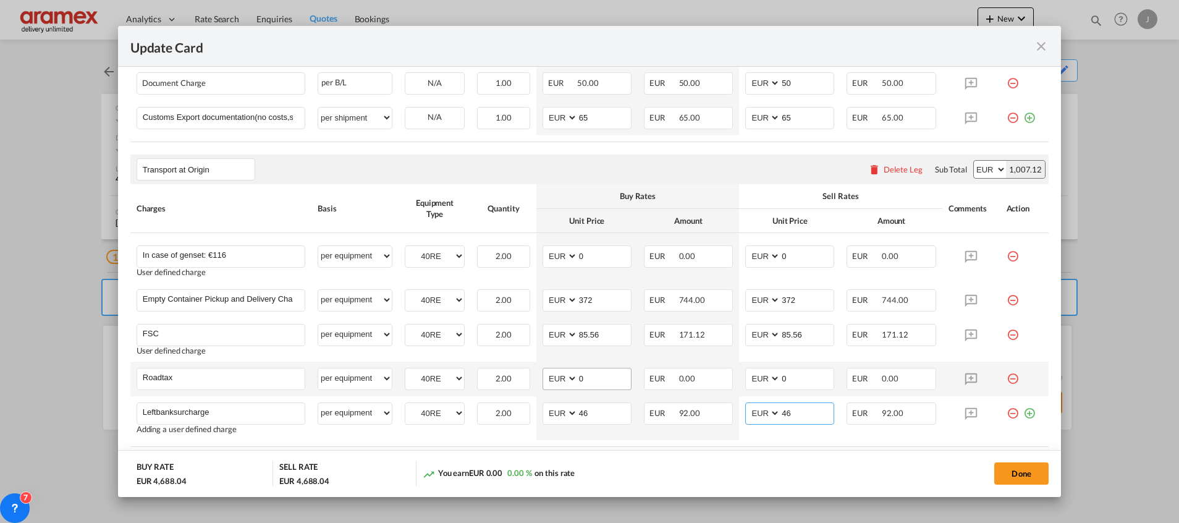
type input "46"
drag, startPoint x: 592, startPoint y: 377, endPoint x: 530, endPoint y: 379, distance: 62.5
click at [536, 379] on td "AED AFN ALL AMD ANG AOA ARS AUD AWG AZN BAM BBD BDT BGN BHD BIF BMD BND [PERSON…" at bounding box center [586, 378] width 101 height 35
type input "47"
drag, startPoint x: 768, startPoint y: 378, endPoint x: 742, endPoint y: 378, distance: 26.0
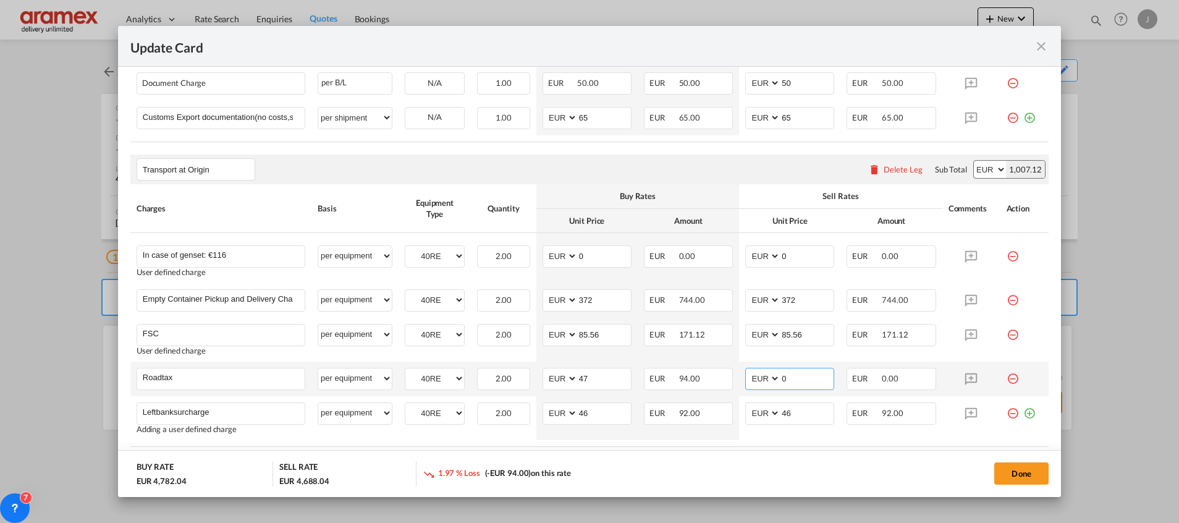
click at [745, 378] on md-input-container "AED AFN ALL AMD ANG AOA ARS AUD AWG AZN BAM BBD BDT BGN BHD BIF BMD BND [PERSON…" at bounding box center [789, 379] width 89 height 22
type input "47"
click at [781, 452] on md-dialog-actions "BUY RATE EUR 4,782.04 SELL RATE EUR 4,782.04 You earn EUR 0.00 0.00 % on this r…" at bounding box center [589, 473] width 943 height 47
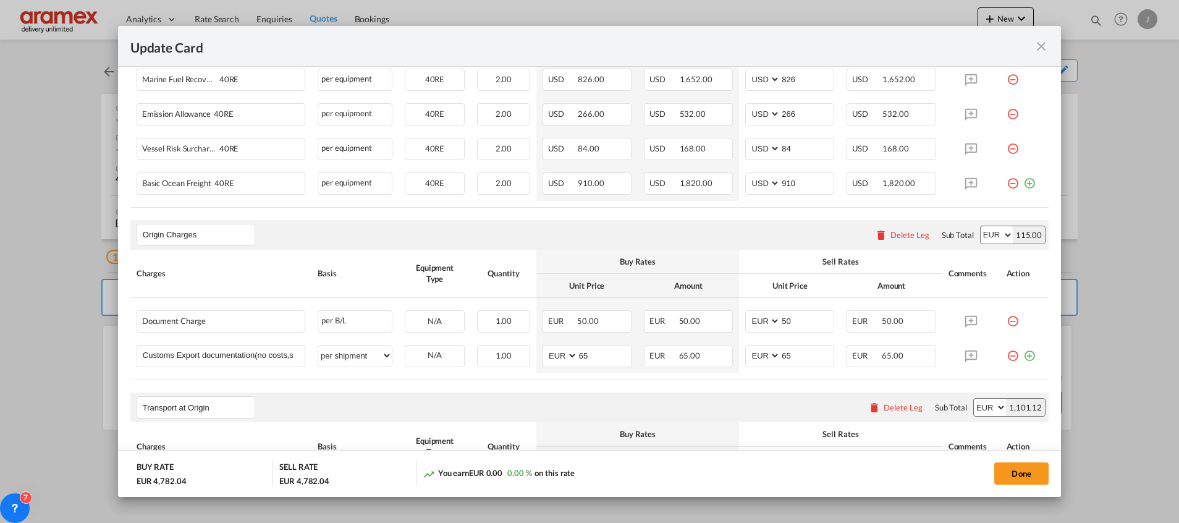
scroll to position [379, 0]
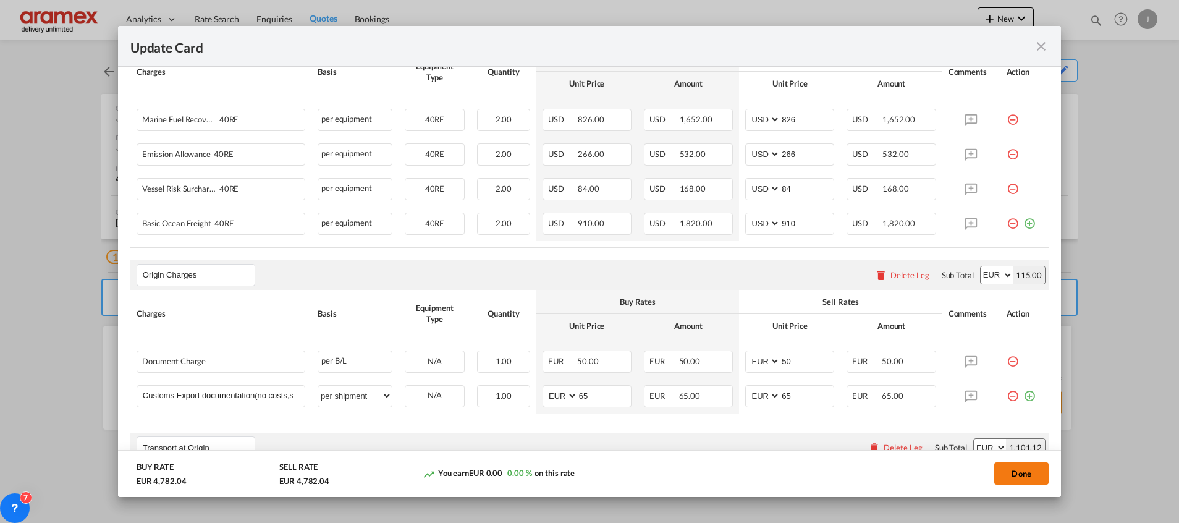
click at [1011, 470] on button "Done" at bounding box center [1021, 473] width 54 height 22
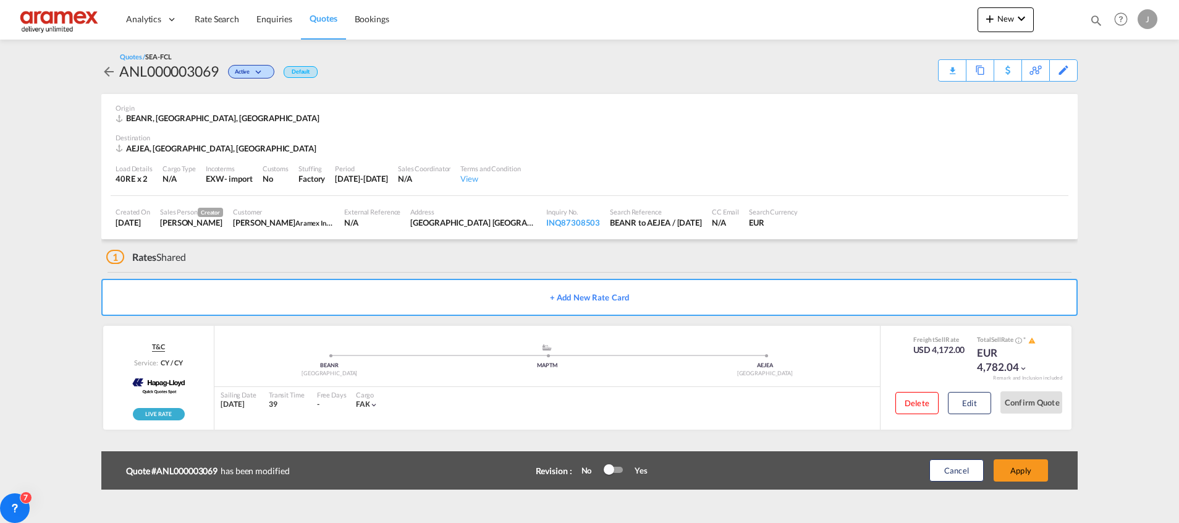
click at [1011, 470] on button "Apply" at bounding box center [1021, 470] width 54 height 22
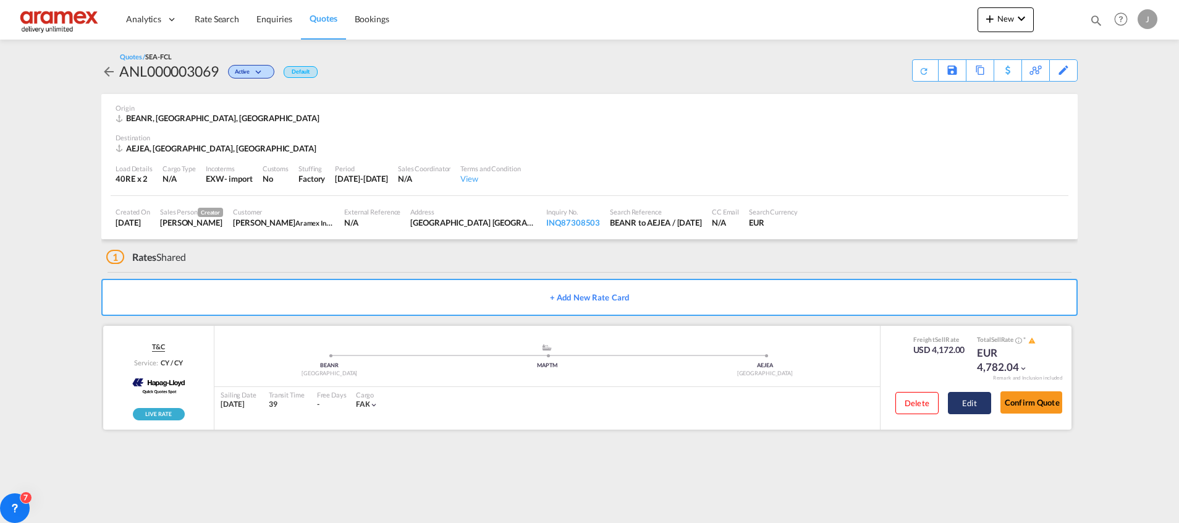
click at [969, 405] on button "Edit" at bounding box center [969, 403] width 43 height 22
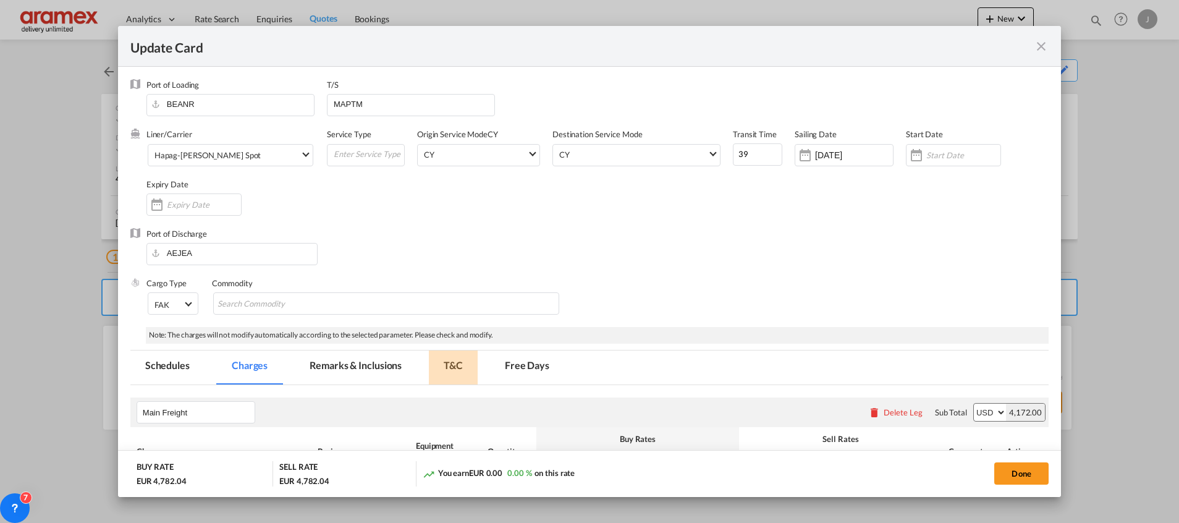
click at [456, 358] on md-tab-item "T&C" at bounding box center [453, 367] width 49 height 34
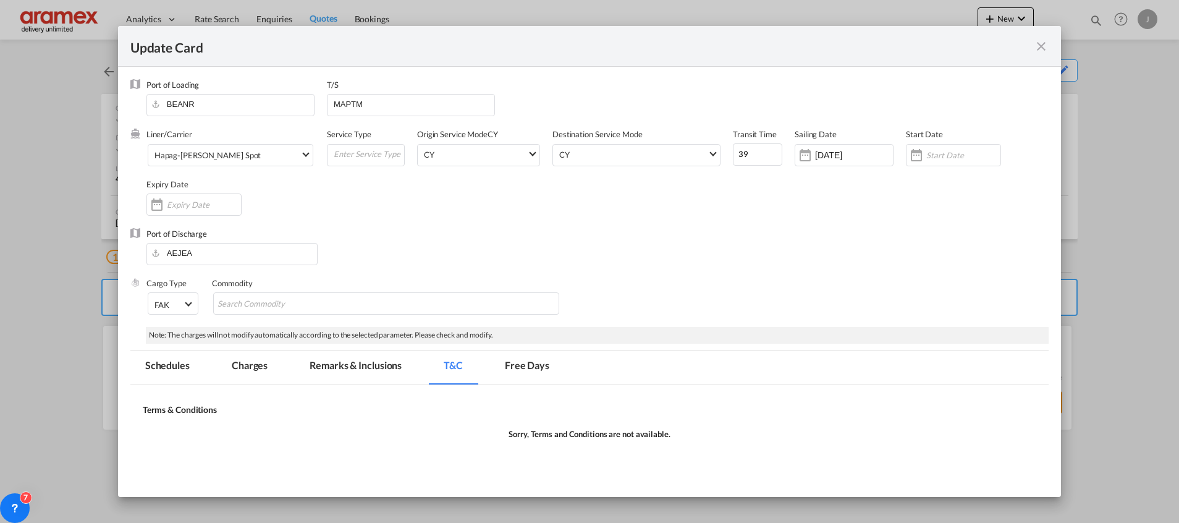
click at [353, 364] on md-tab-item "Remarks & Inclusions" at bounding box center [356, 367] width 122 height 34
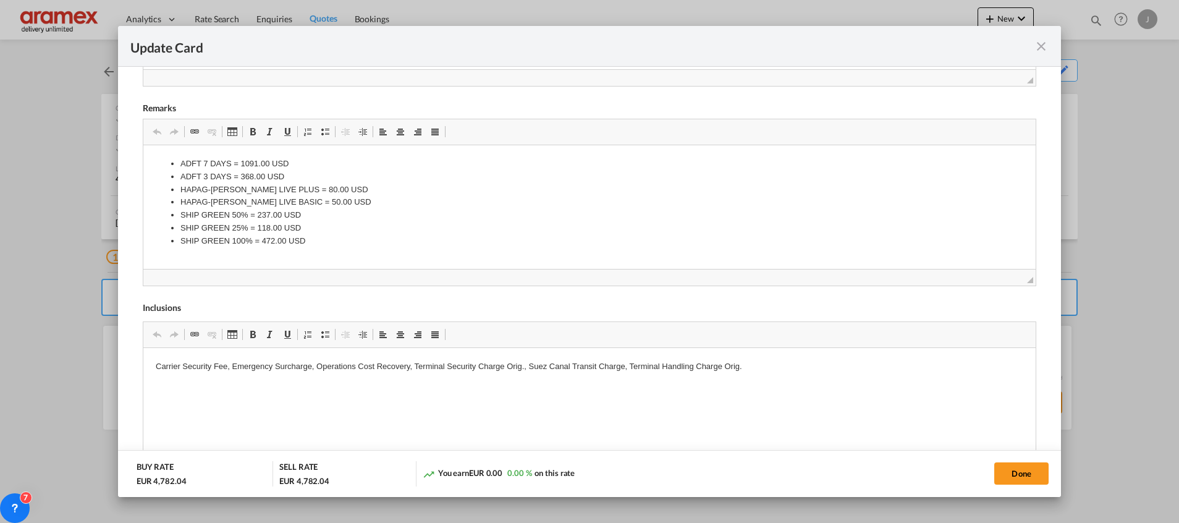
scroll to position [552, 0]
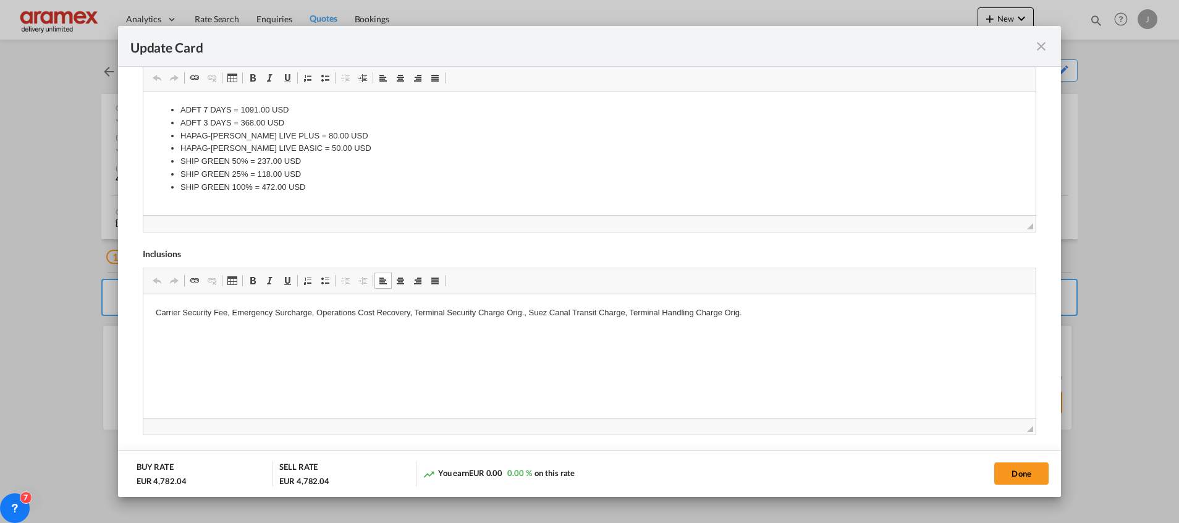
click at [753, 311] on p "Carrier Security Fee, Emergency Surcharge, Operations Cost Recovery, Terminal S…" at bounding box center [589, 312] width 868 height 13
click at [1017, 475] on button "Done" at bounding box center [1021, 473] width 54 height 22
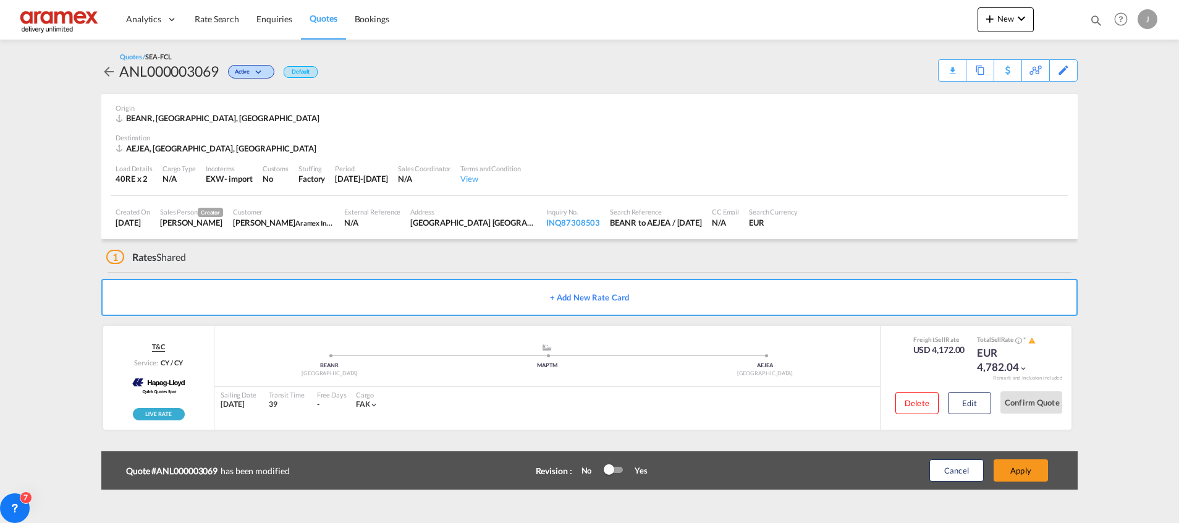
scroll to position [176, 0]
click at [1022, 470] on button "Apply" at bounding box center [1021, 470] width 54 height 22
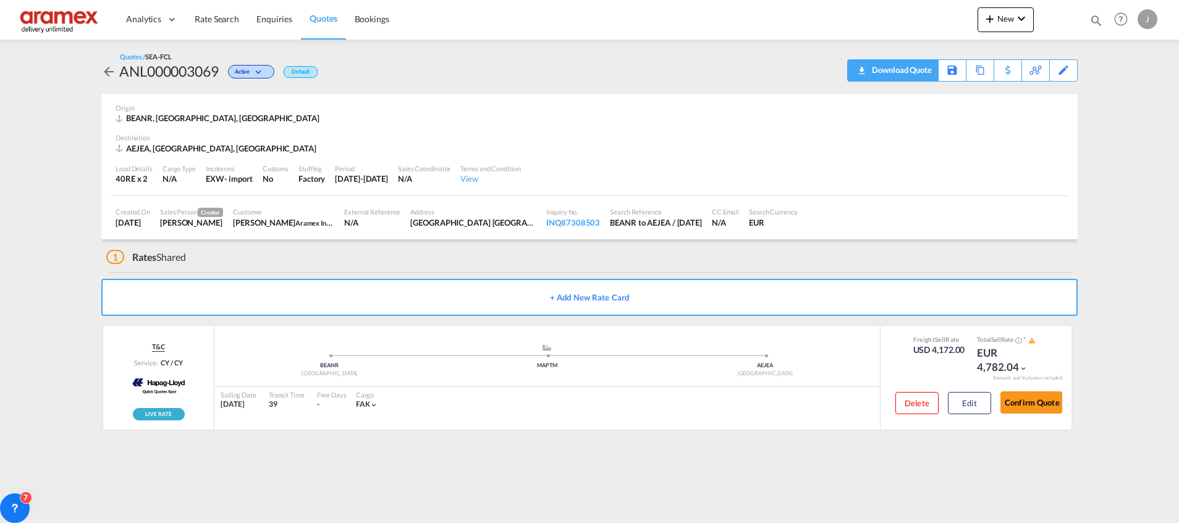
click at [916, 69] on div "Download Quote" at bounding box center [900, 70] width 63 height 20
click at [234, 19] on span "Rate Search" at bounding box center [217, 19] width 44 height 11
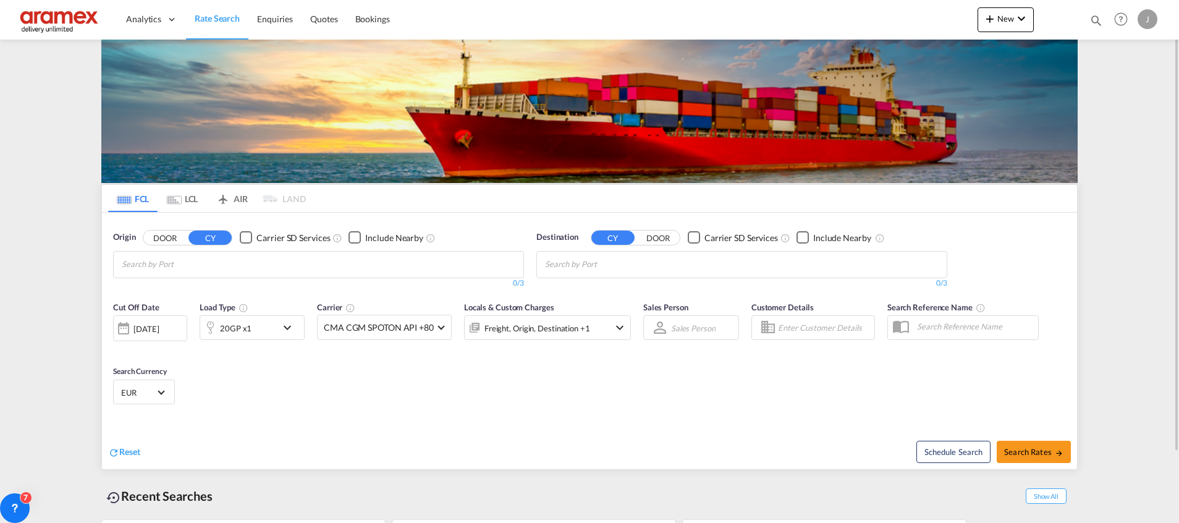
click at [583, 267] on input "Chips input." at bounding box center [603, 265] width 117 height 20
paste input "[GEOGRAPHIC_DATA]"
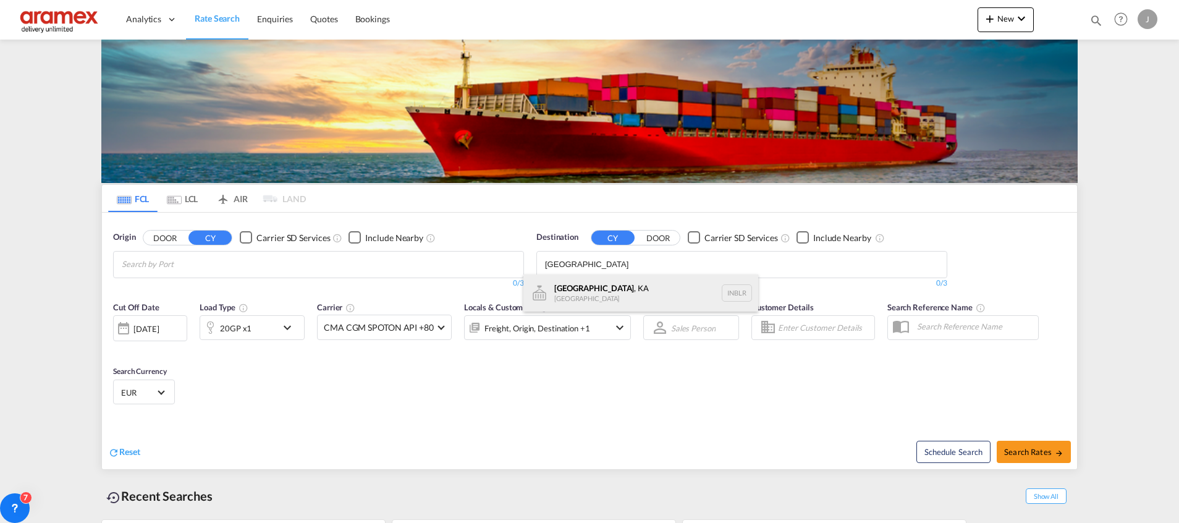
type input "[GEOGRAPHIC_DATA]"
click at [598, 292] on div "[GEOGRAPHIC_DATA] , KA [GEOGRAPHIC_DATA] INBLR" at bounding box center [640, 292] width 235 height 37
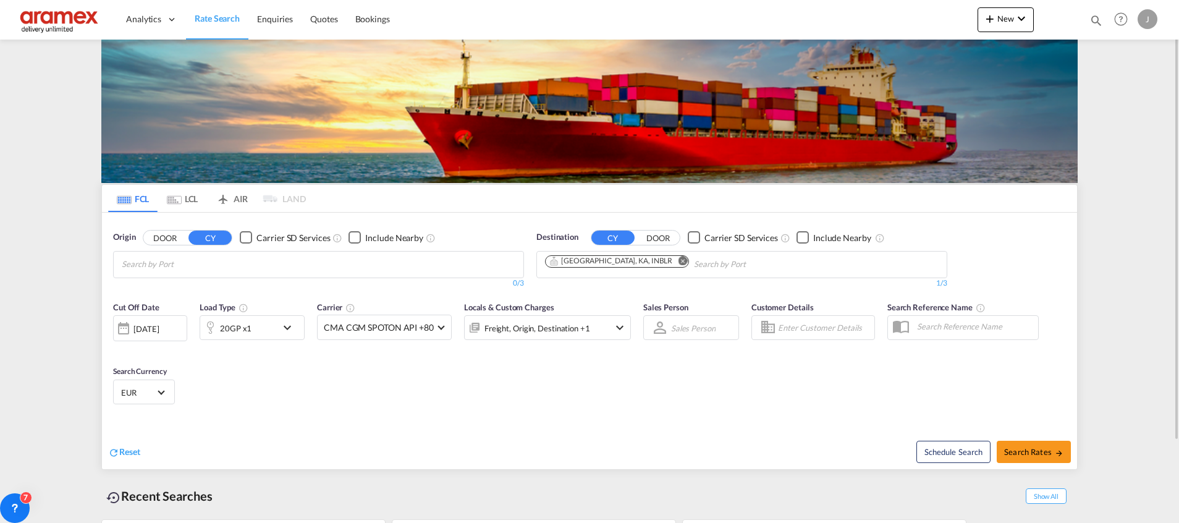
click at [211, 258] on input "Chips input." at bounding box center [180, 265] width 117 height 20
type input "[PERSON_NAME]"
click at [198, 332] on div "[PERSON_NAME] dam [GEOGRAPHIC_DATA] NLRTM" at bounding box center [217, 348] width 235 height 37
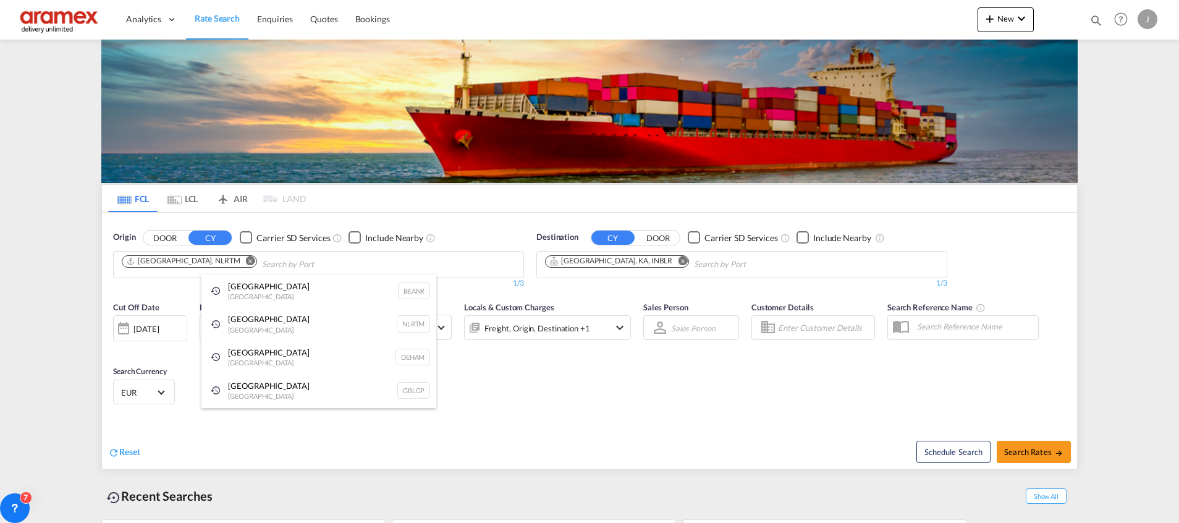
click at [383, 403] on div "[GEOGRAPHIC_DATA] [GEOGRAPHIC_DATA] [GEOGRAPHIC_DATA]" at bounding box center [318, 390] width 235 height 33
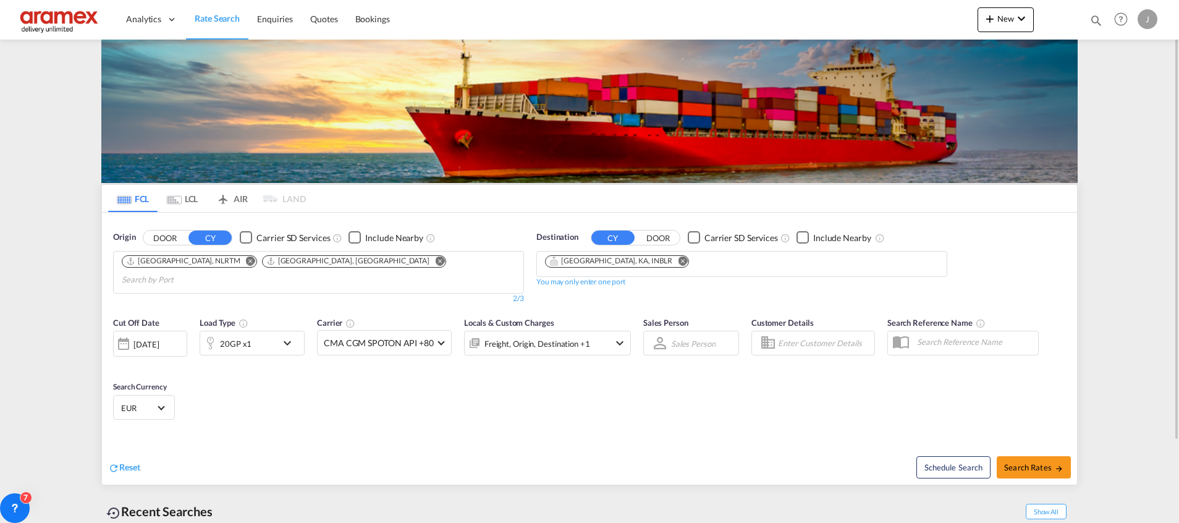
drag, startPoint x: 425, startPoint y: 382, endPoint x: 586, endPoint y: 399, distance: 162.1
click at [426, 382] on div "Cut Off Date [DATE] [DATE] Load Type 20GP x1 Carrier CMA CGM SPOTON API +80 Onl…" at bounding box center [589, 370] width 975 height 120
click at [1029, 462] on span "Search Rates" at bounding box center [1033, 467] width 59 height 10
type input "NLRTM,GBLGP to INBLR / [DATE]"
